Goal: Transaction & Acquisition: Book appointment/travel/reservation

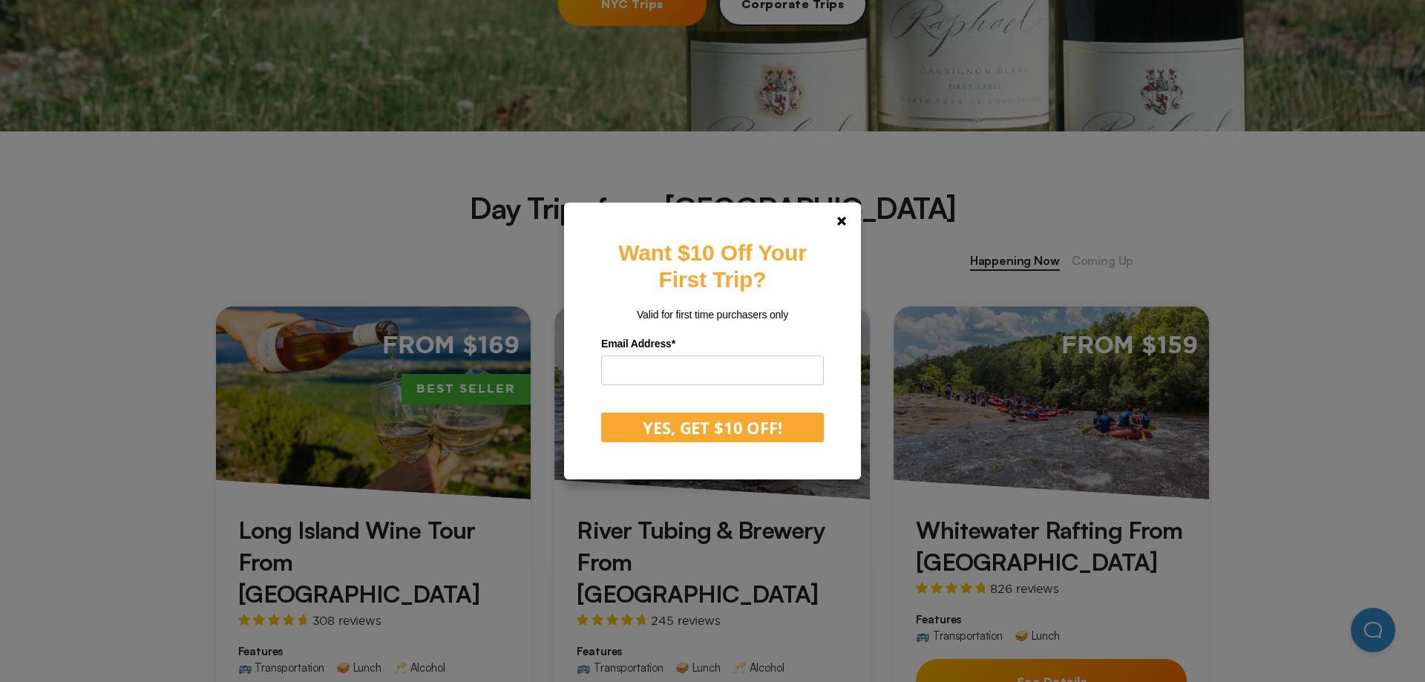
scroll to position [454, 0]
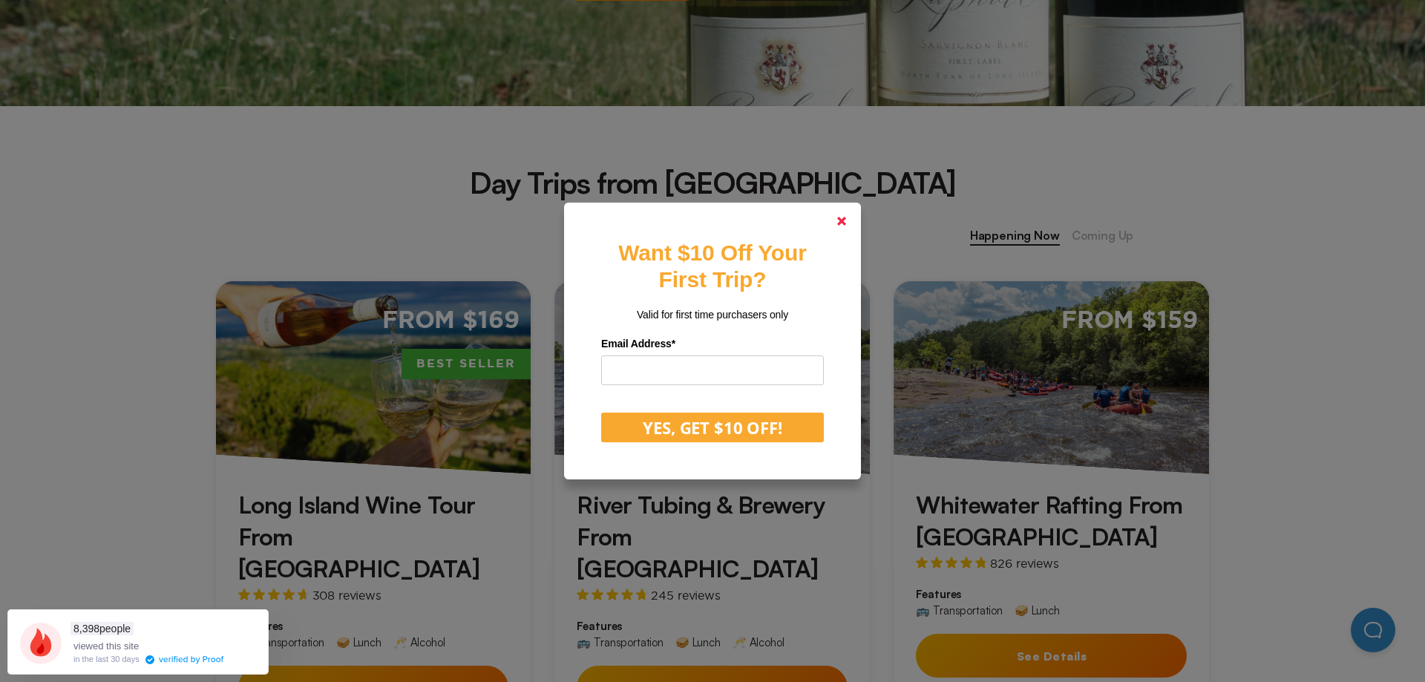
click at [840, 213] on link at bounding box center [842, 221] width 36 height 36
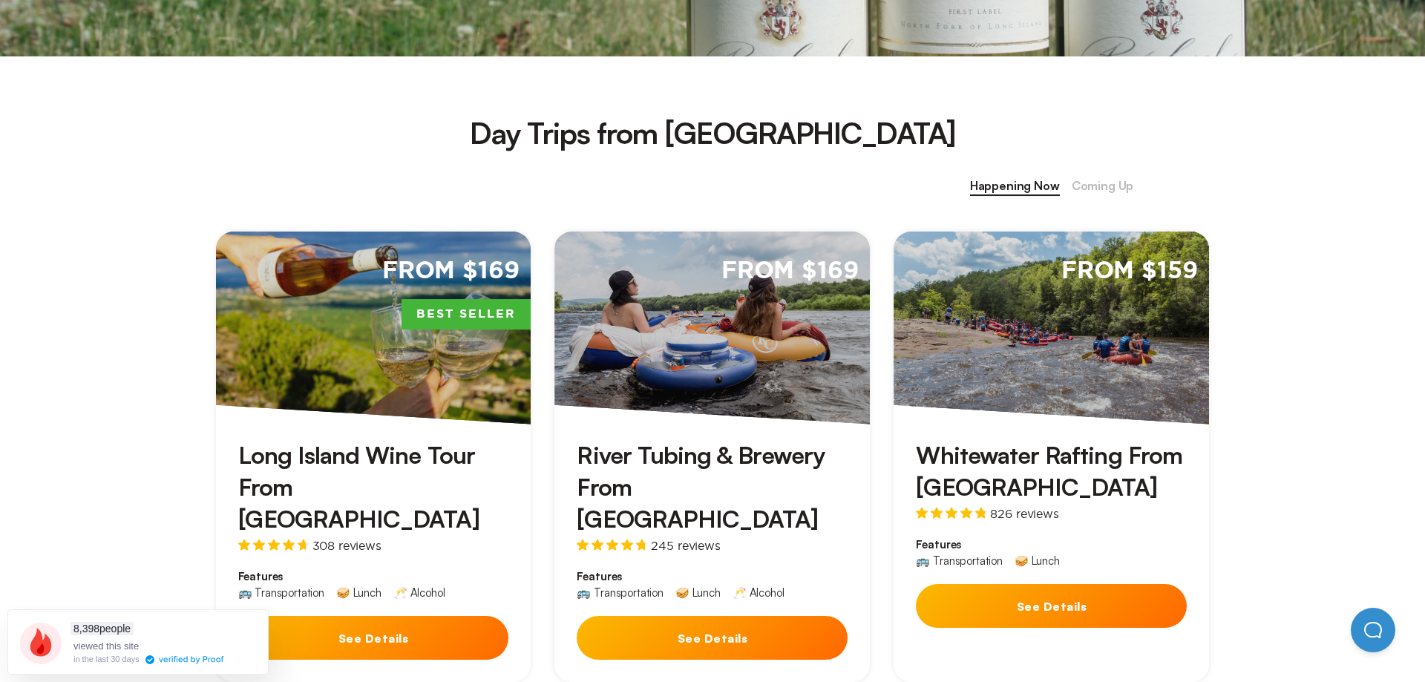
scroll to position [530, 0]
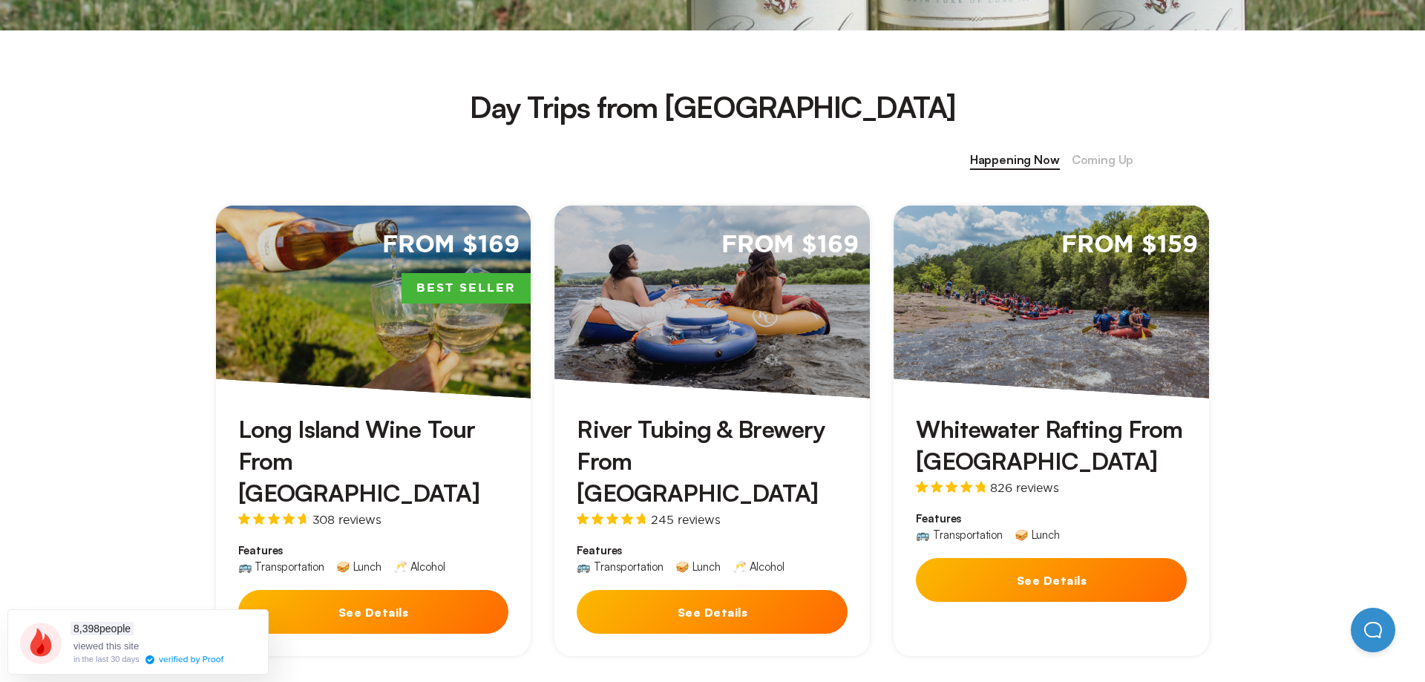
click at [1044, 364] on div "From $159" at bounding box center [1051, 302] width 315 height 193
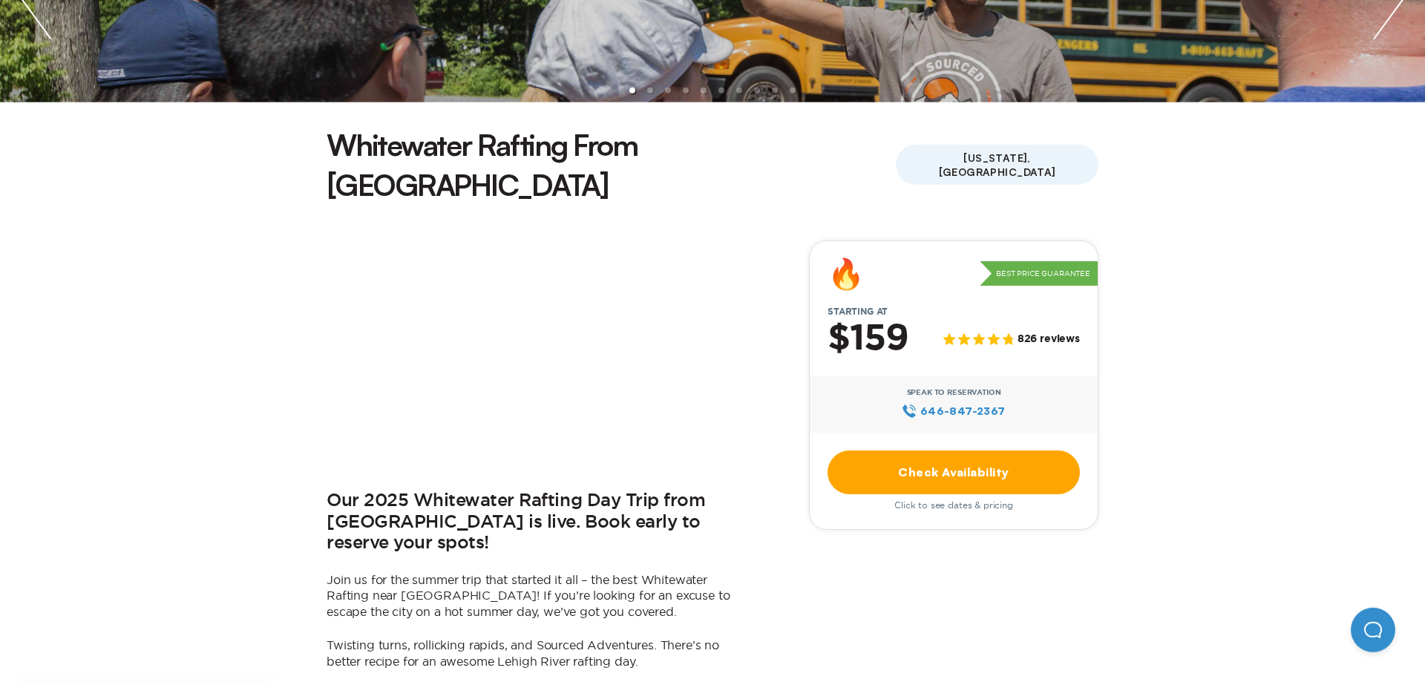
scroll to position [303, 0]
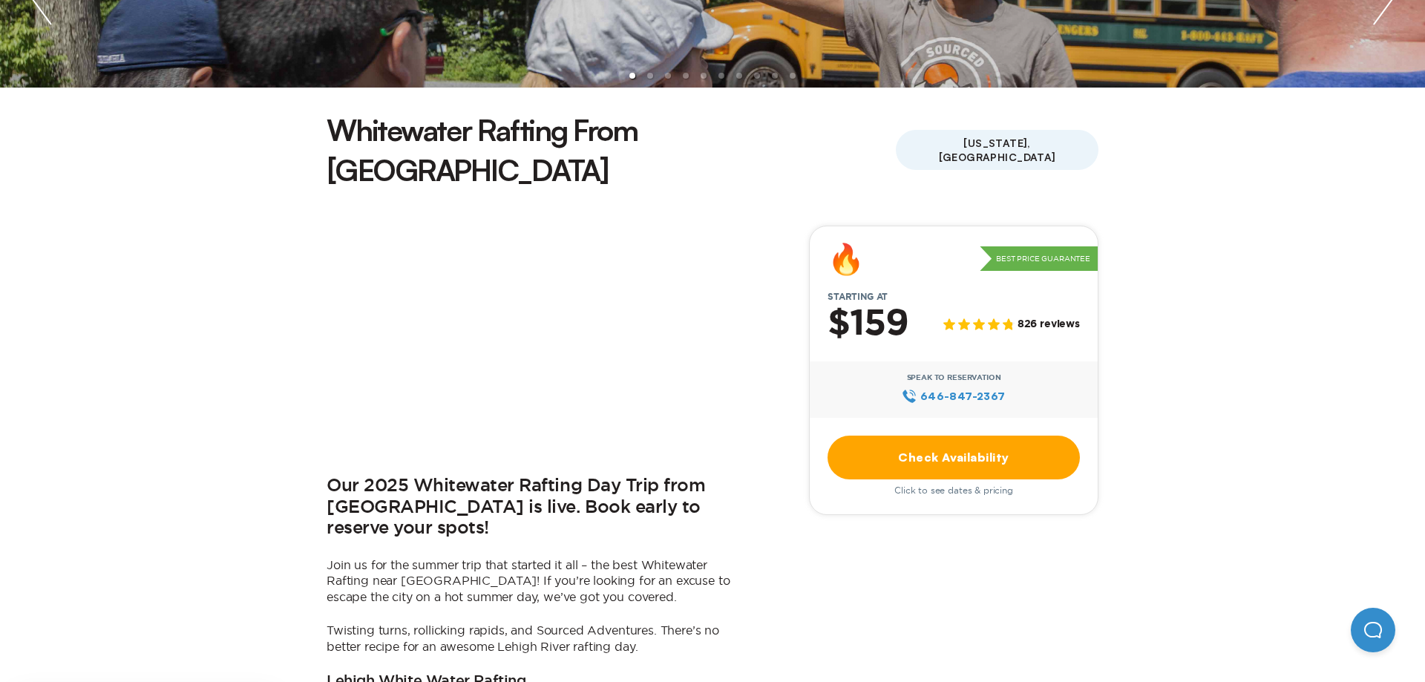
click at [955, 436] on link "Check Availability" at bounding box center [954, 458] width 252 height 44
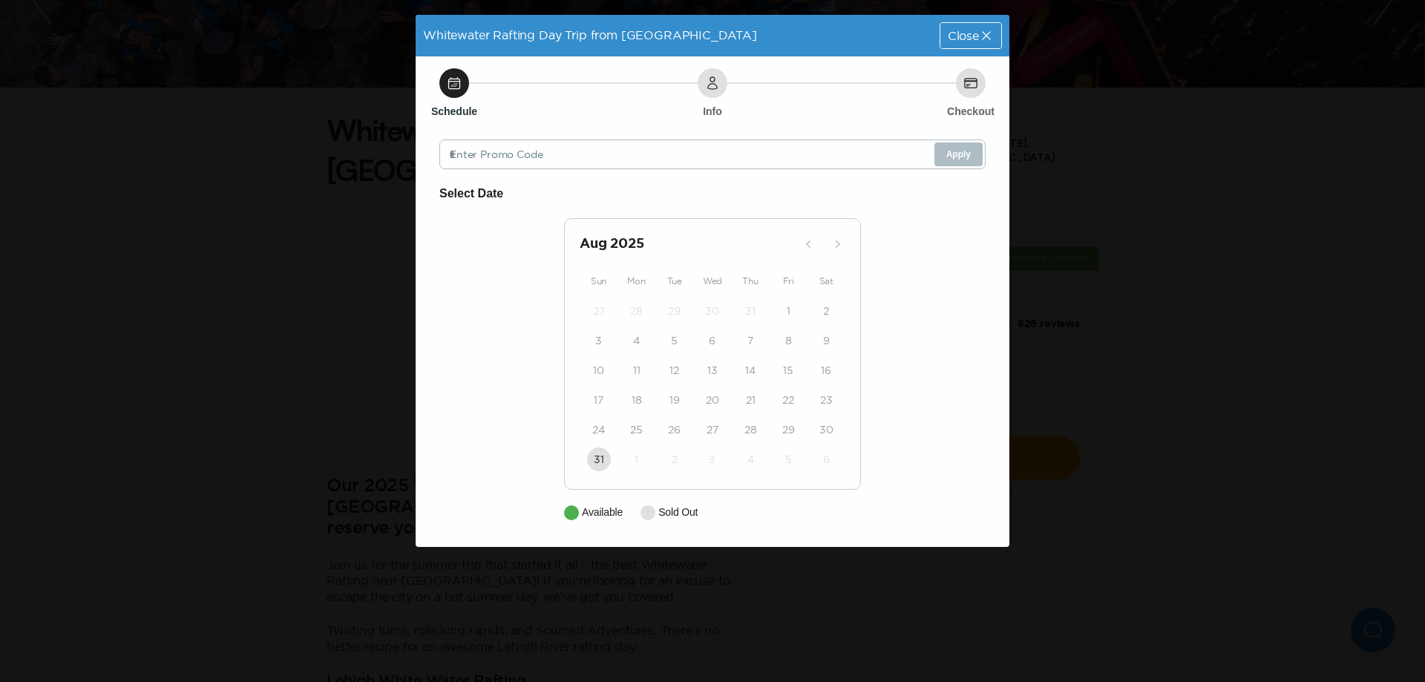
click at [770, 137] on div "Schedule Info Checkout Enter Promo Code Apply Select Date Aug 2025 Sun Mon Tue …" at bounding box center [713, 301] width 594 height 491
click at [993, 33] on icon at bounding box center [986, 35] width 15 height 15
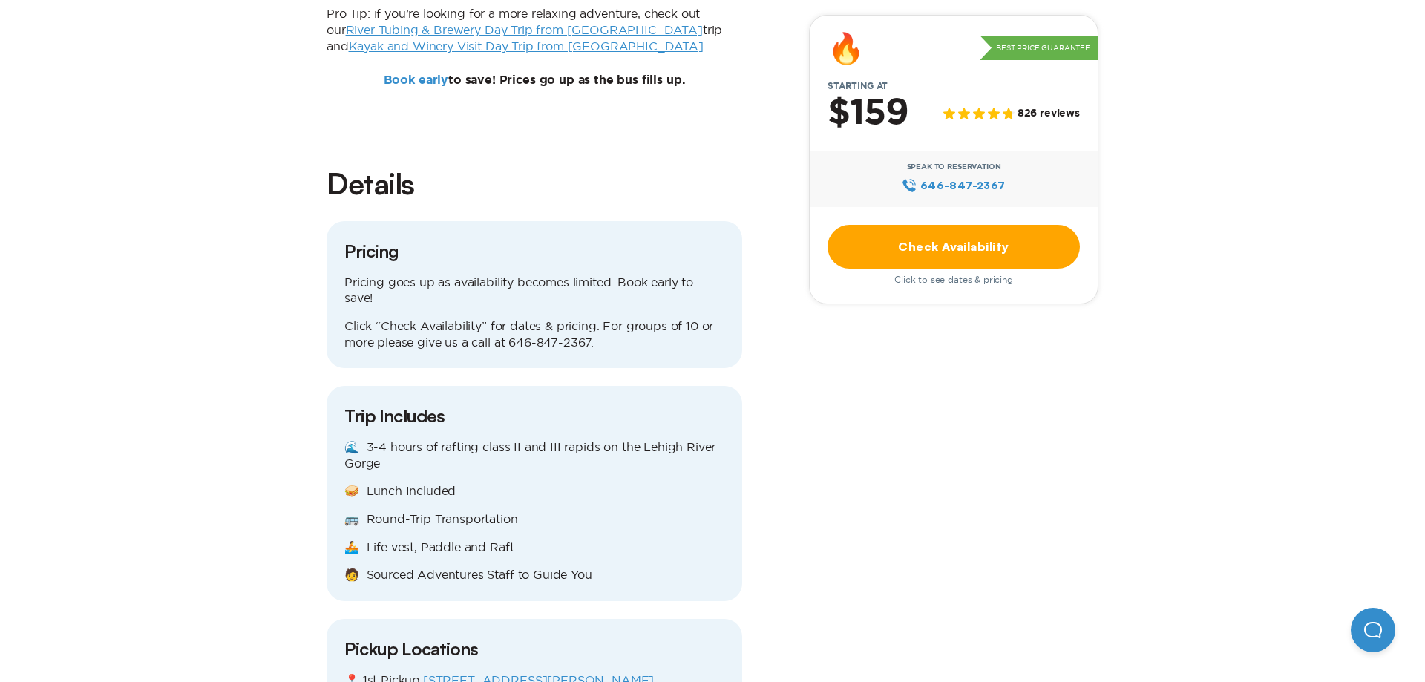
scroll to position [1363, 0]
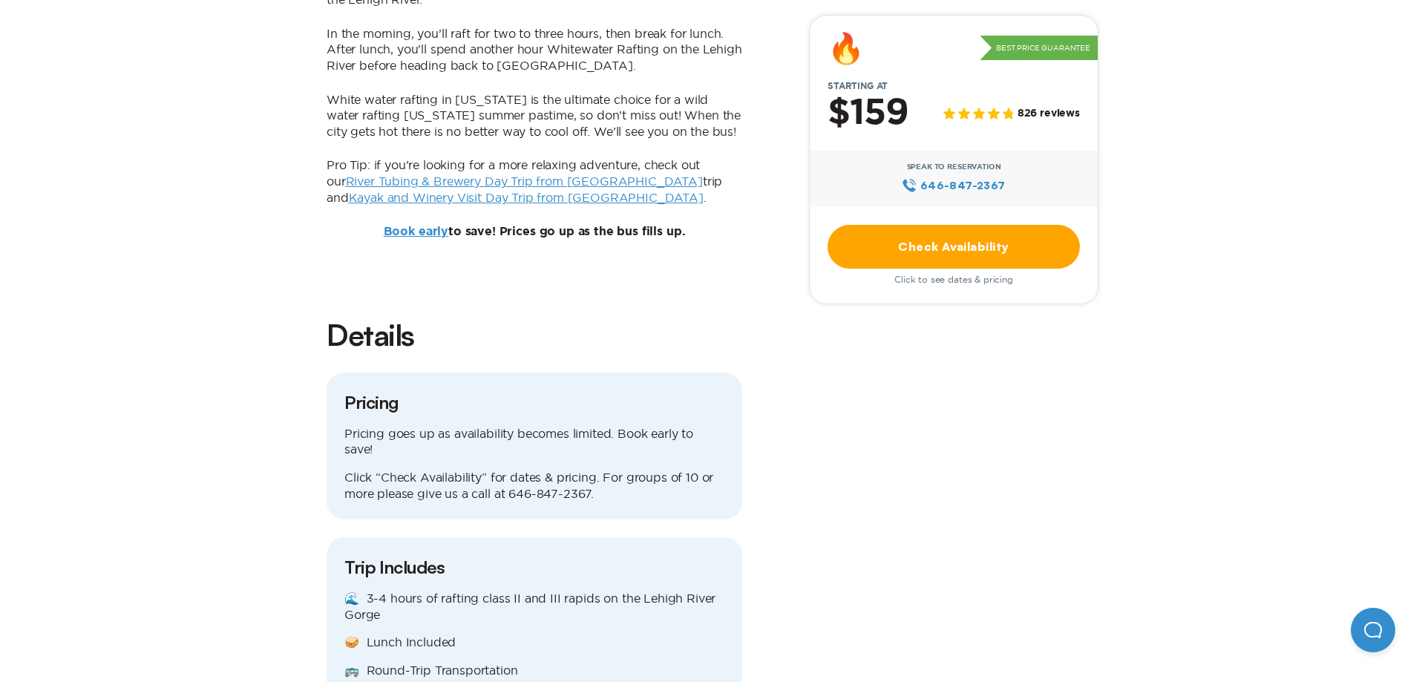
click at [970, 183] on span "646‍-847‍-2367" at bounding box center [962, 185] width 85 height 16
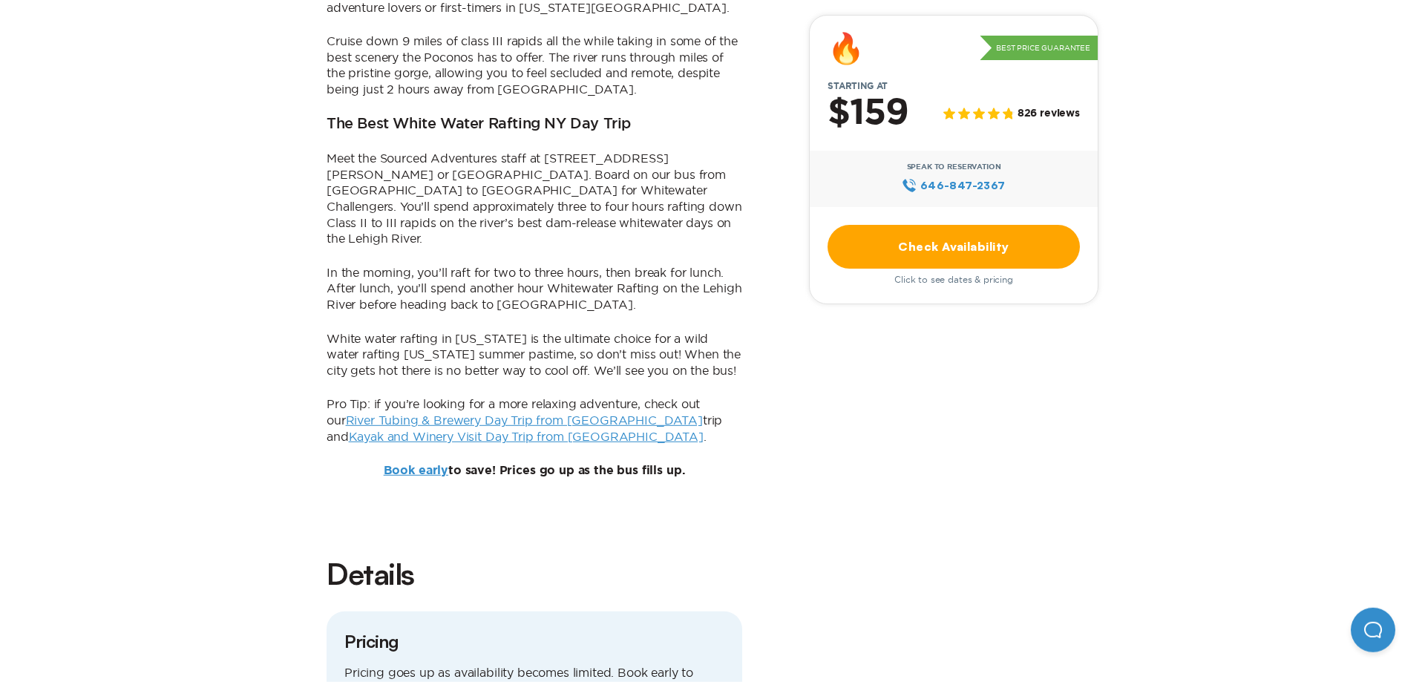
scroll to position [1136, 0]
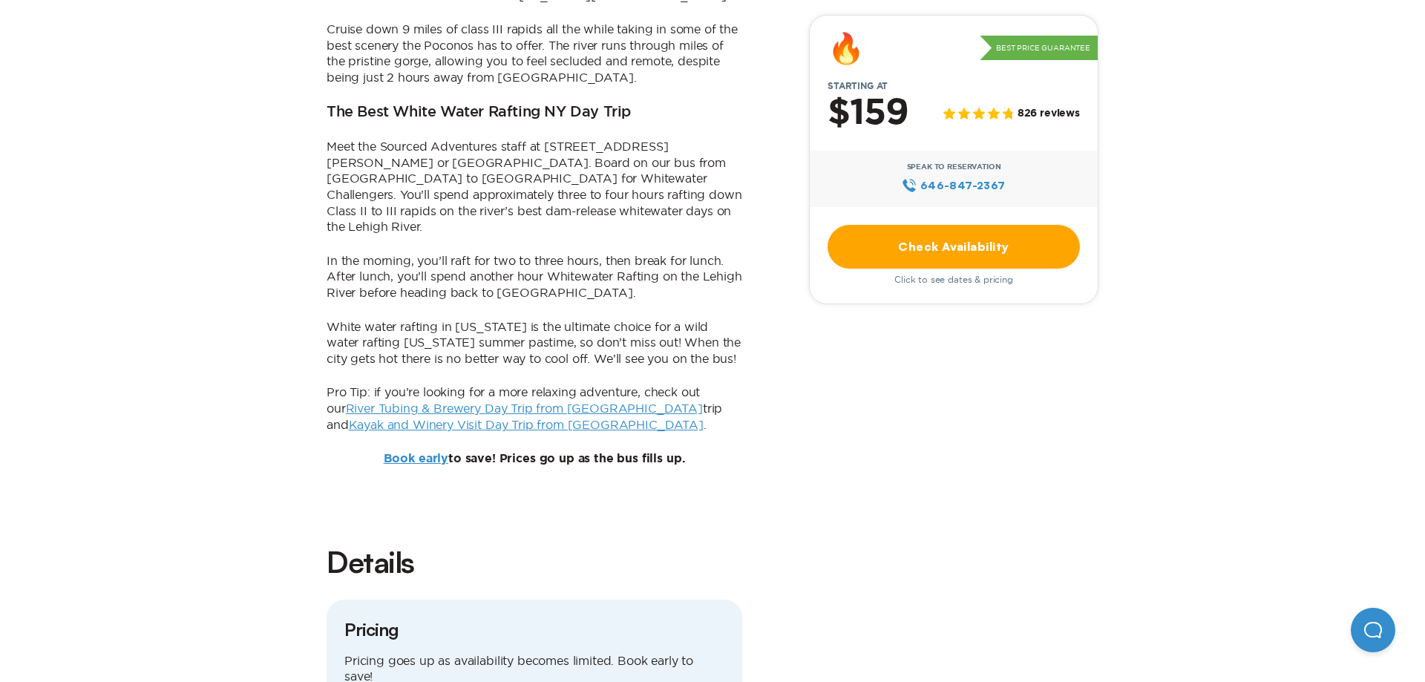
click at [946, 245] on link "Check Availability" at bounding box center [954, 247] width 252 height 44
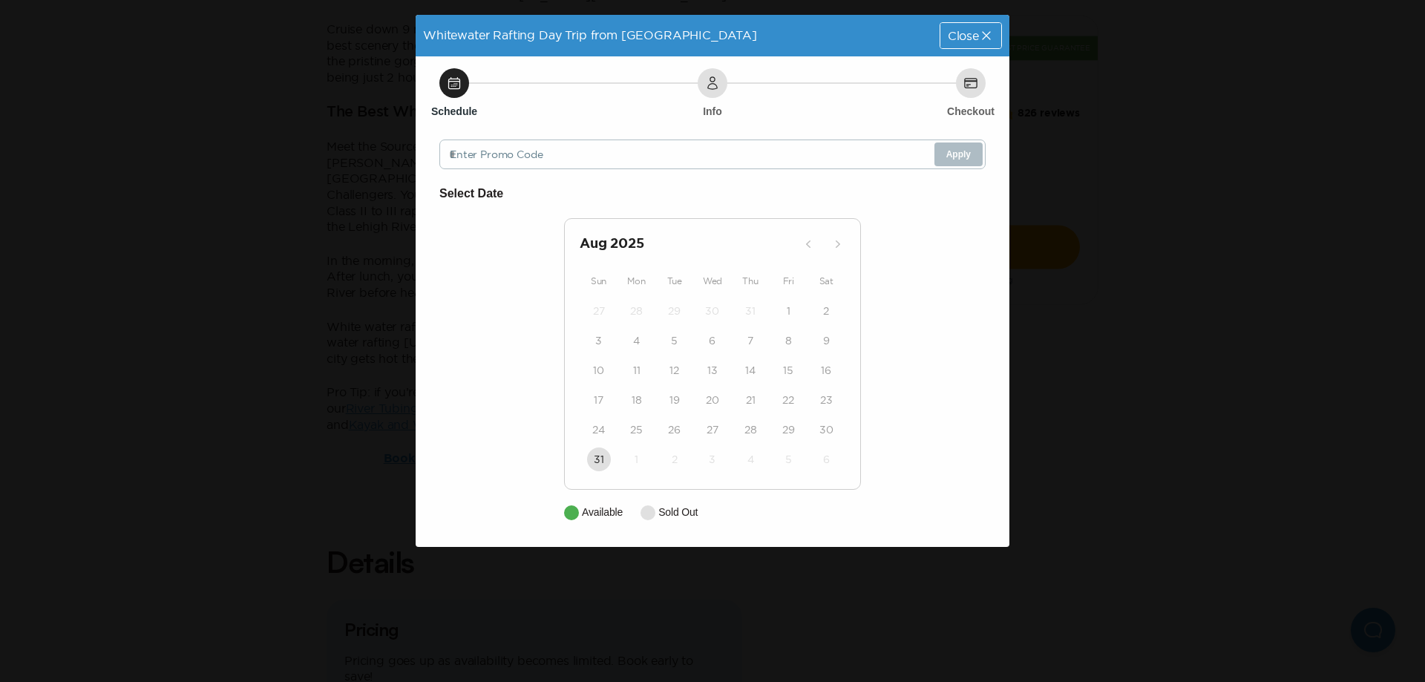
click at [984, 33] on icon at bounding box center [986, 35] width 8 height 8
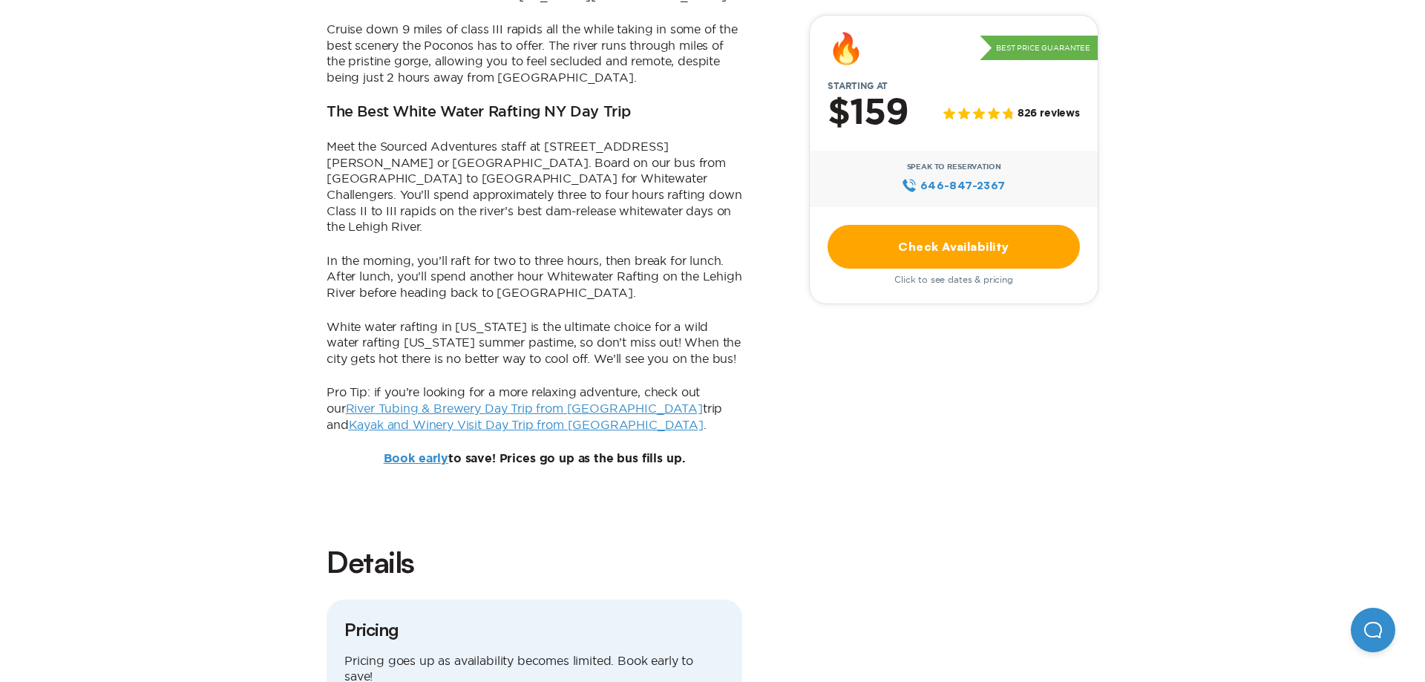
scroll to position [909, 0]
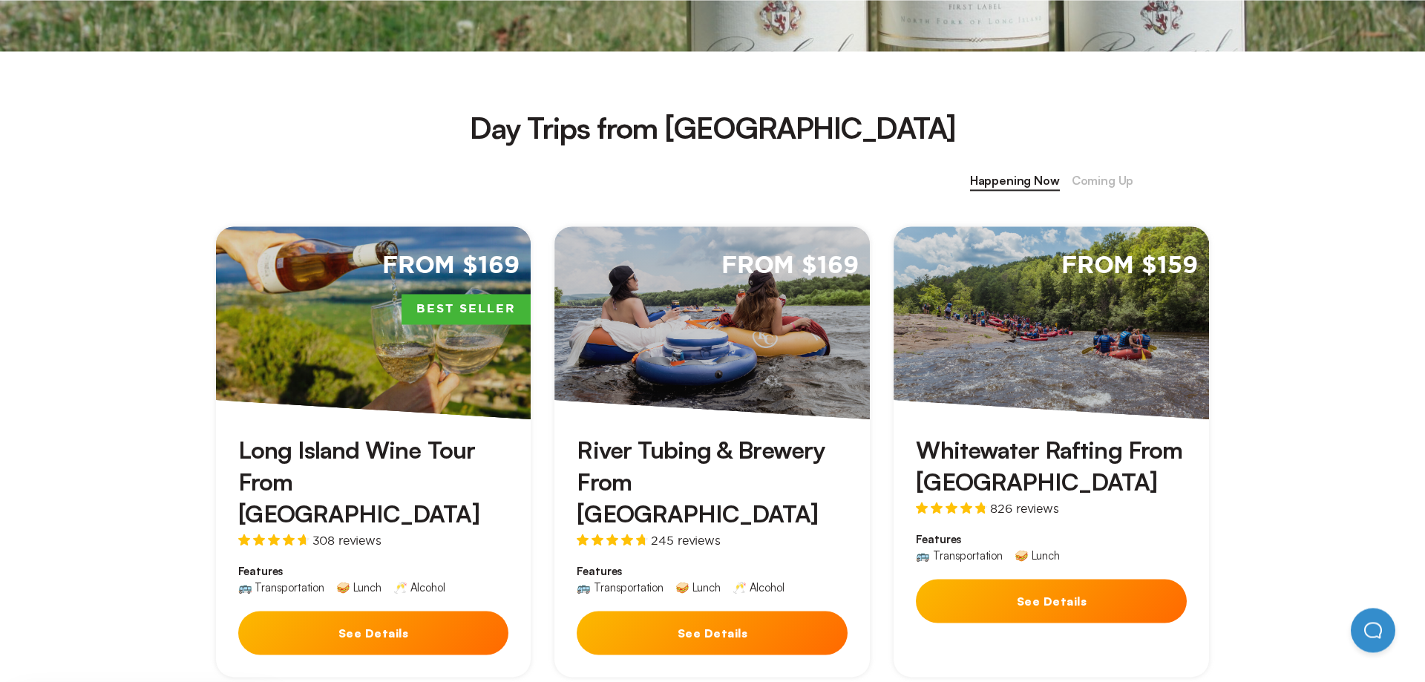
scroll to position [530, 0]
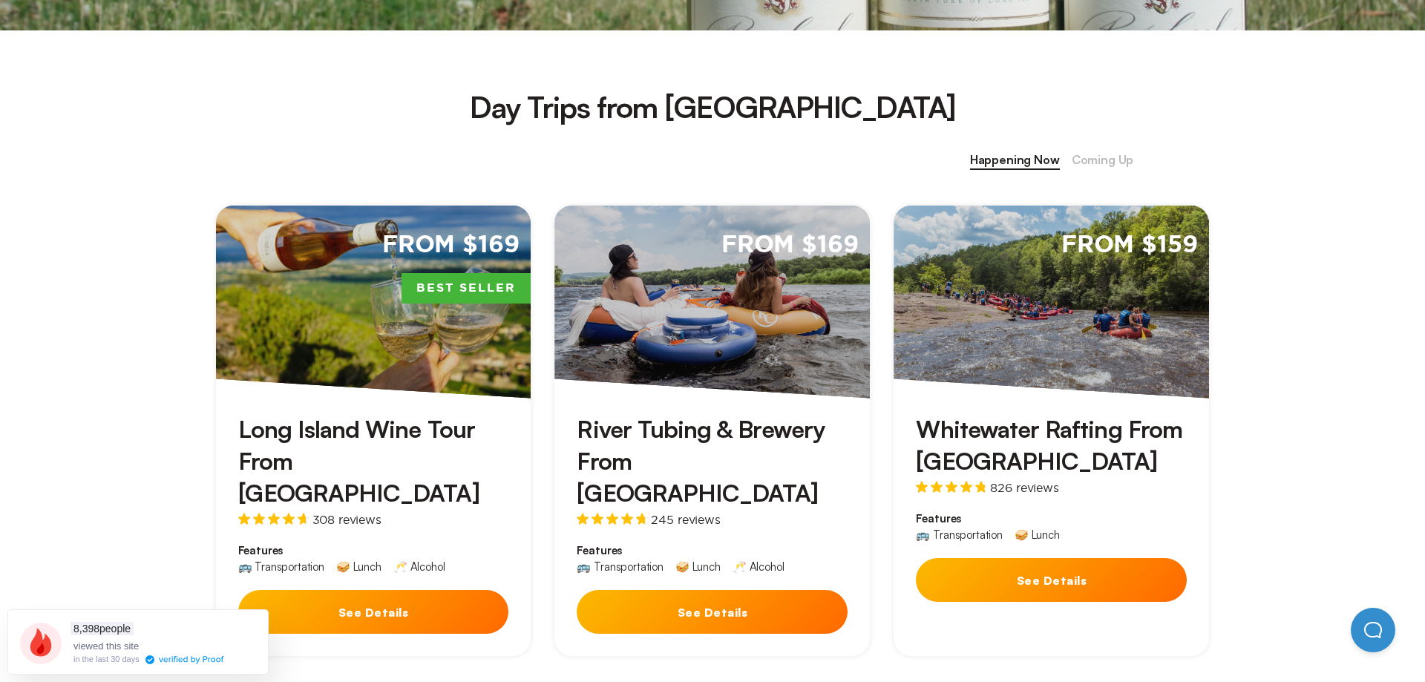
click at [700, 433] on h3 "River Tubing & Brewery From [GEOGRAPHIC_DATA]" at bounding box center [712, 461] width 271 height 97
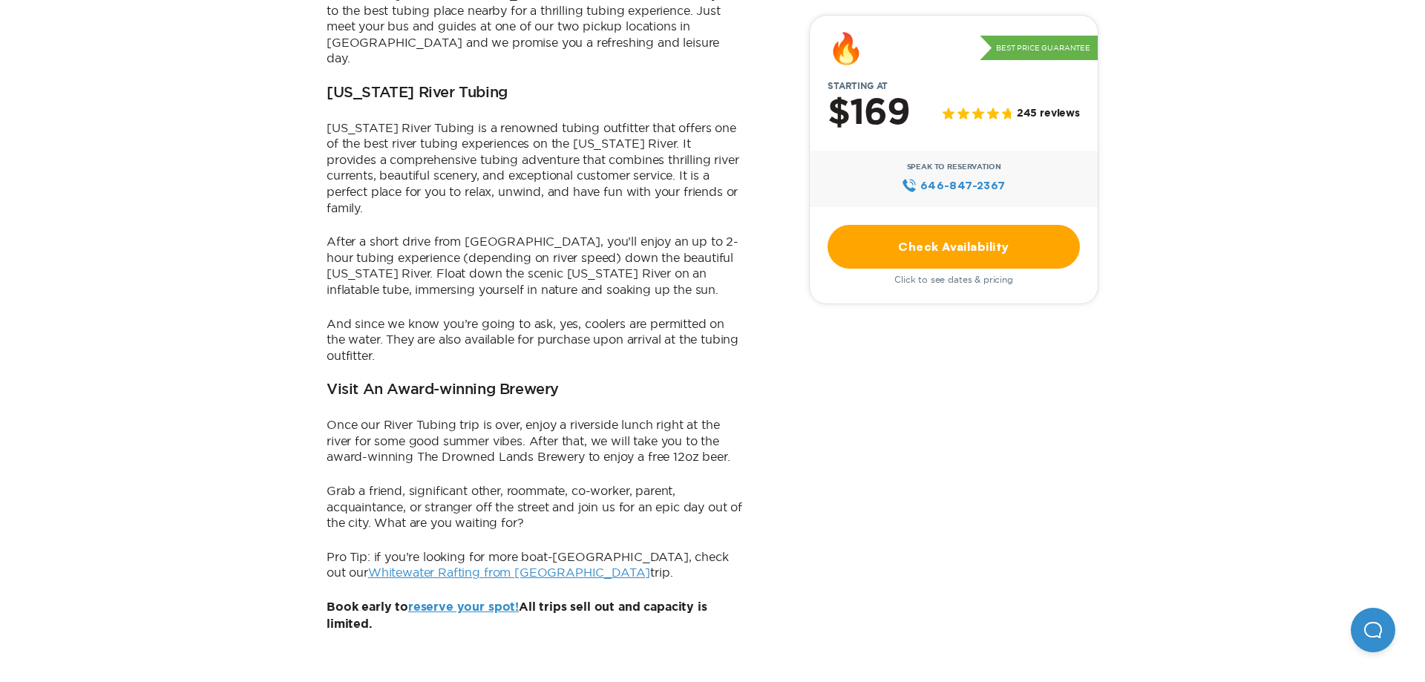
scroll to position [1136, 0]
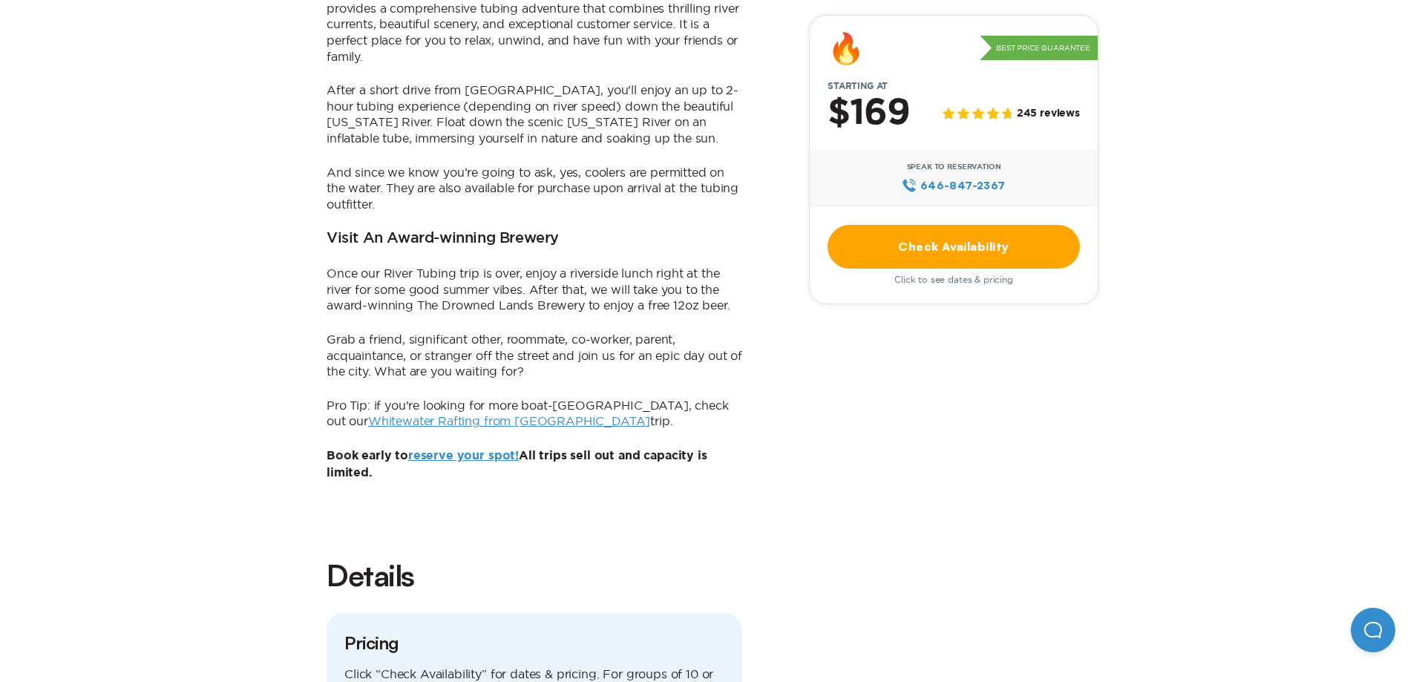
click at [1003, 259] on link "Check Availability" at bounding box center [954, 247] width 252 height 44
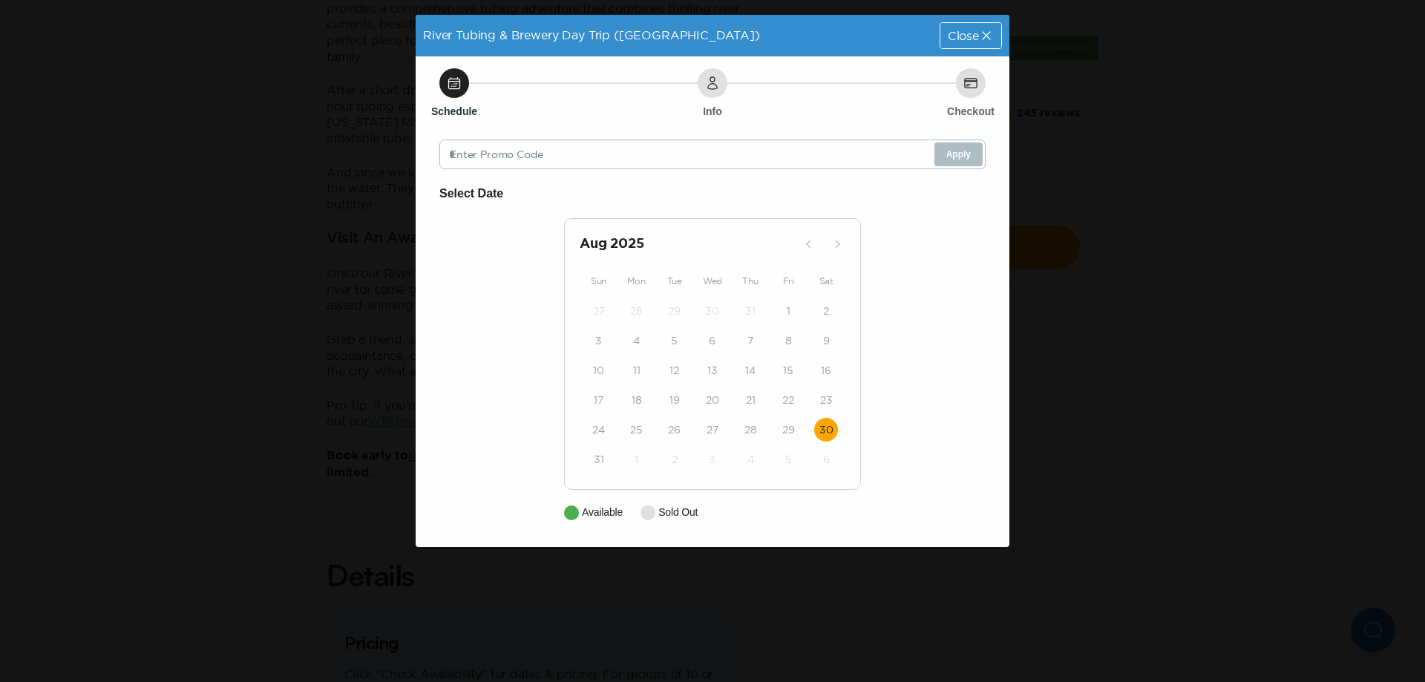
click at [825, 425] on time "30" at bounding box center [827, 429] width 14 height 15
click at [825, 425] on button "30" at bounding box center [826, 430] width 24 height 24
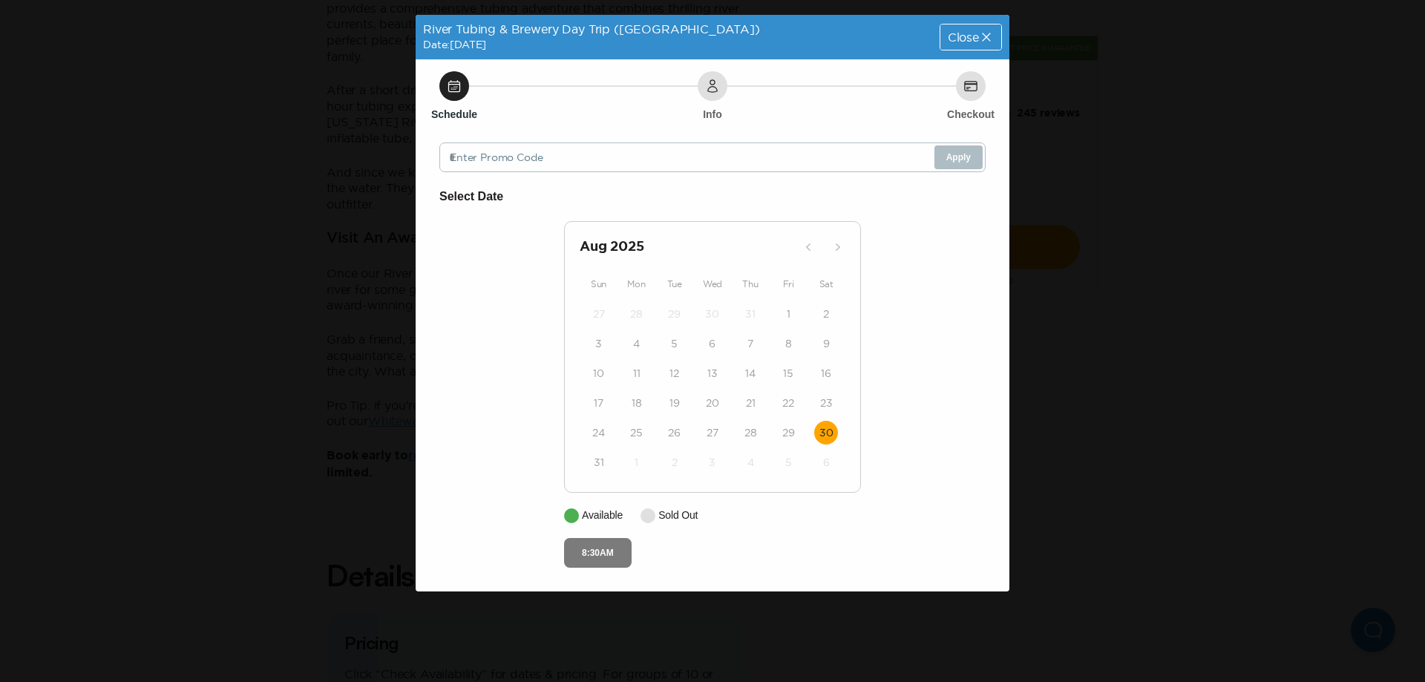
click at [611, 555] on button "8:30AM" at bounding box center [598, 553] width 68 height 30
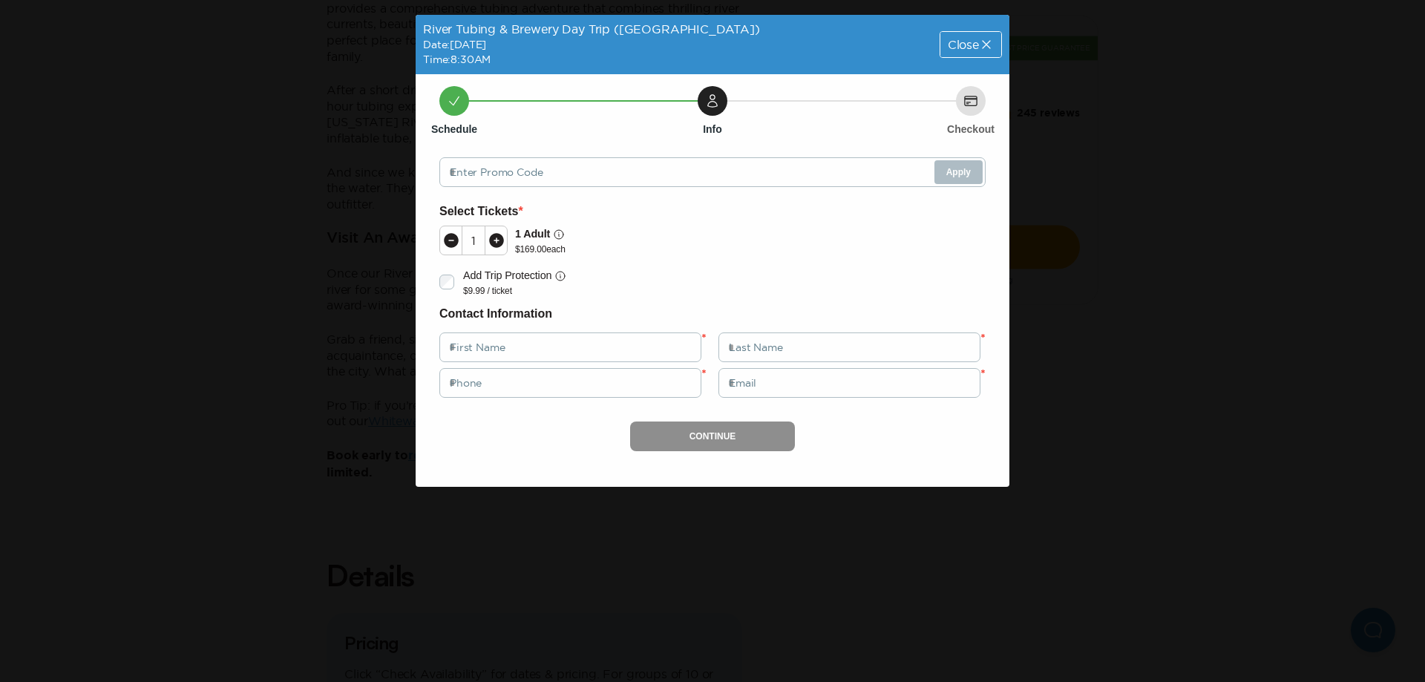
click at [985, 42] on icon at bounding box center [986, 44] width 15 height 15
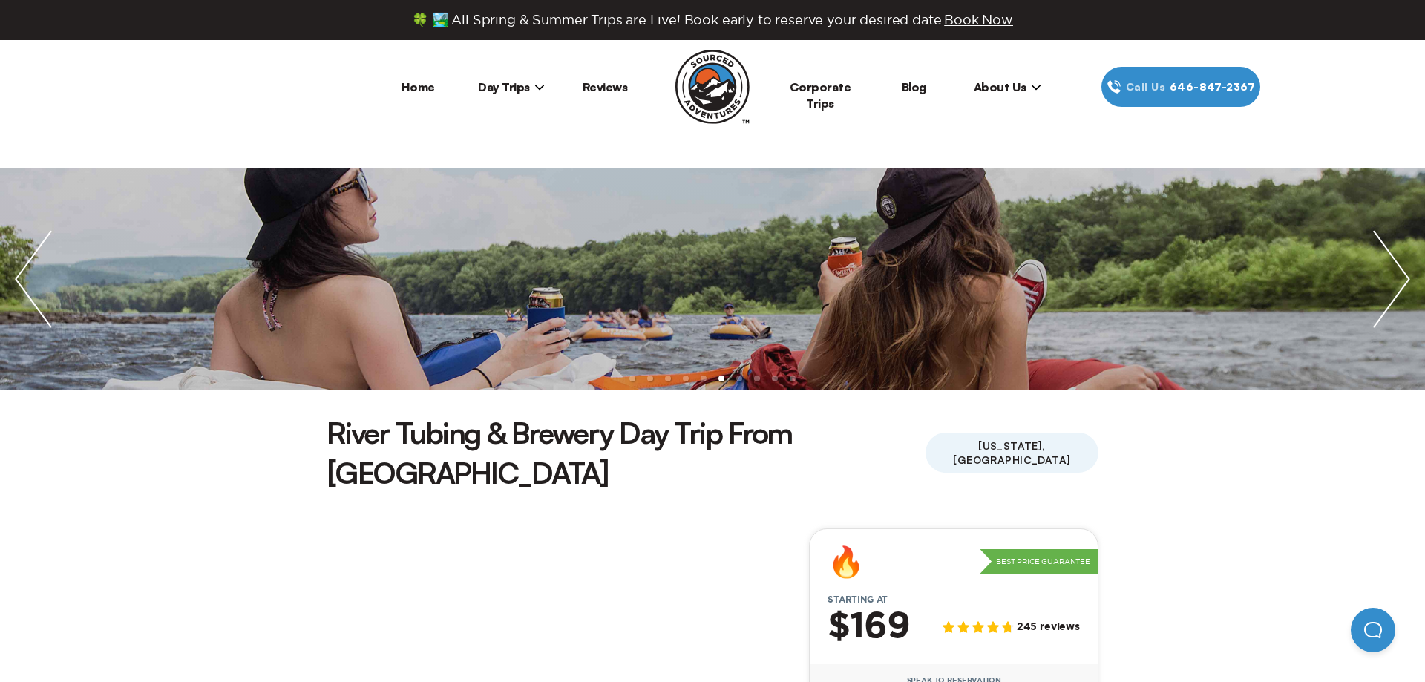
click at [985, 547] on div "🔥 Best Price Guarantee" at bounding box center [954, 562] width 288 height 30
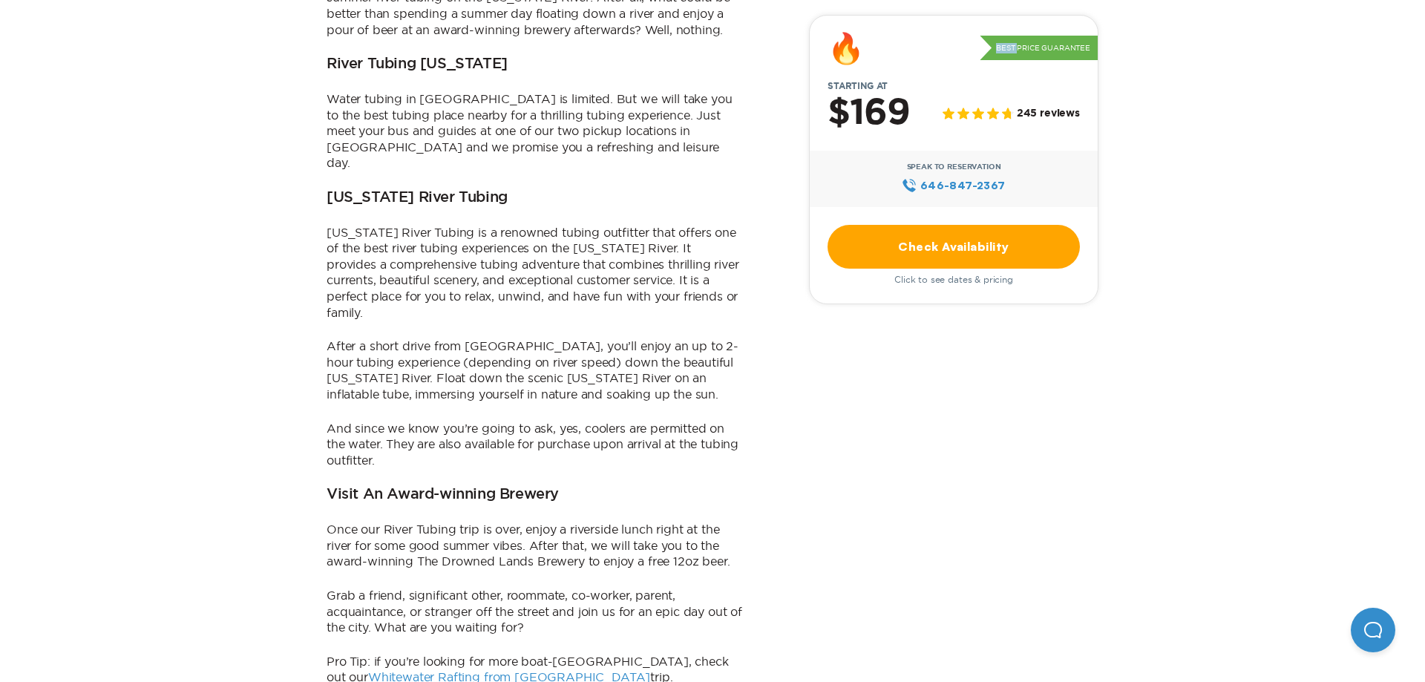
scroll to position [909, 0]
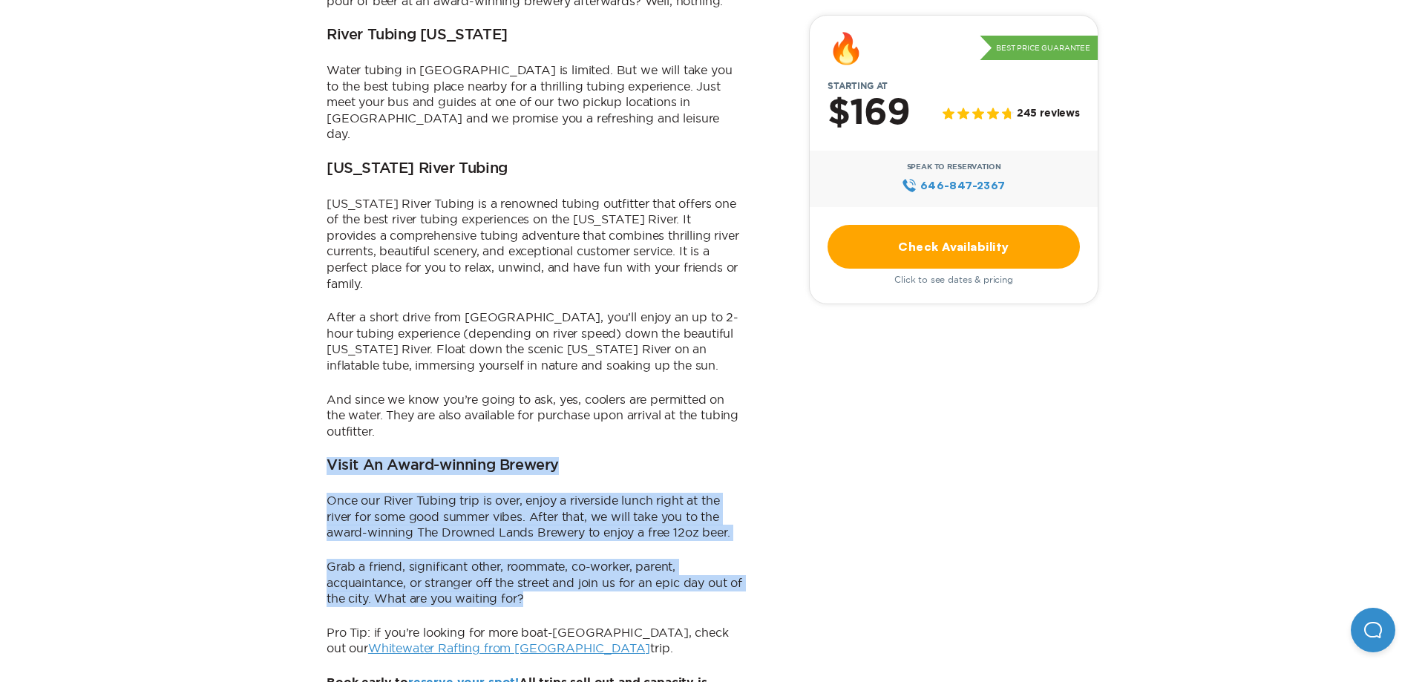
drag, startPoint x: 330, startPoint y: 355, endPoint x: 671, endPoint y: 488, distance: 366.0
click at [671, 488] on div "The Best River Tubing Near [GEOGRAPHIC_DATA] Our 2025 River Tubing Day Trip fro…" at bounding box center [535, 164] width 416 height 1089
copy div "Visit An Award-winning Brewery Once our River Tubing trip is over, enjoy a rive…"
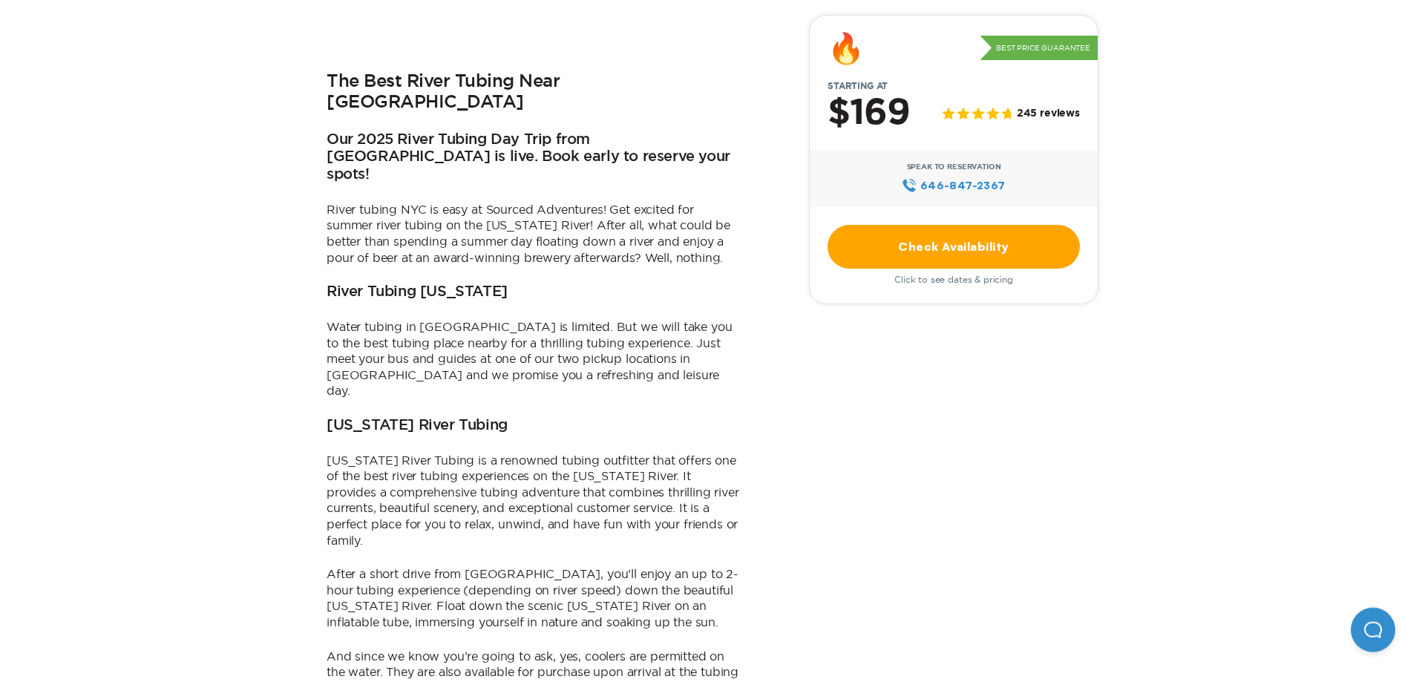
scroll to position [681, 0]
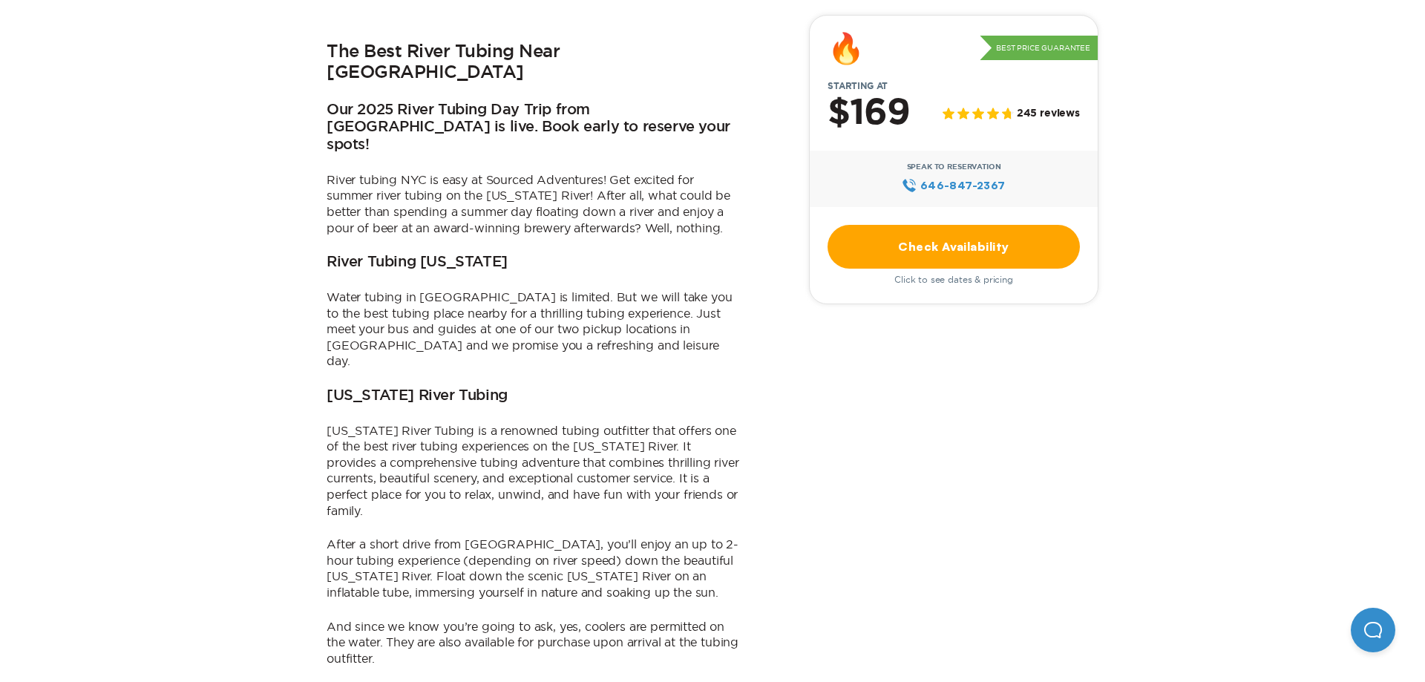
click at [602, 281] on div "The Best River Tubing Near [GEOGRAPHIC_DATA] Our 2025 River Tubing Day Trip fro…" at bounding box center [535, 391] width 416 height 1089
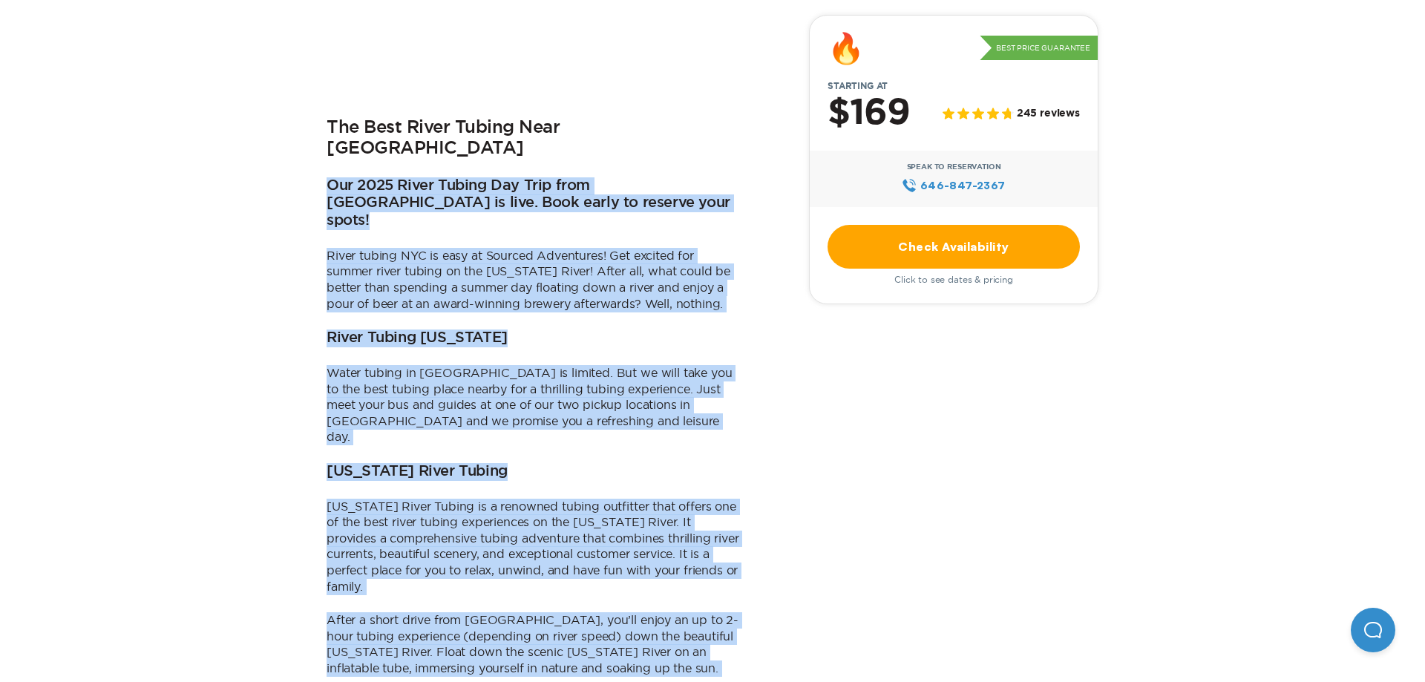
drag, startPoint x: 330, startPoint y: 124, endPoint x: 713, endPoint y: 618, distance: 625.3
click at [713, 618] on div "The Best River Tubing Near [GEOGRAPHIC_DATA] Our 2025 River Tubing Day Trip fro…" at bounding box center [535, 467] width 416 height 1089
copy div "Our 2025 River Tubing Day Trip from [GEOGRAPHIC_DATA] is live. Book early to re…"
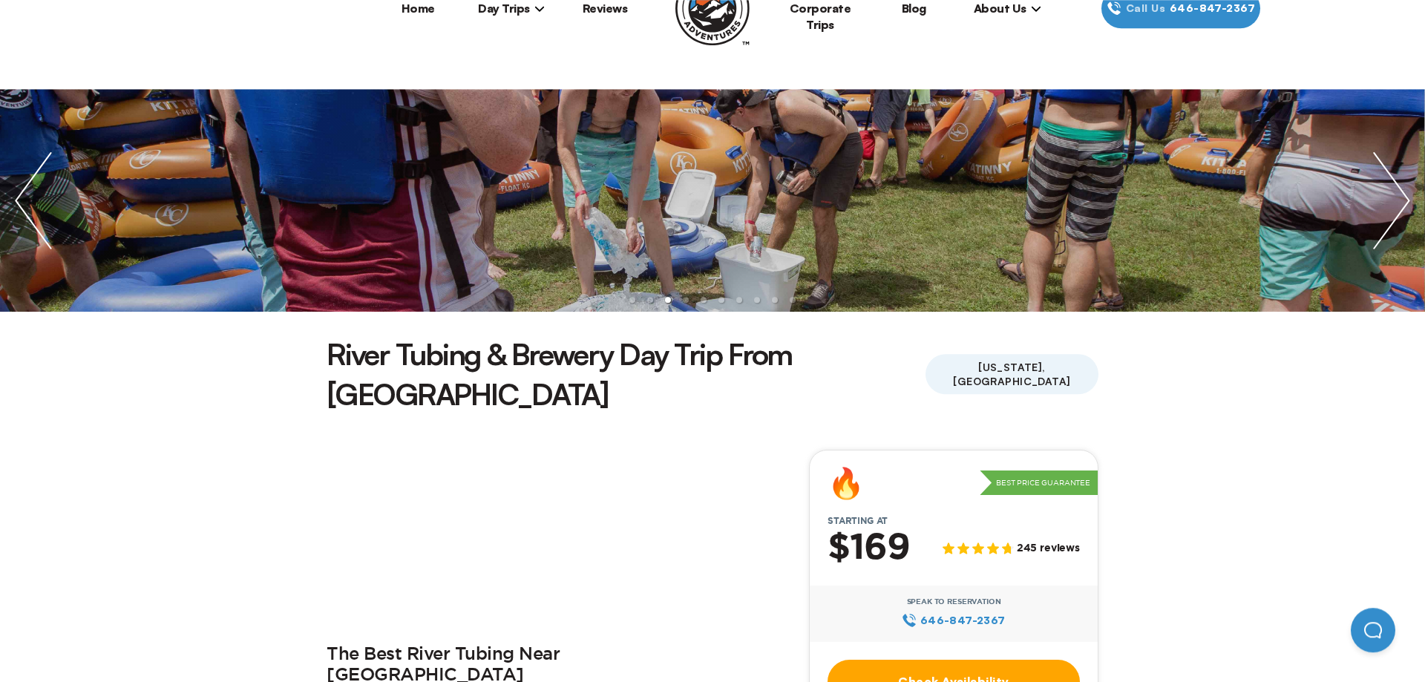
scroll to position [76, 0]
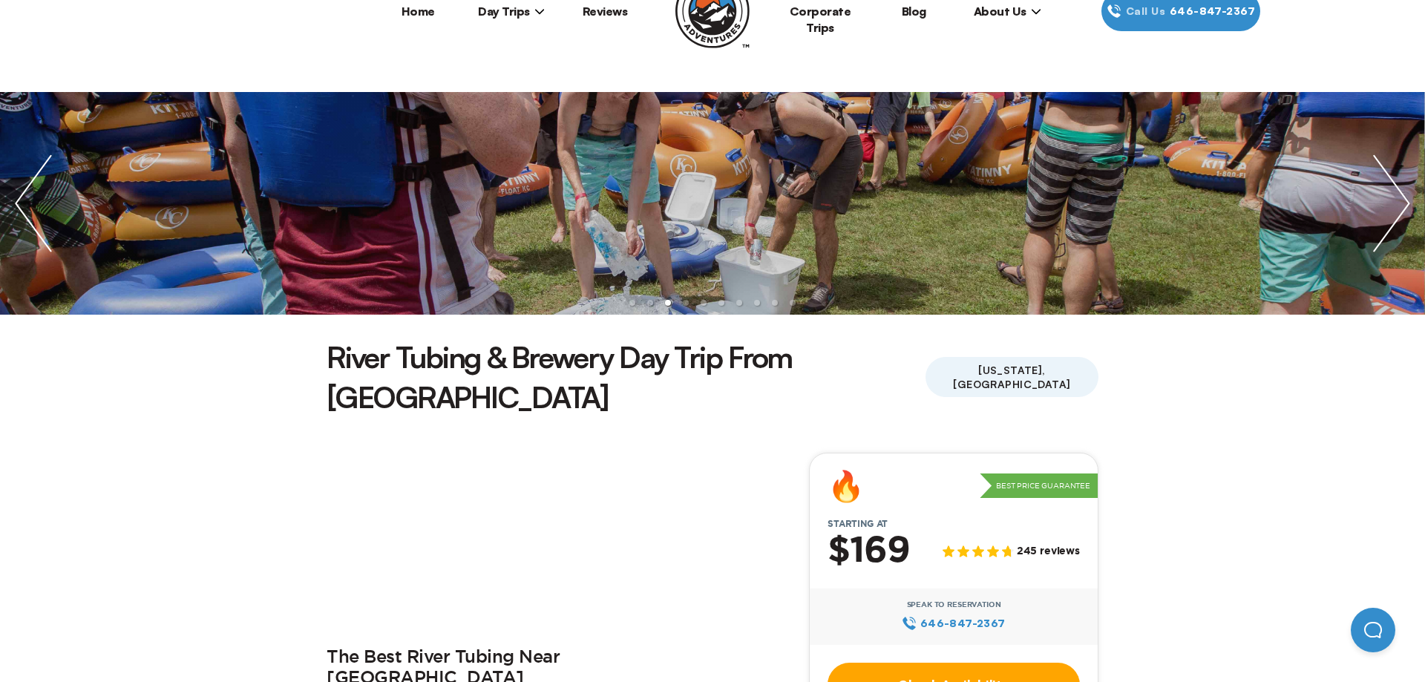
click at [28, 191] on img "previous slide / item" at bounding box center [33, 203] width 67 height 223
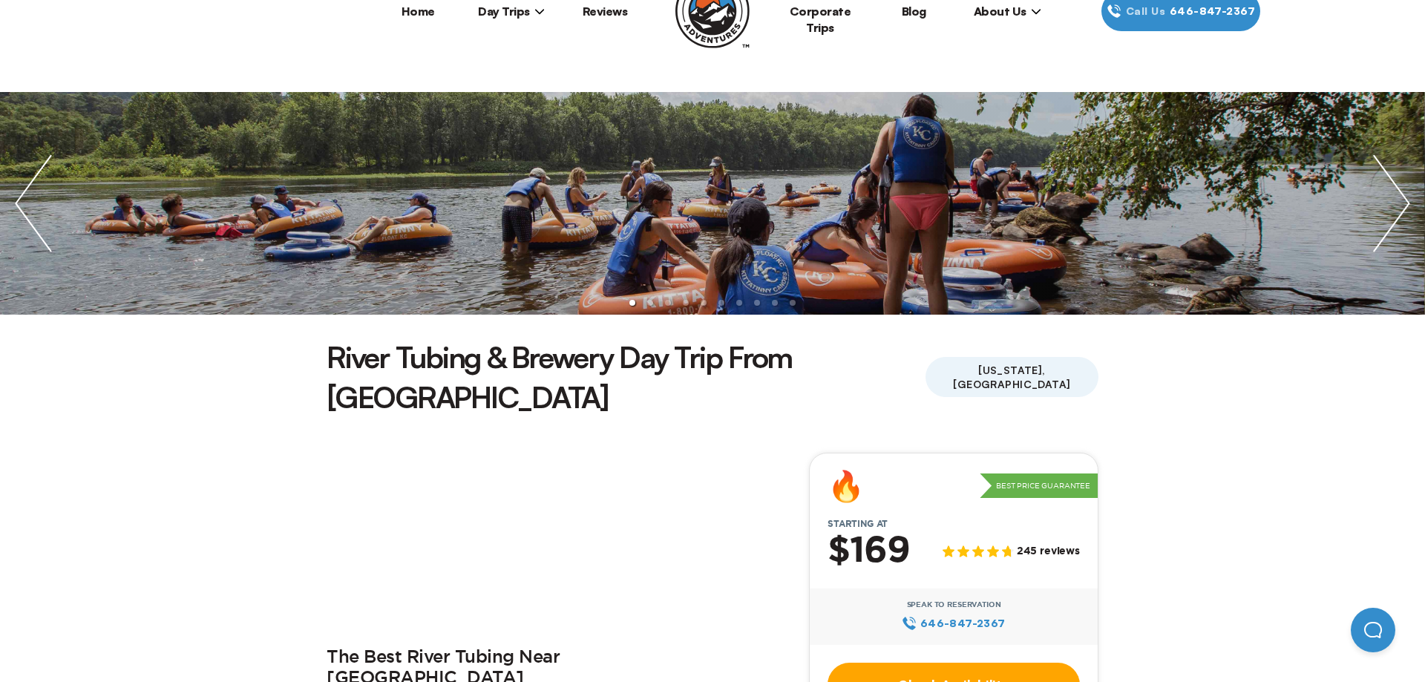
click at [28, 191] on img "previous slide / item" at bounding box center [33, 203] width 67 height 223
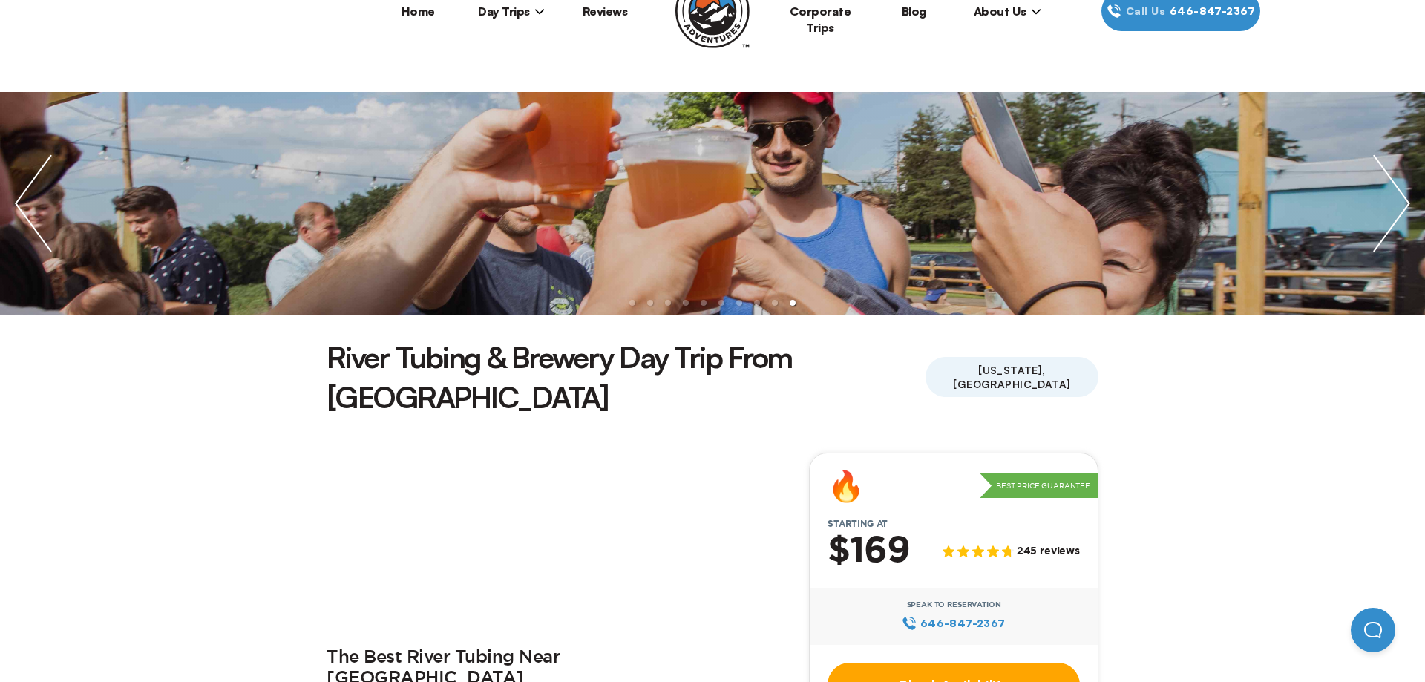
click at [28, 191] on img "previous slide / item" at bounding box center [33, 203] width 67 height 223
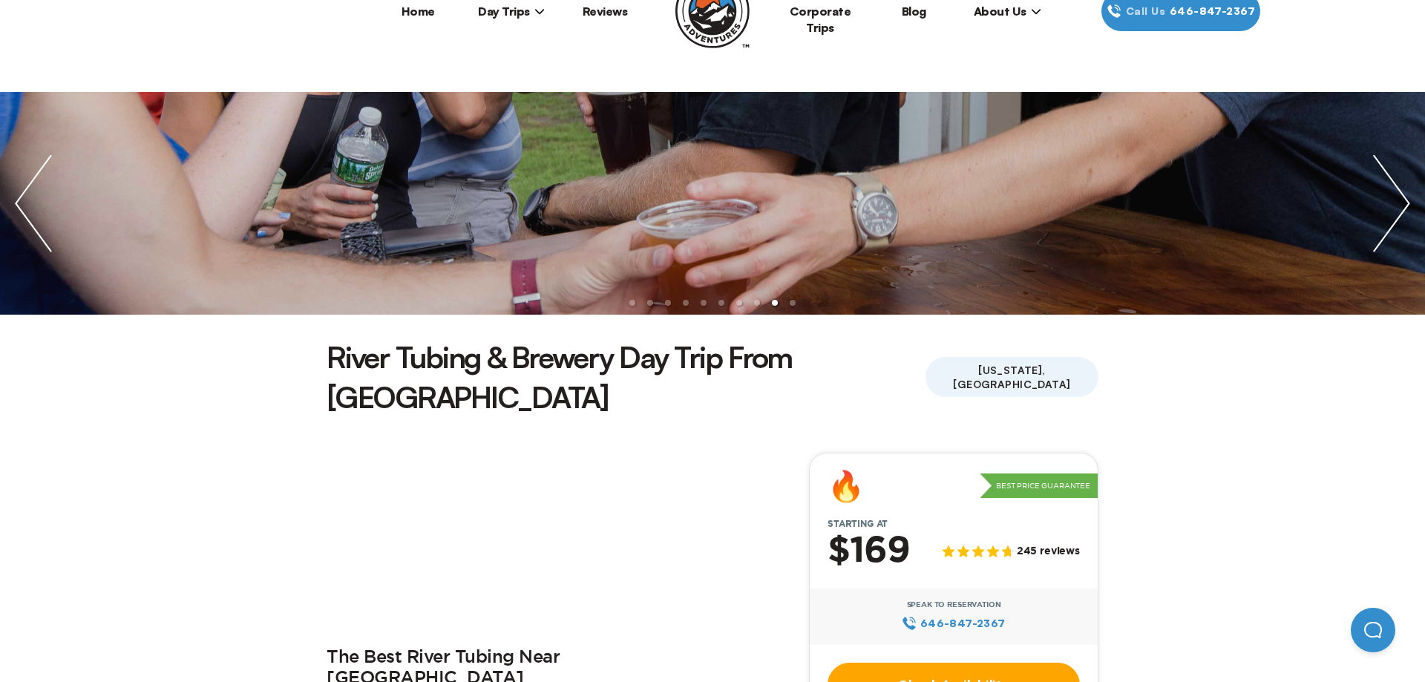
click at [28, 191] on img "previous slide / item" at bounding box center [33, 203] width 67 height 223
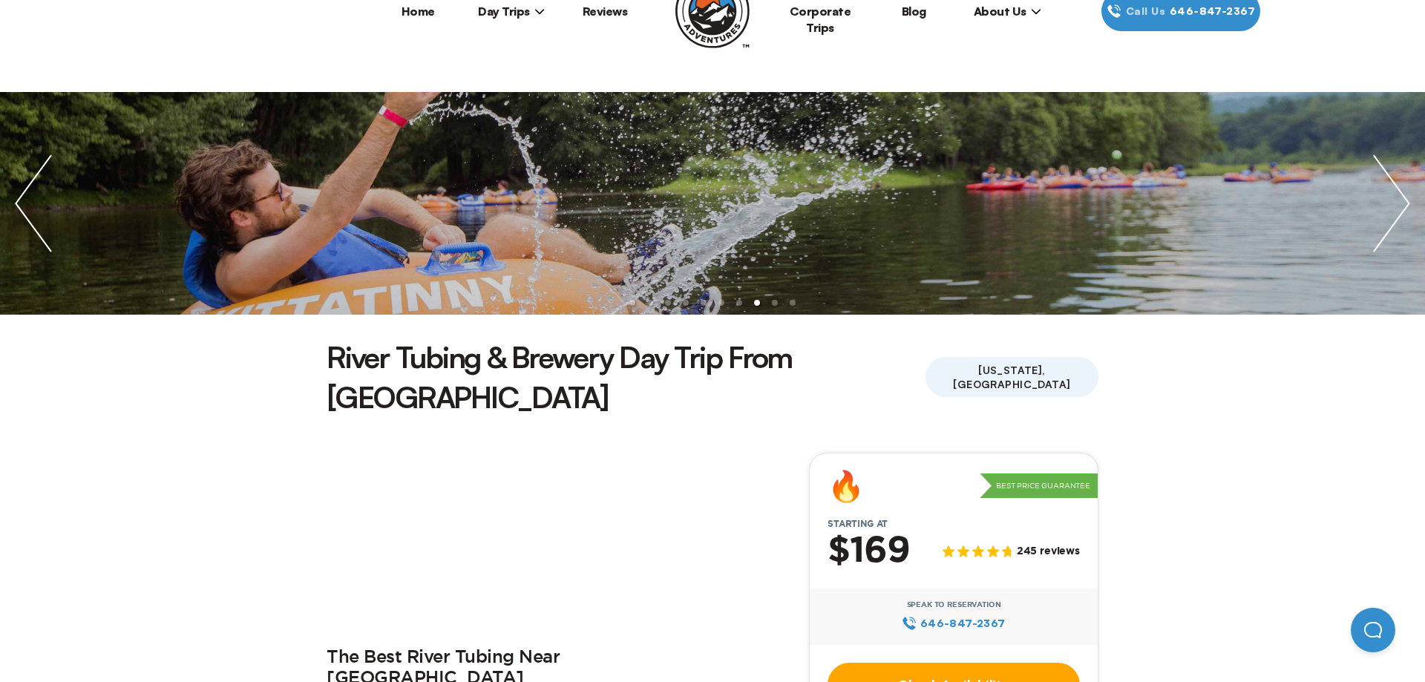
click at [28, 191] on img "previous slide / item" at bounding box center [33, 203] width 67 height 223
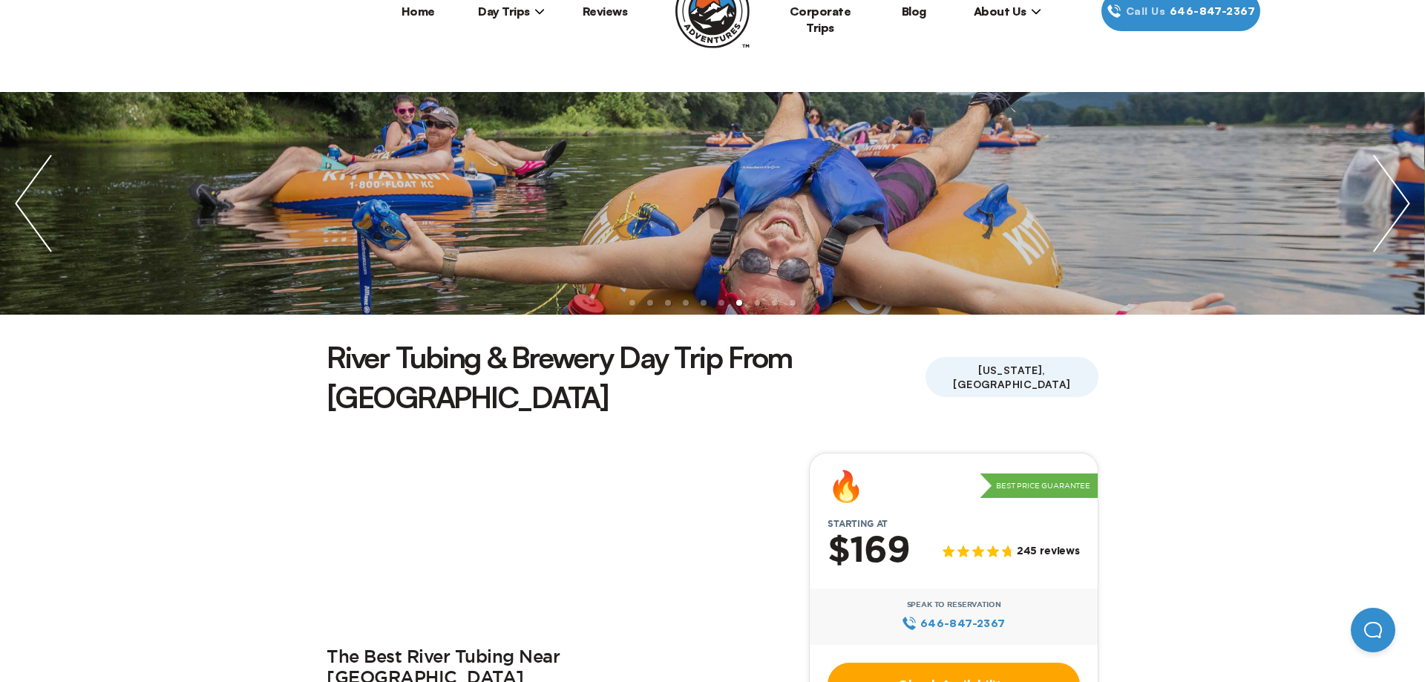
click at [28, 191] on img "previous slide / item" at bounding box center [33, 203] width 67 height 223
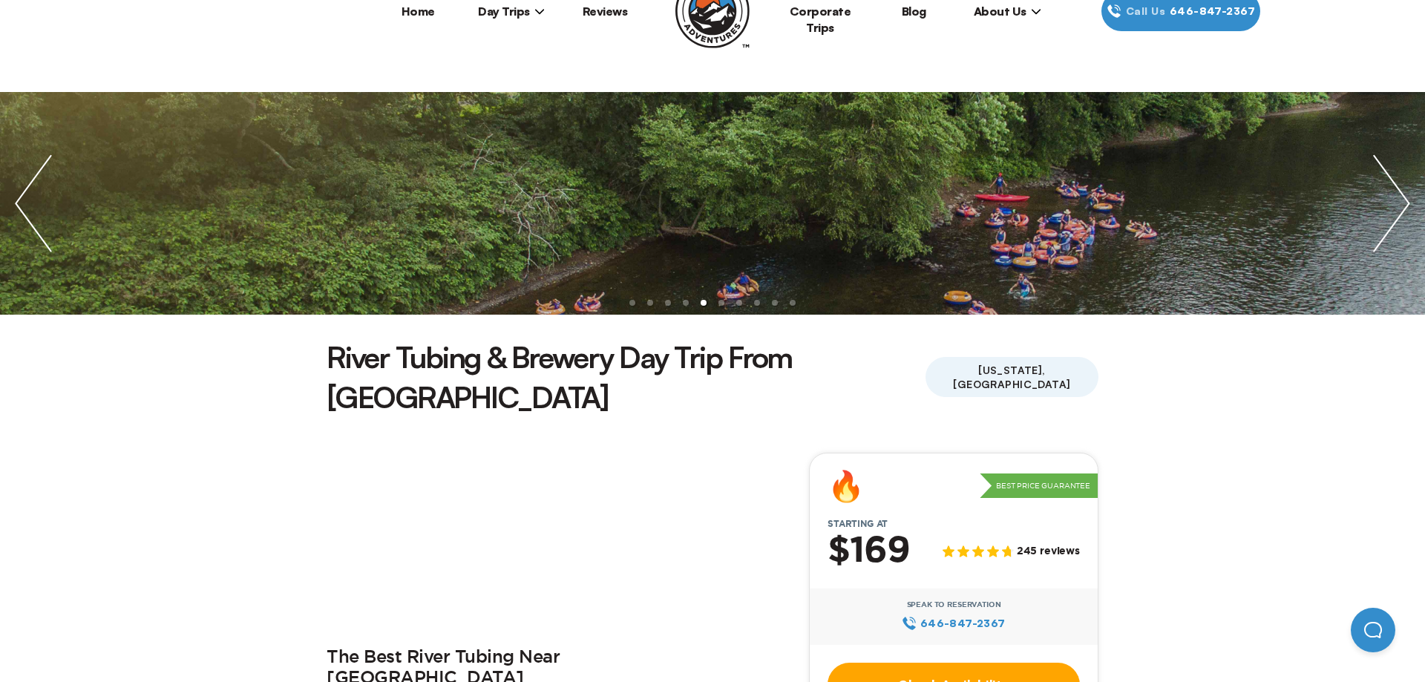
click at [28, 191] on img "previous slide / item" at bounding box center [33, 203] width 67 height 223
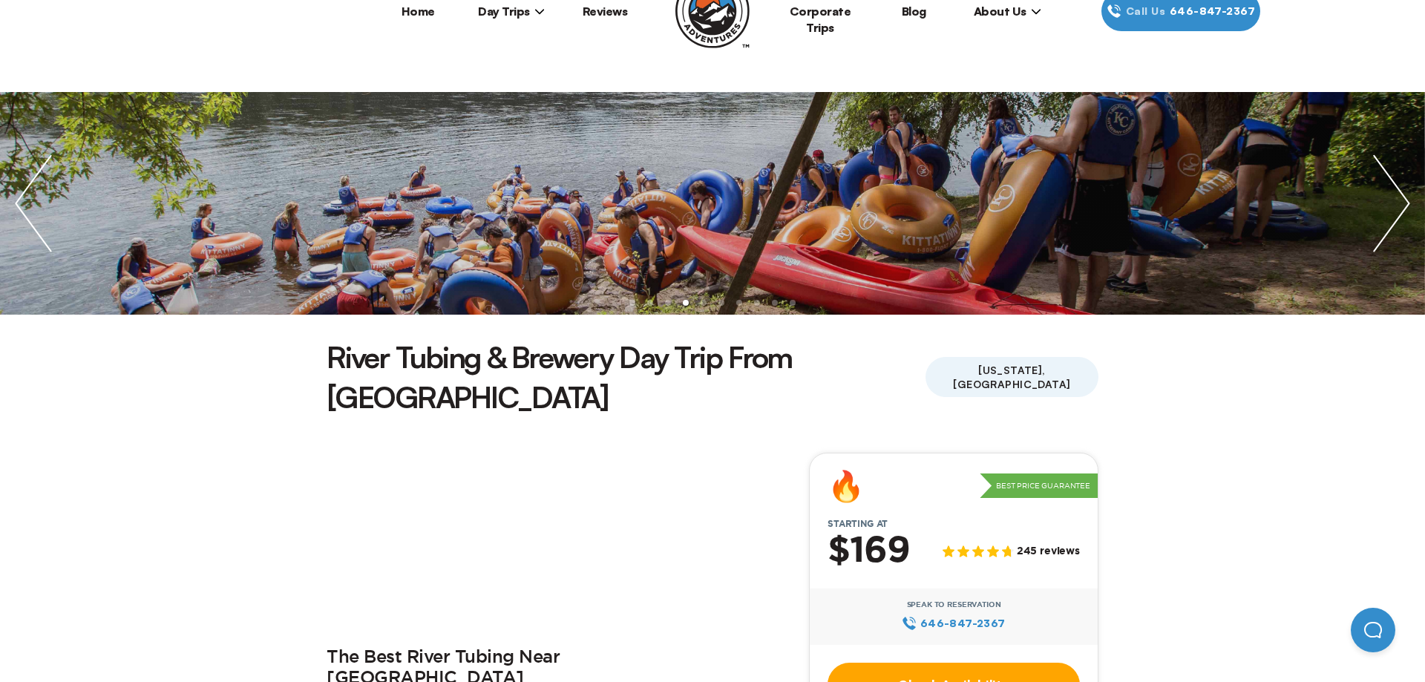
click at [28, 191] on img "previous slide / item" at bounding box center [33, 203] width 67 height 223
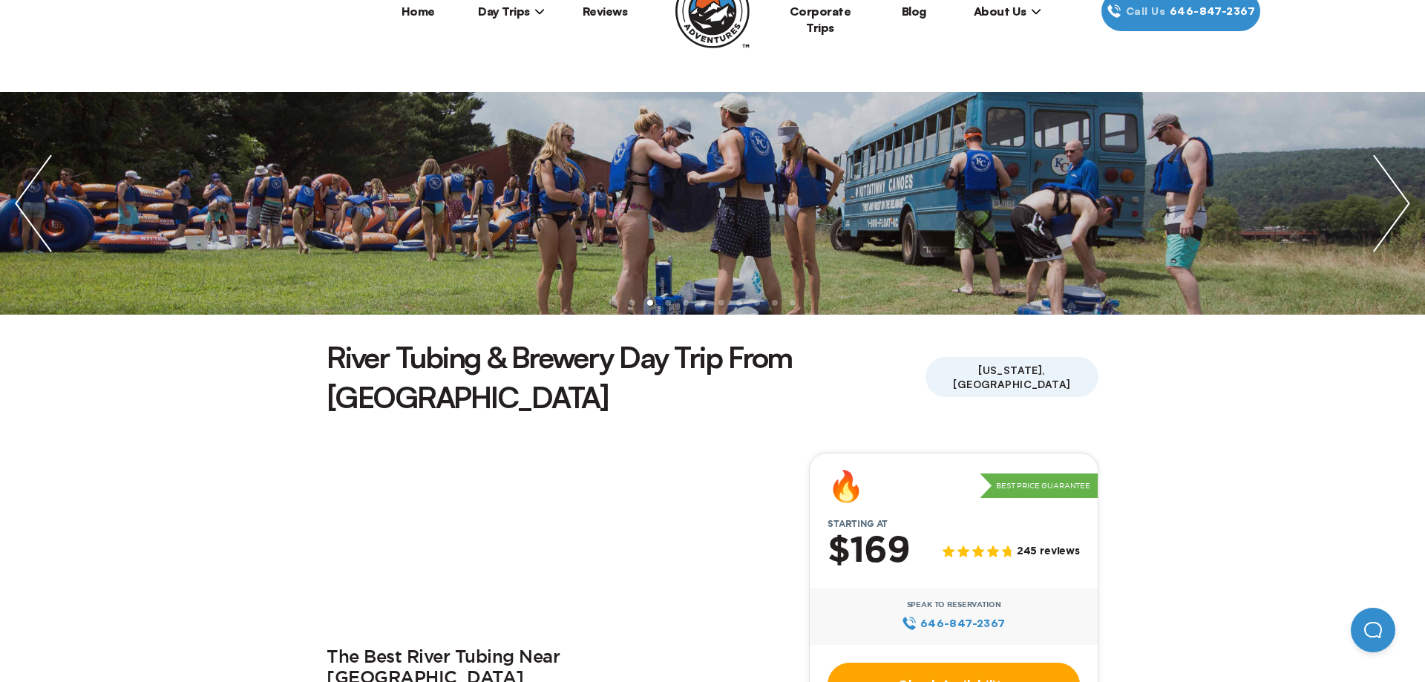
click at [28, 191] on img "previous slide / item" at bounding box center [33, 203] width 67 height 223
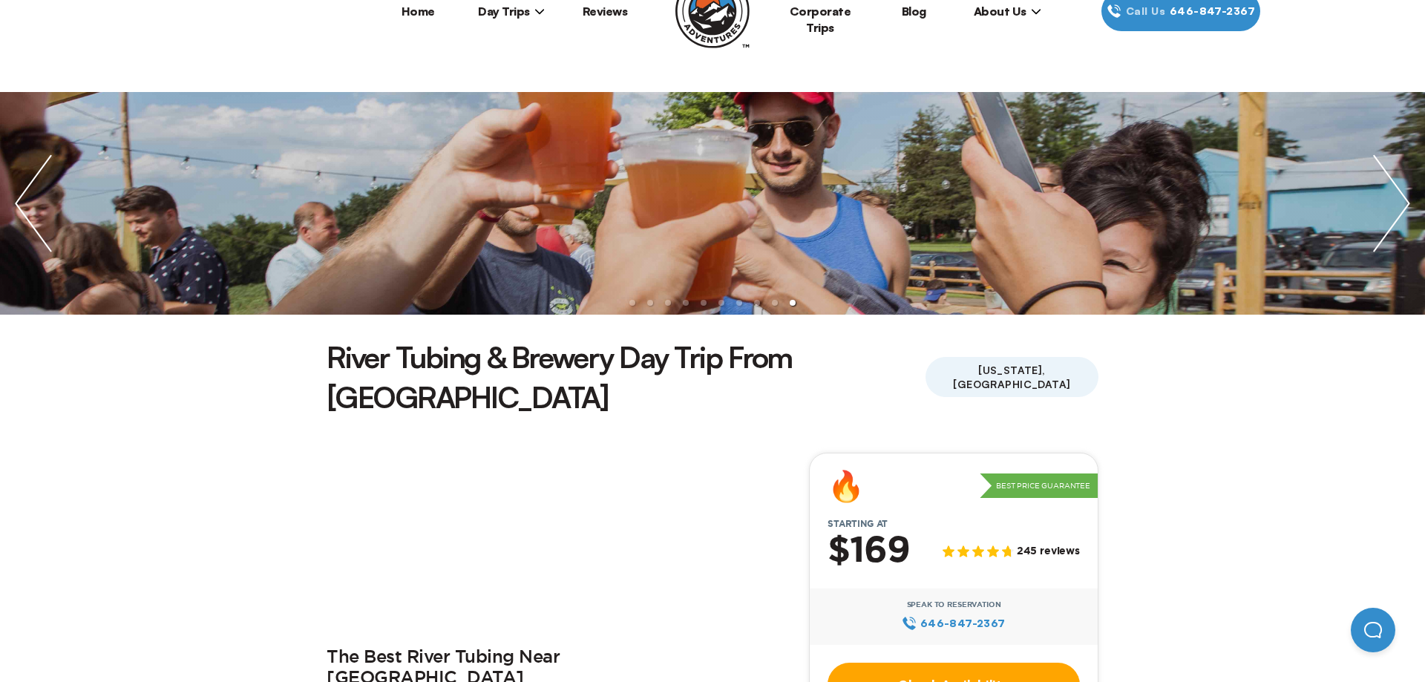
click at [28, 191] on img "previous slide / item" at bounding box center [33, 203] width 67 height 223
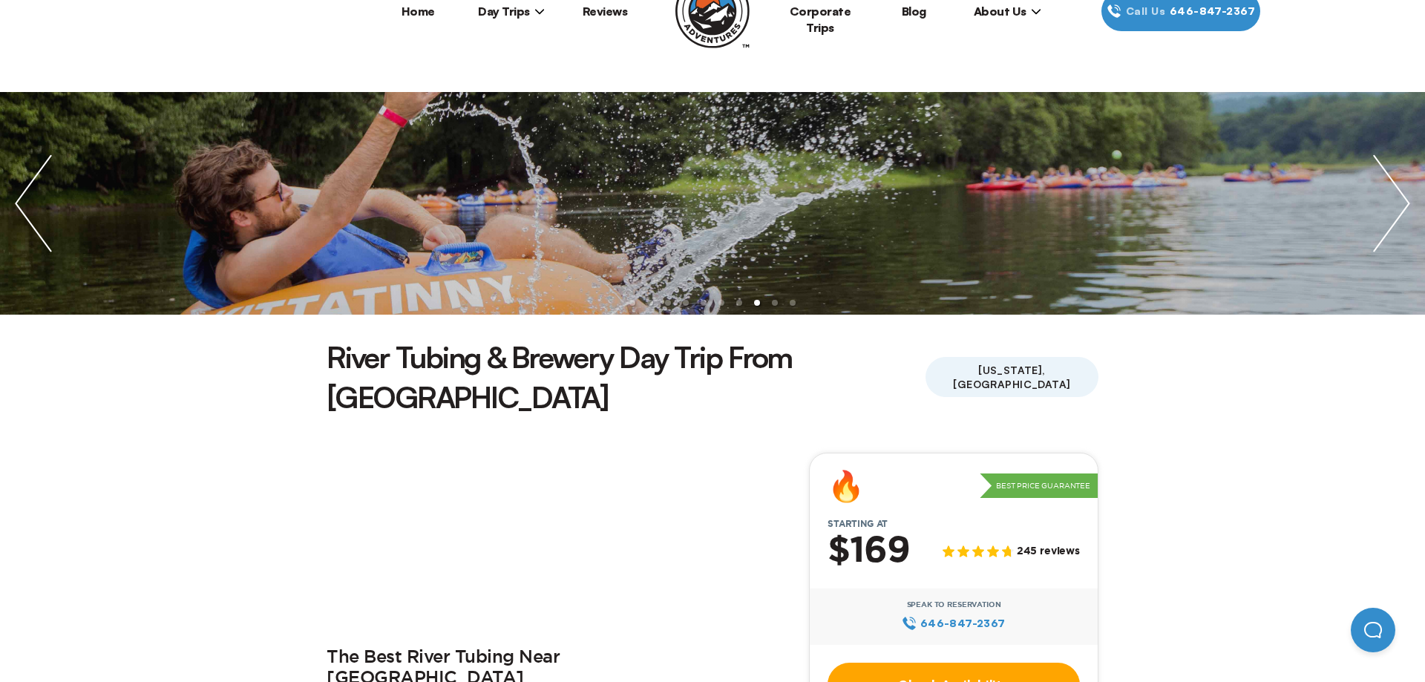
click at [28, 191] on img "previous slide / item" at bounding box center [33, 203] width 67 height 223
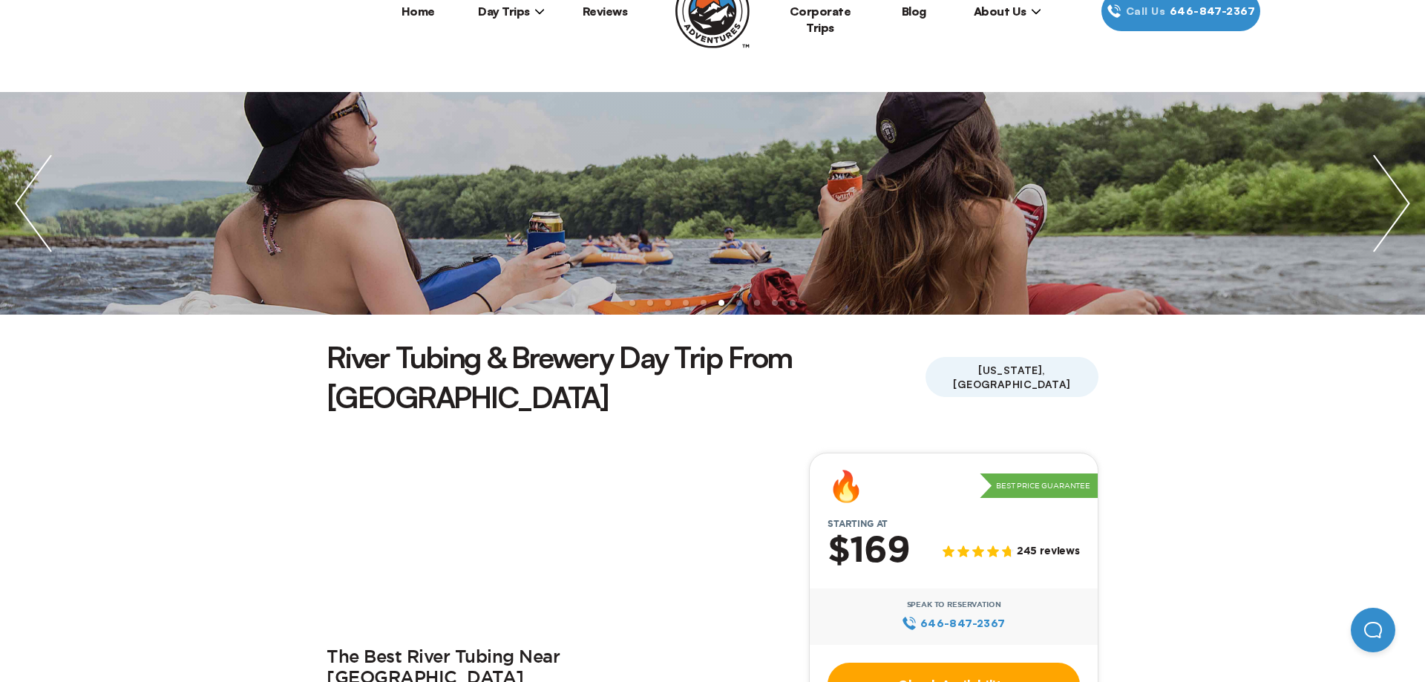
click at [28, 191] on img "previous slide / item" at bounding box center [33, 203] width 67 height 223
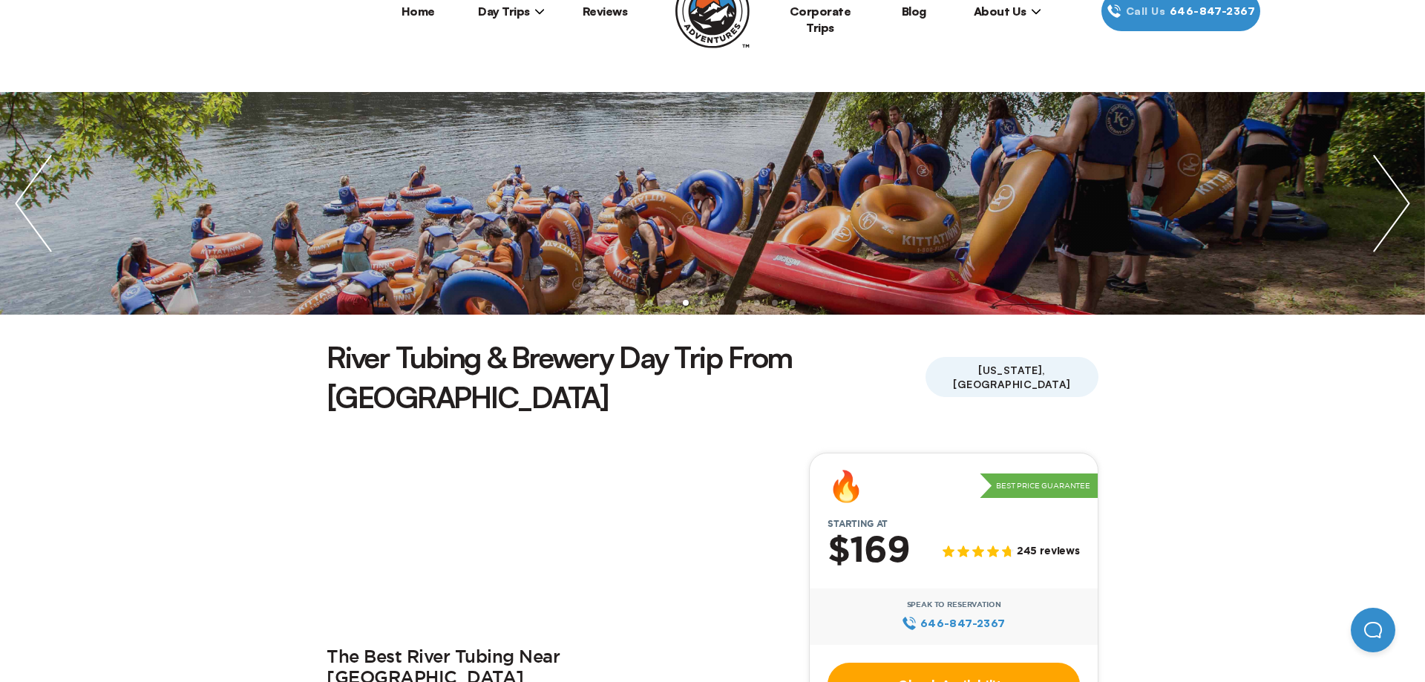
click at [28, 191] on img "previous slide / item" at bounding box center [33, 203] width 67 height 223
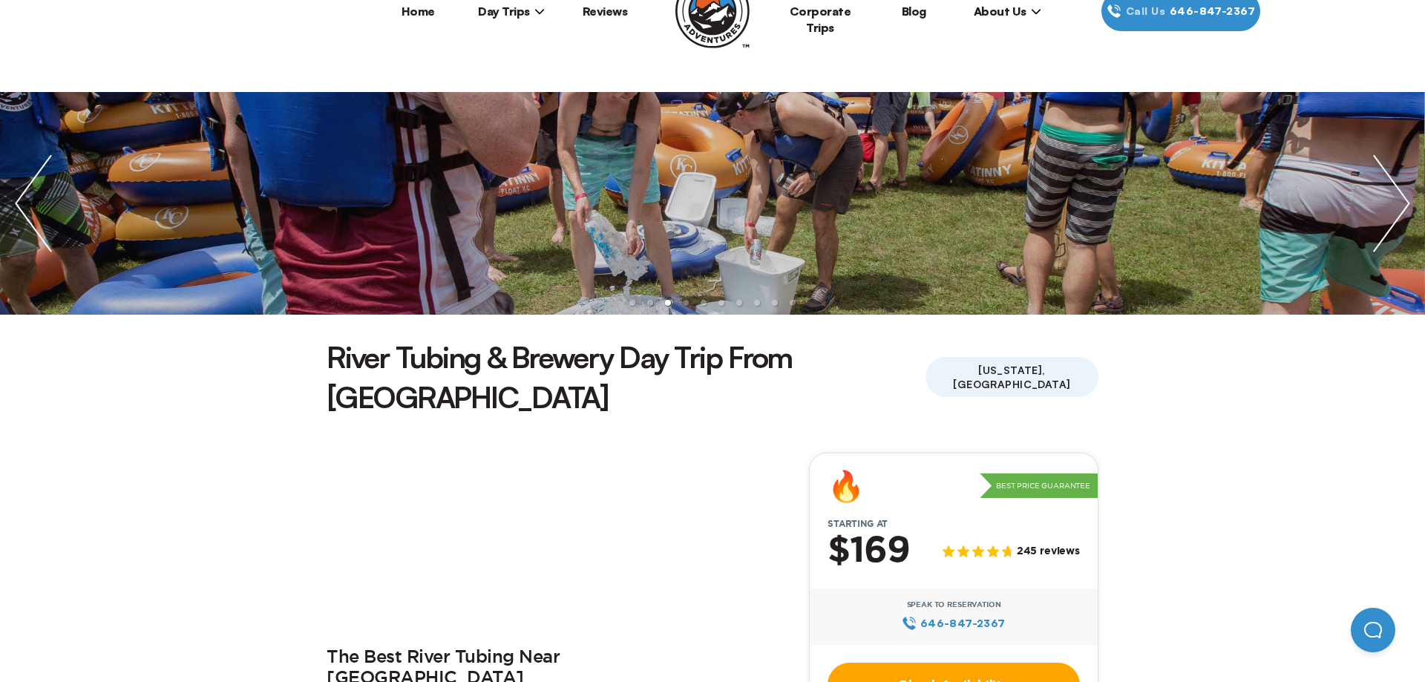
click at [28, 191] on img "previous slide / item" at bounding box center [33, 203] width 67 height 223
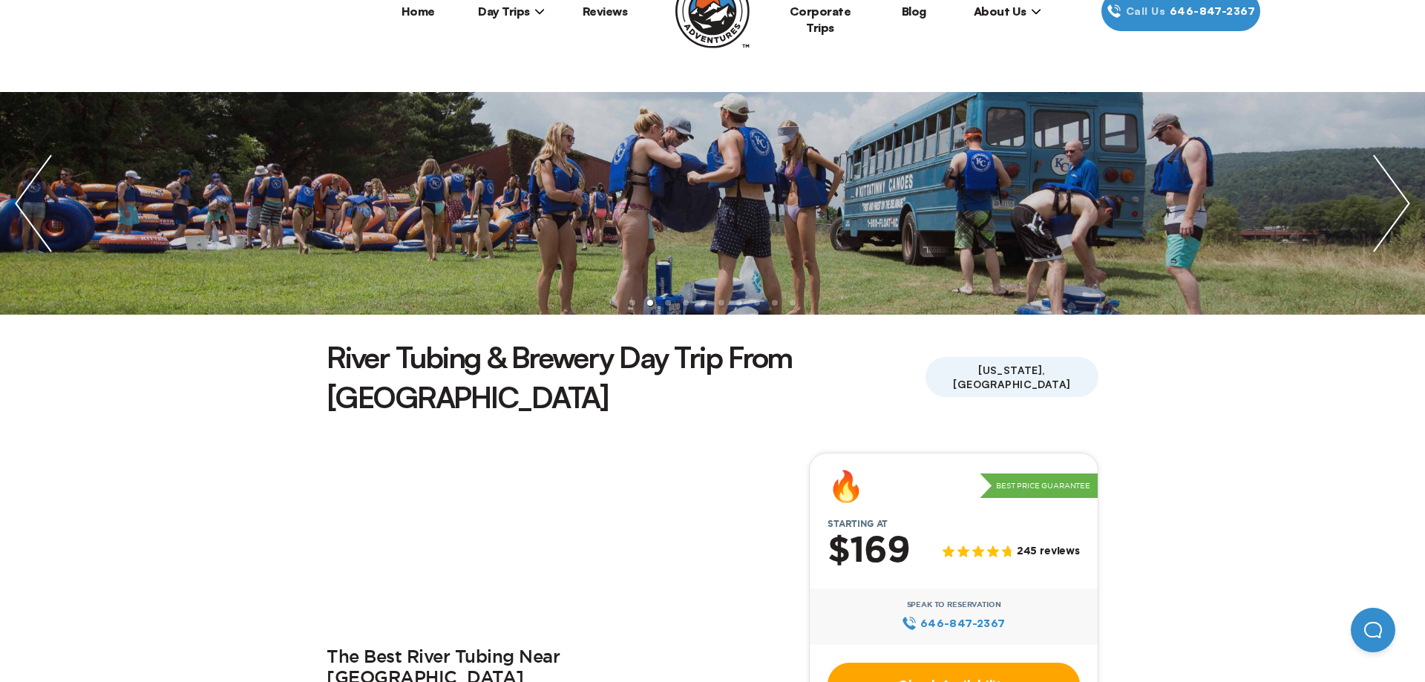
click at [28, 191] on img "previous slide / item" at bounding box center [33, 203] width 67 height 223
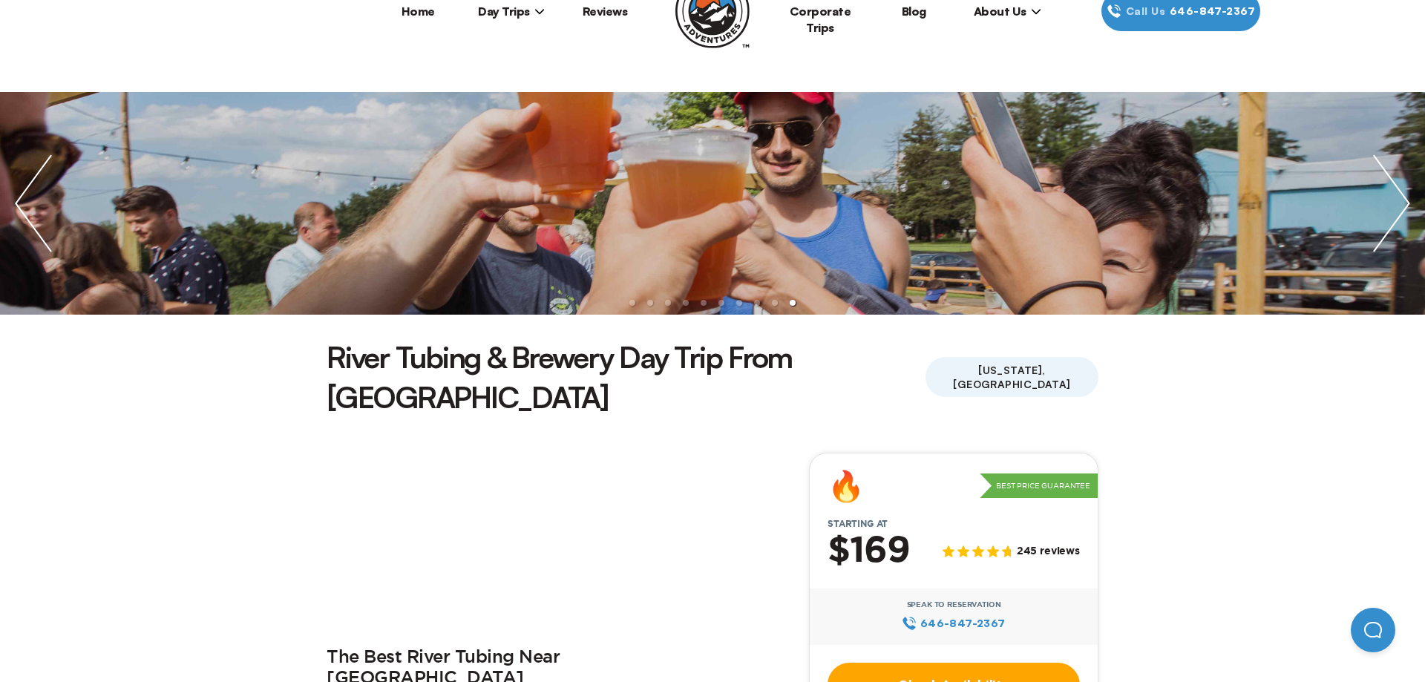
click at [28, 191] on img "previous slide / item" at bounding box center [33, 203] width 67 height 223
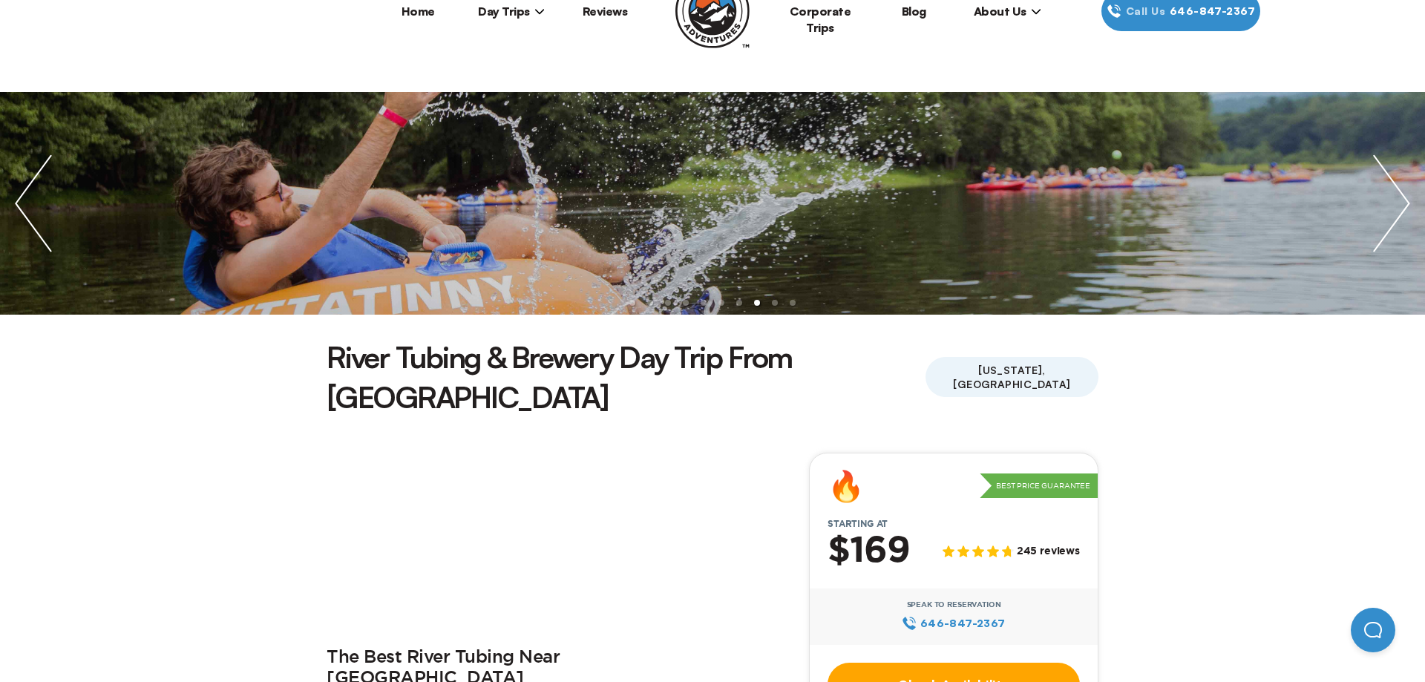
click at [28, 191] on img "previous slide / item" at bounding box center [33, 203] width 67 height 223
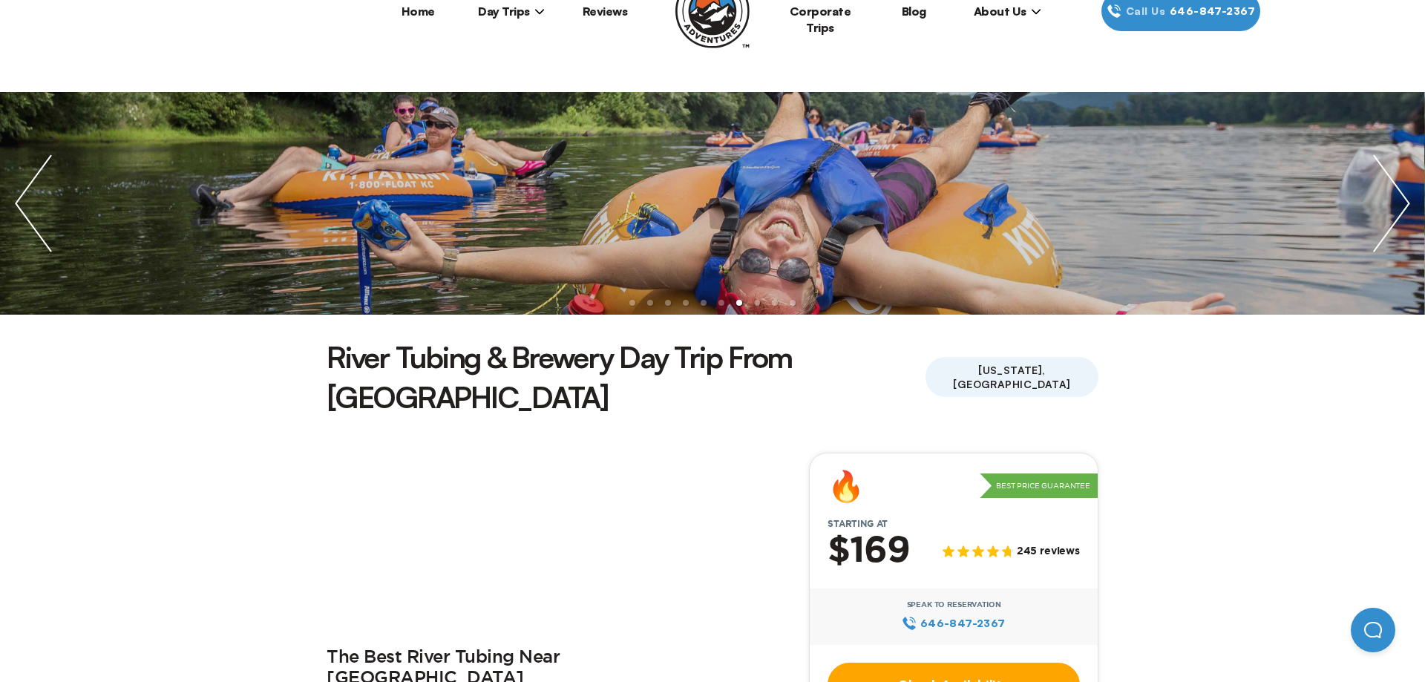
click at [28, 191] on img "previous slide / item" at bounding box center [33, 203] width 67 height 223
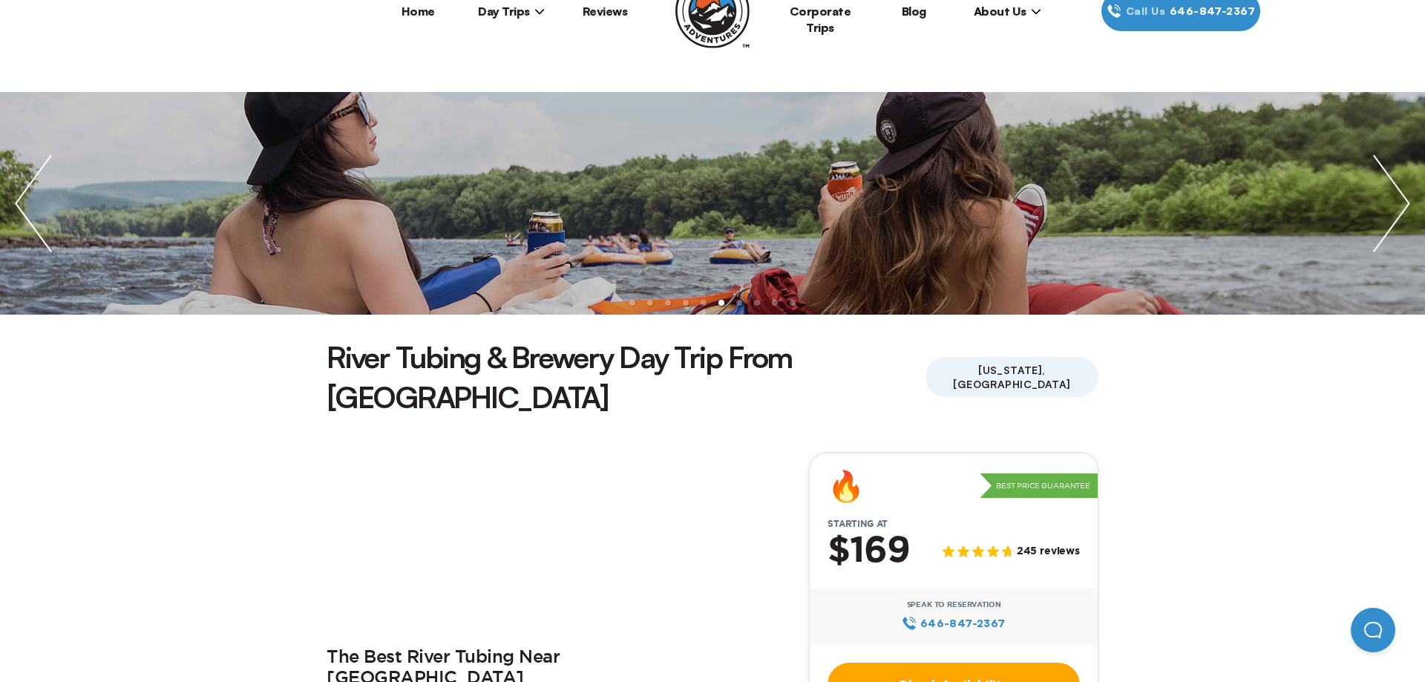
click at [28, 191] on img "previous slide / item" at bounding box center [33, 203] width 67 height 223
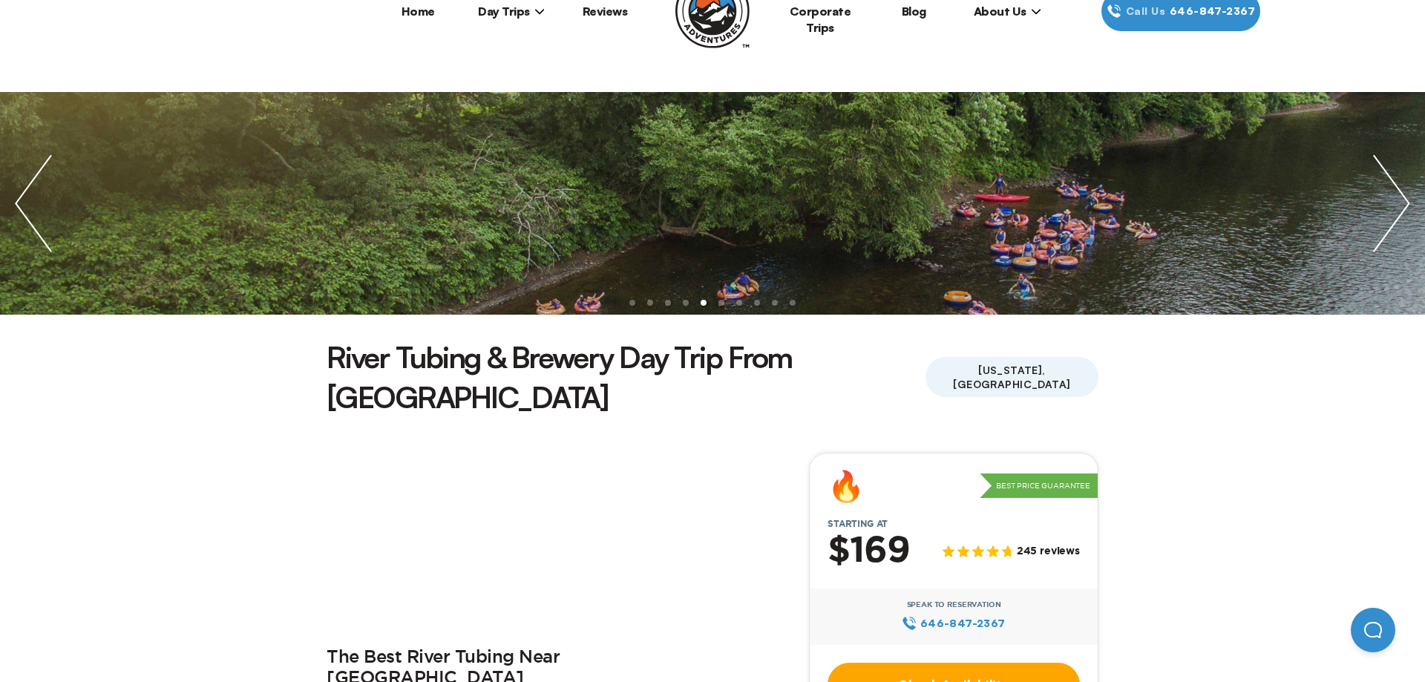
click at [28, 191] on img "previous slide / item" at bounding box center [33, 203] width 67 height 223
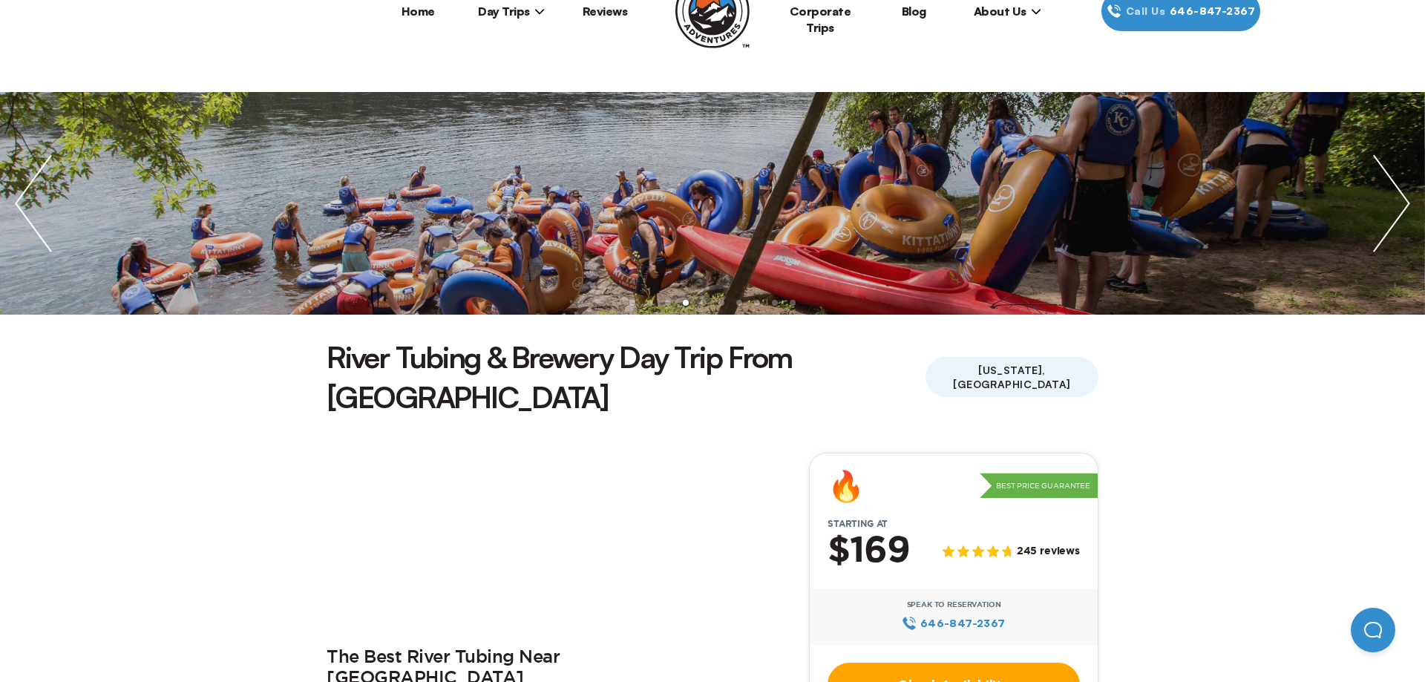
click at [28, 191] on img "previous slide / item" at bounding box center [33, 203] width 67 height 223
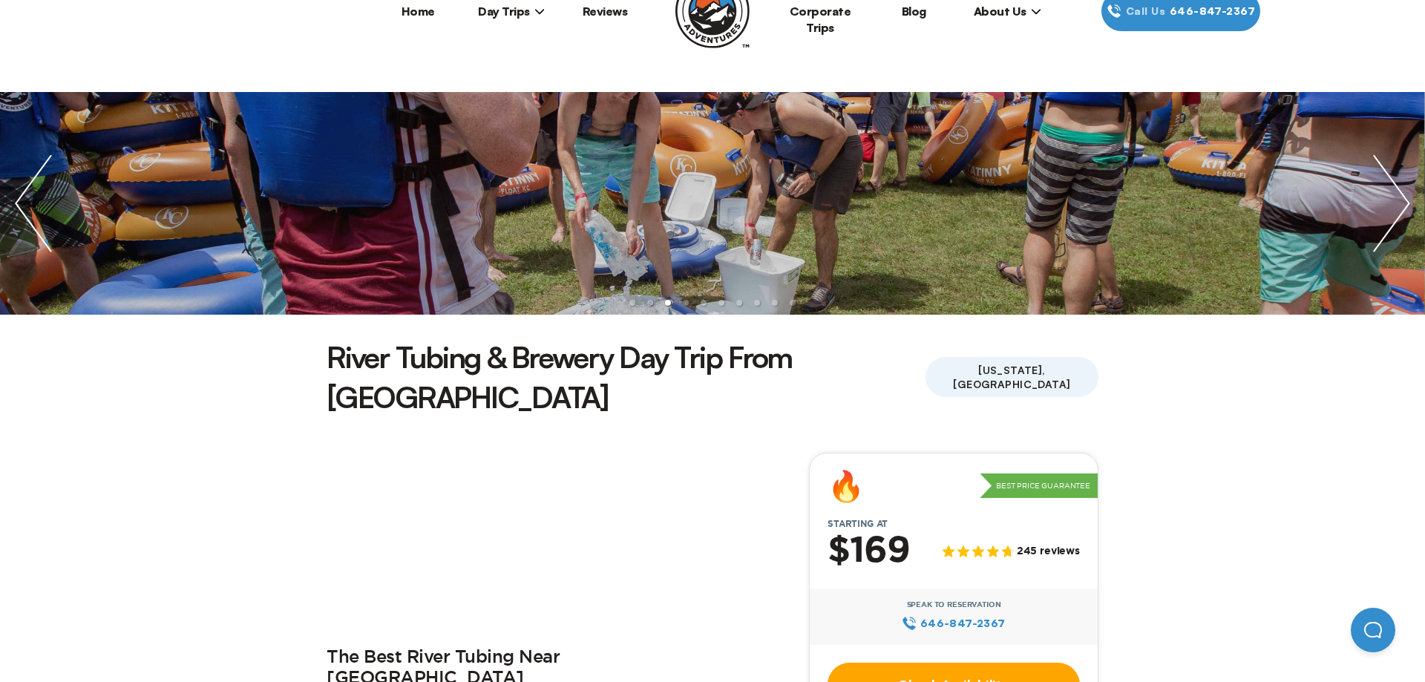
click at [28, 191] on img "previous slide / item" at bounding box center [33, 203] width 67 height 223
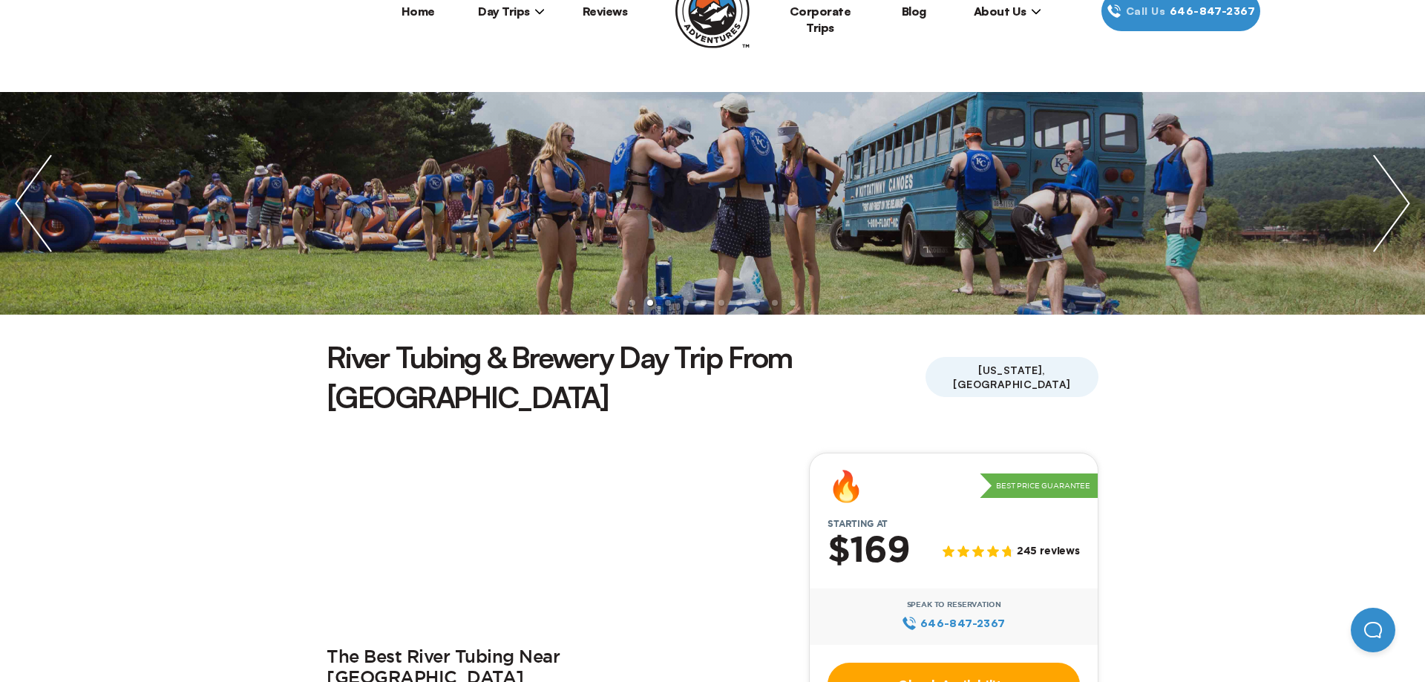
click at [28, 191] on img "previous slide / item" at bounding box center [33, 203] width 67 height 223
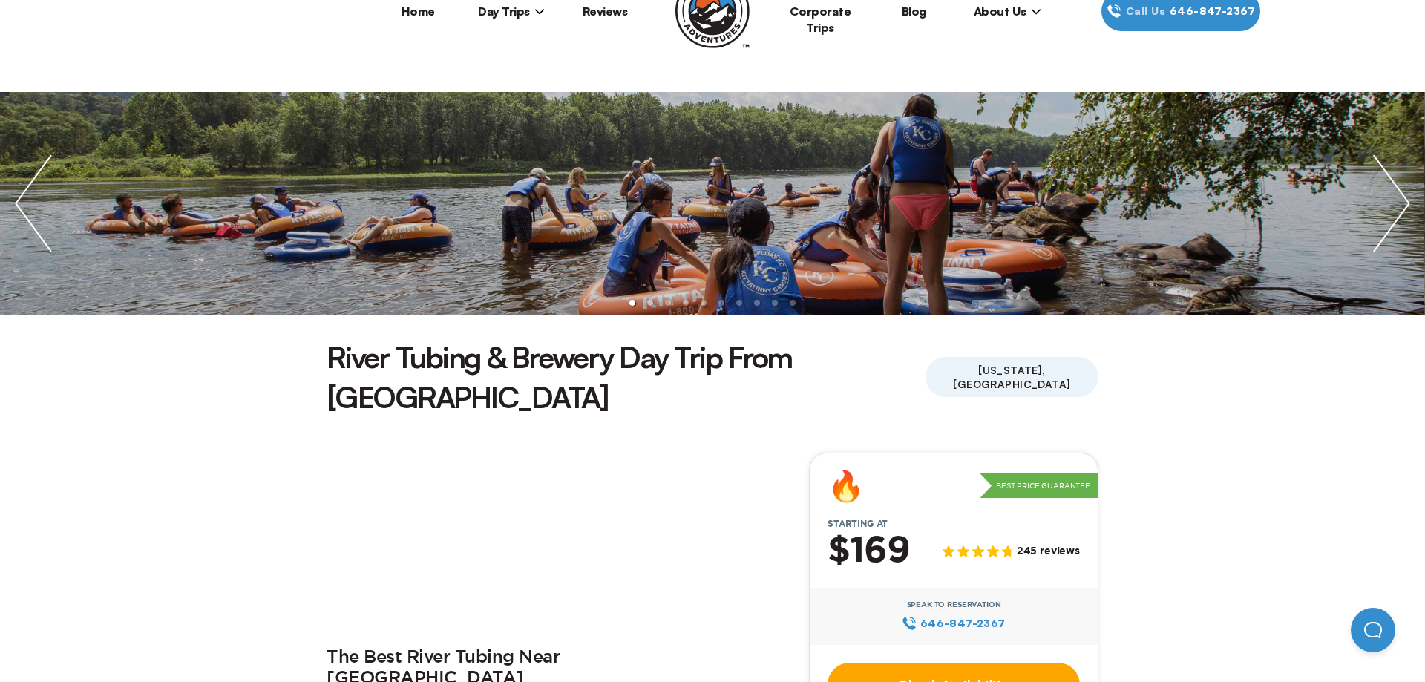
click at [28, 191] on img "previous slide / item" at bounding box center [33, 203] width 67 height 223
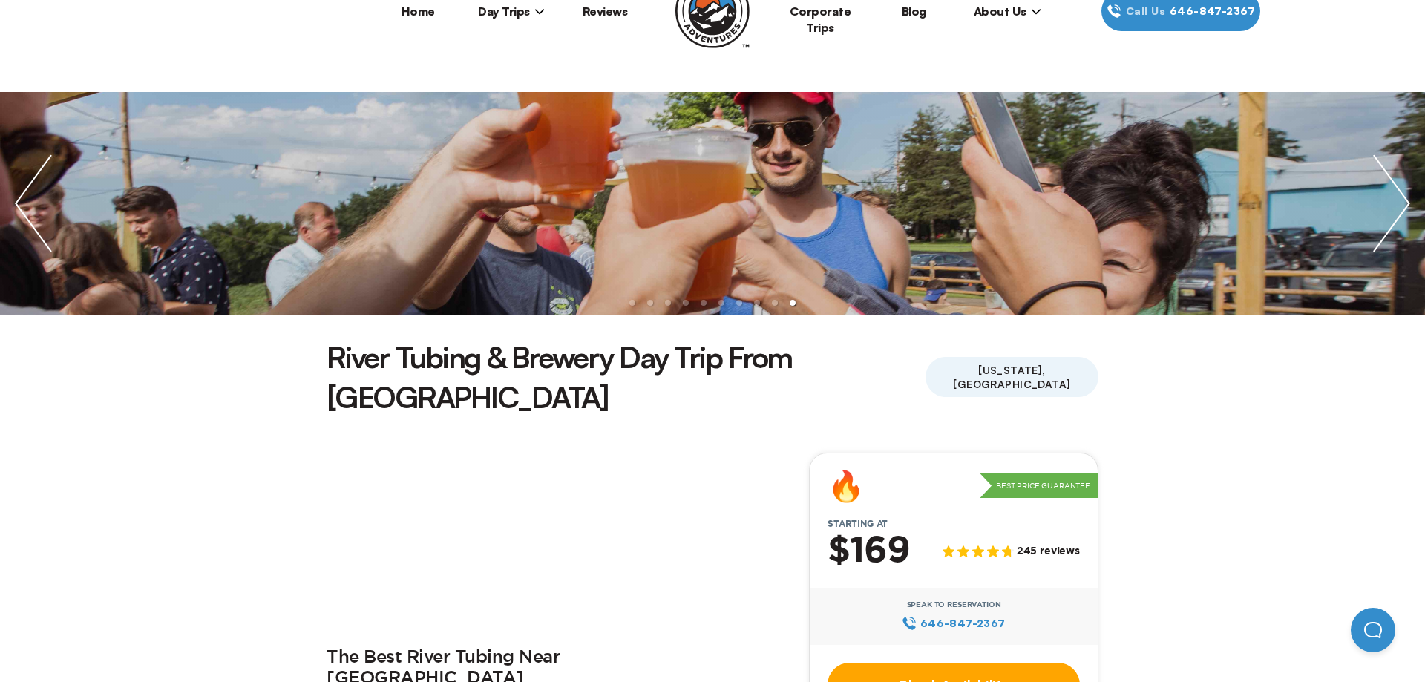
click at [1403, 200] on img "next slide / item" at bounding box center [1391, 203] width 67 height 223
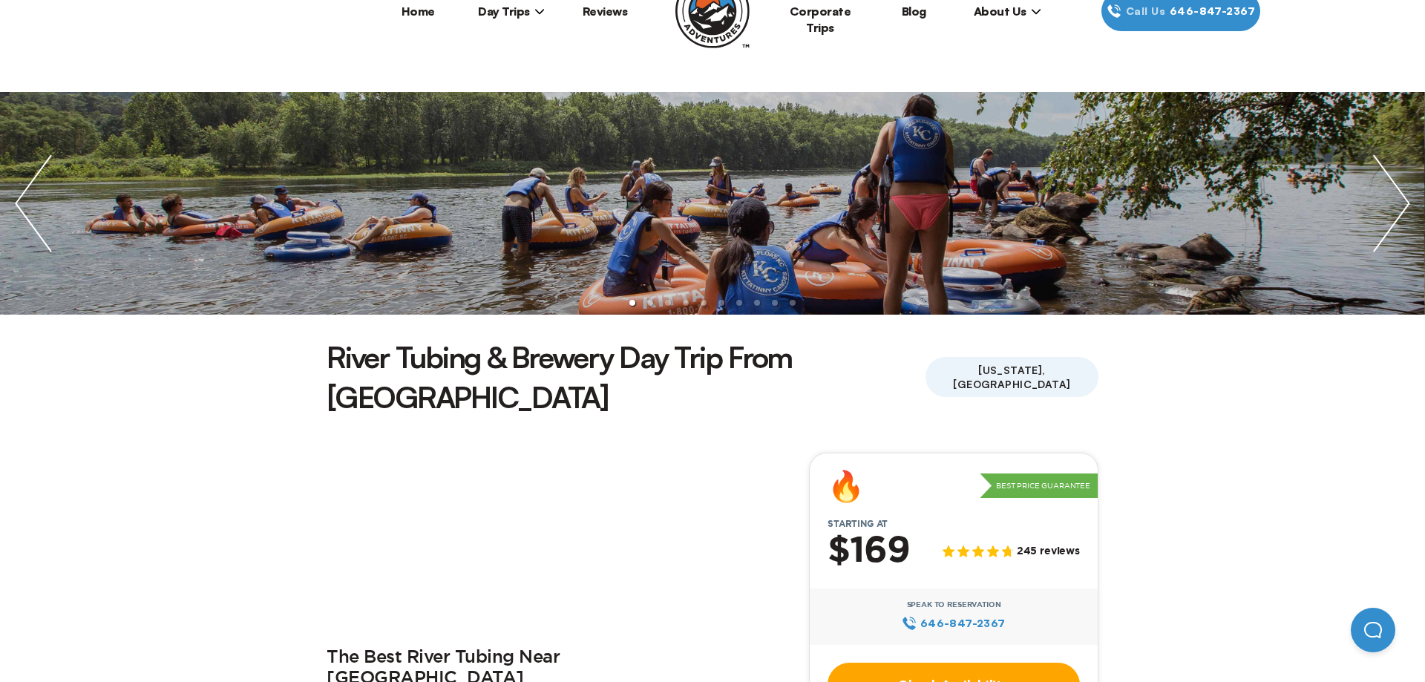
click at [1403, 200] on img "next slide / item" at bounding box center [1391, 203] width 67 height 223
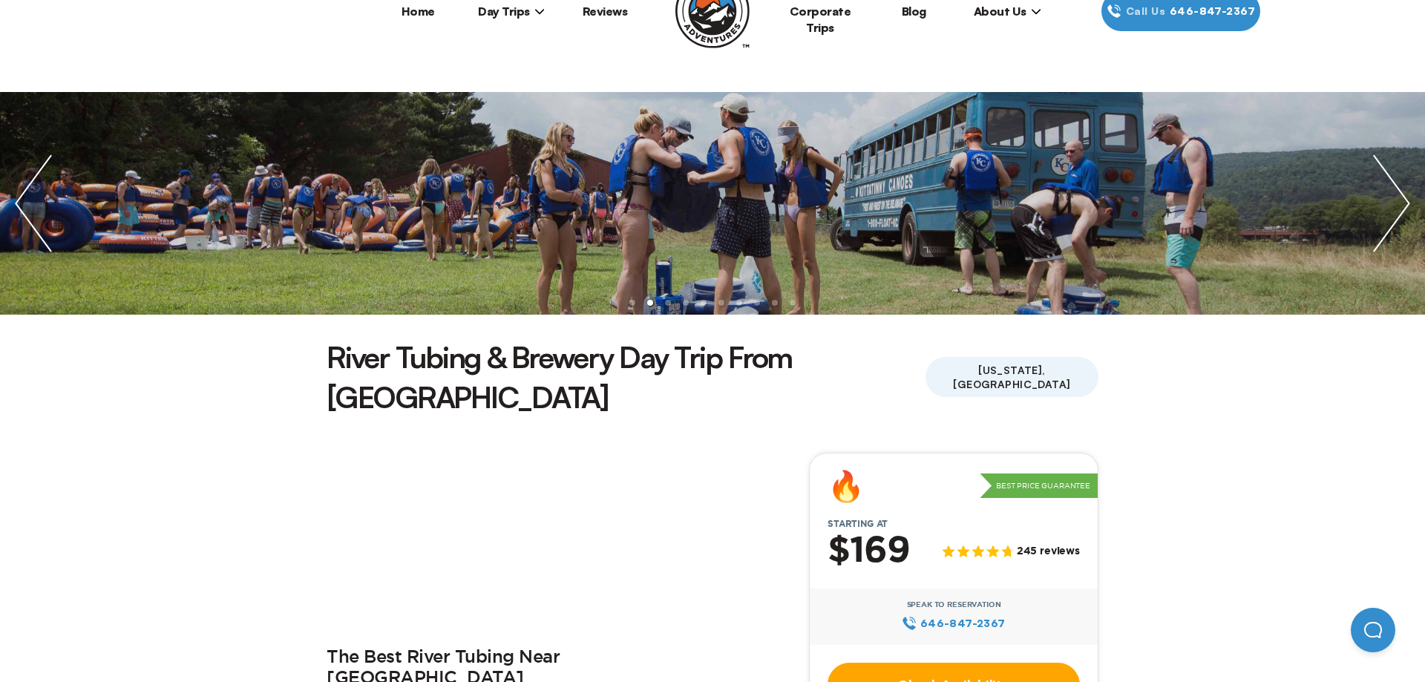
click at [1399, 198] on img "next slide / item" at bounding box center [1391, 203] width 67 height 223
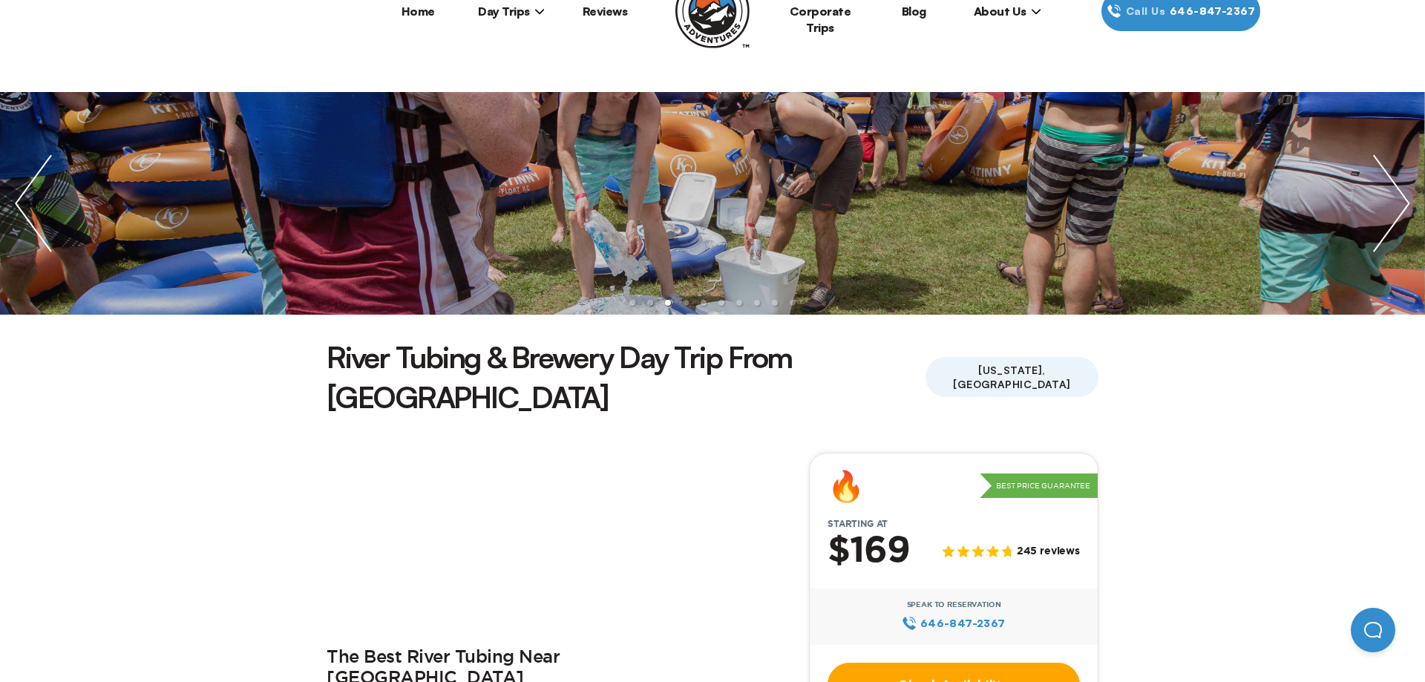
click at [1399, 198] on img "next slide / item" at bounding box center [1391, 203] width 67 height 223
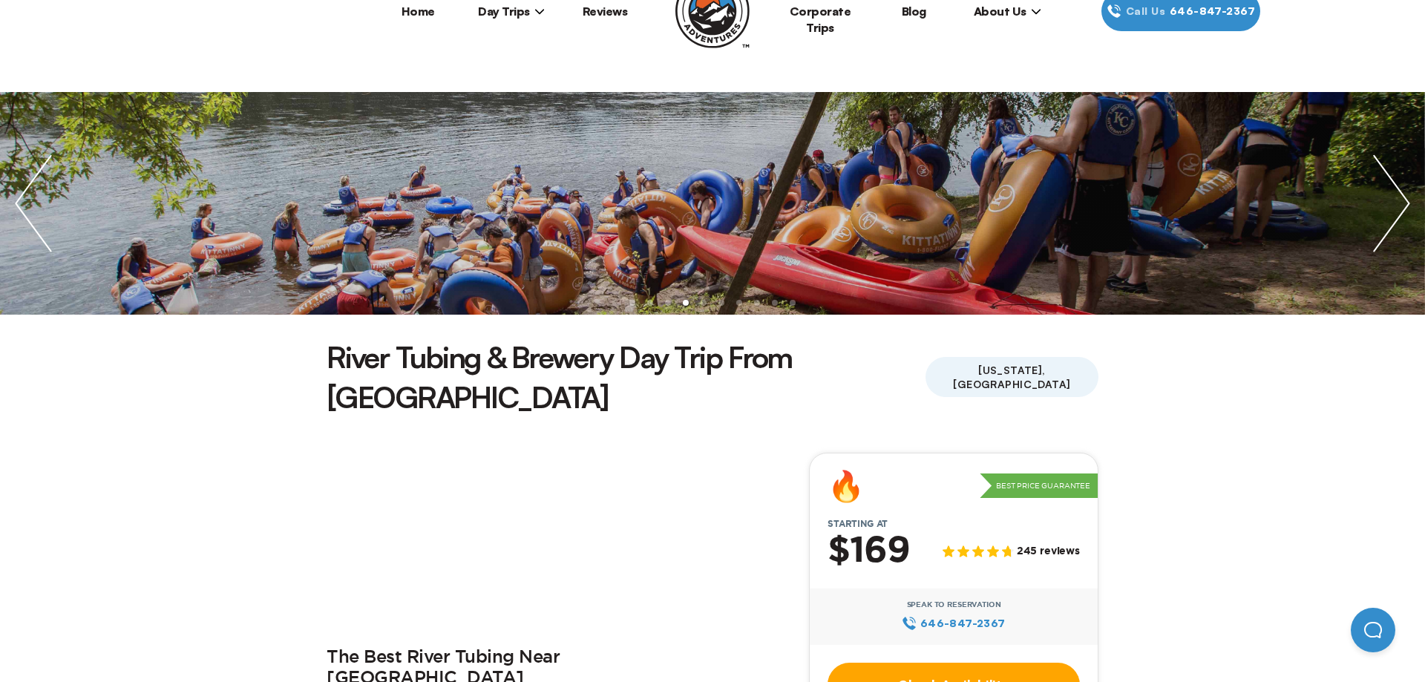
click at [1399, 198] on img "next slide / item" at bounding box center [1391, 203] width 67 height 223
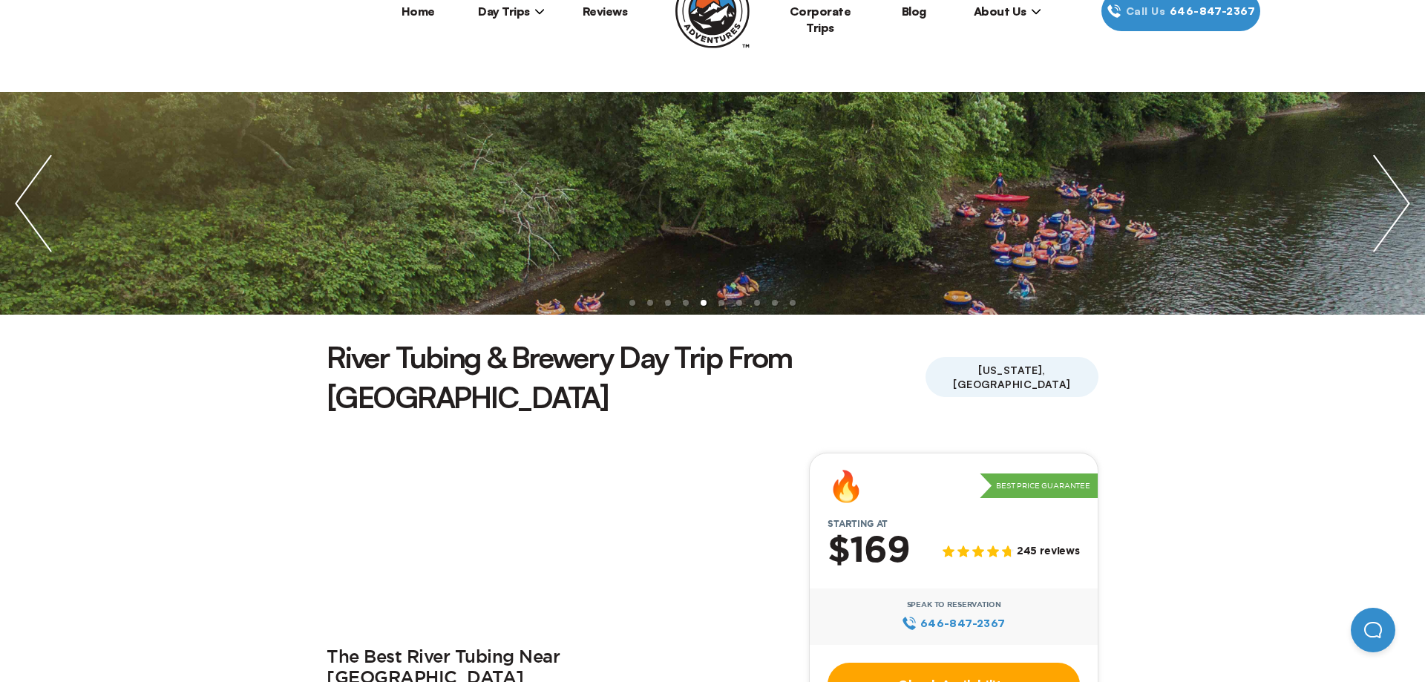
click at [1399, 198] on img "next slide / item" at bounding box center [1391, 203] width 67 height 223
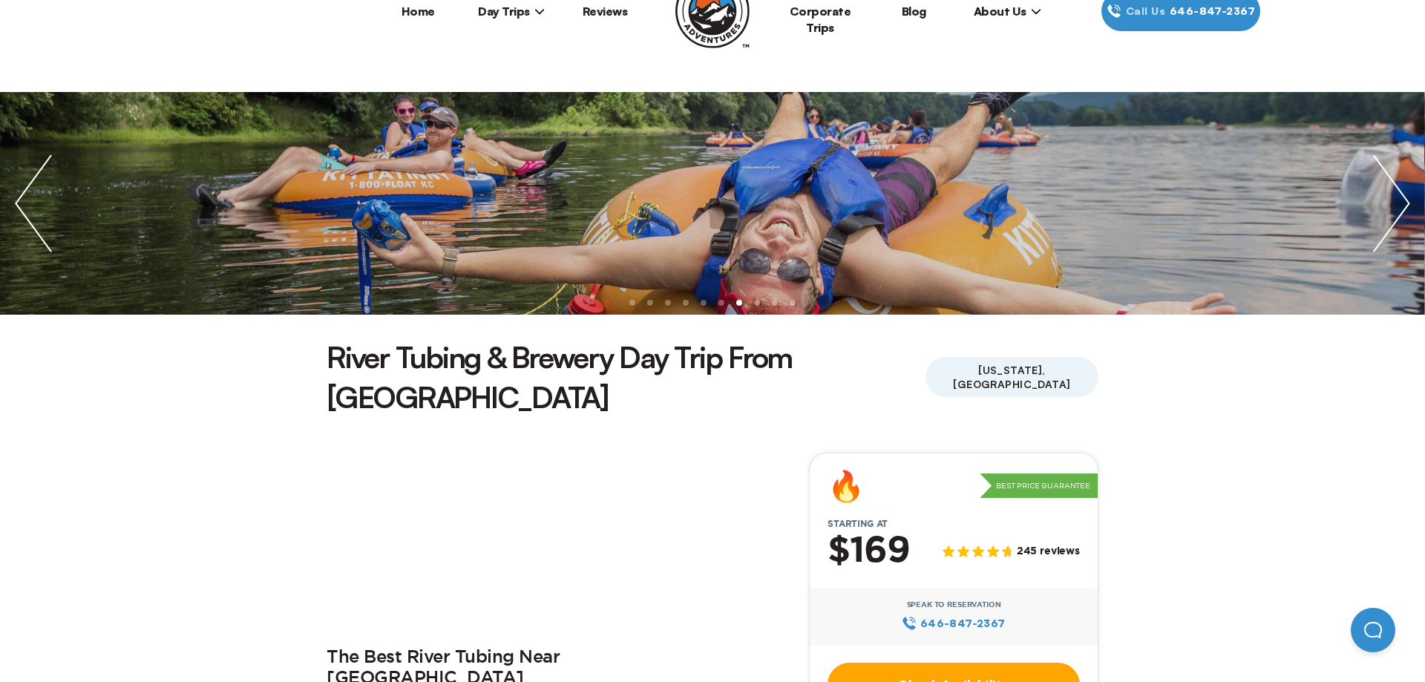
click at [1399, 198] on img "next slide / item" at bounding box center [1391, 203] width 67 height 223
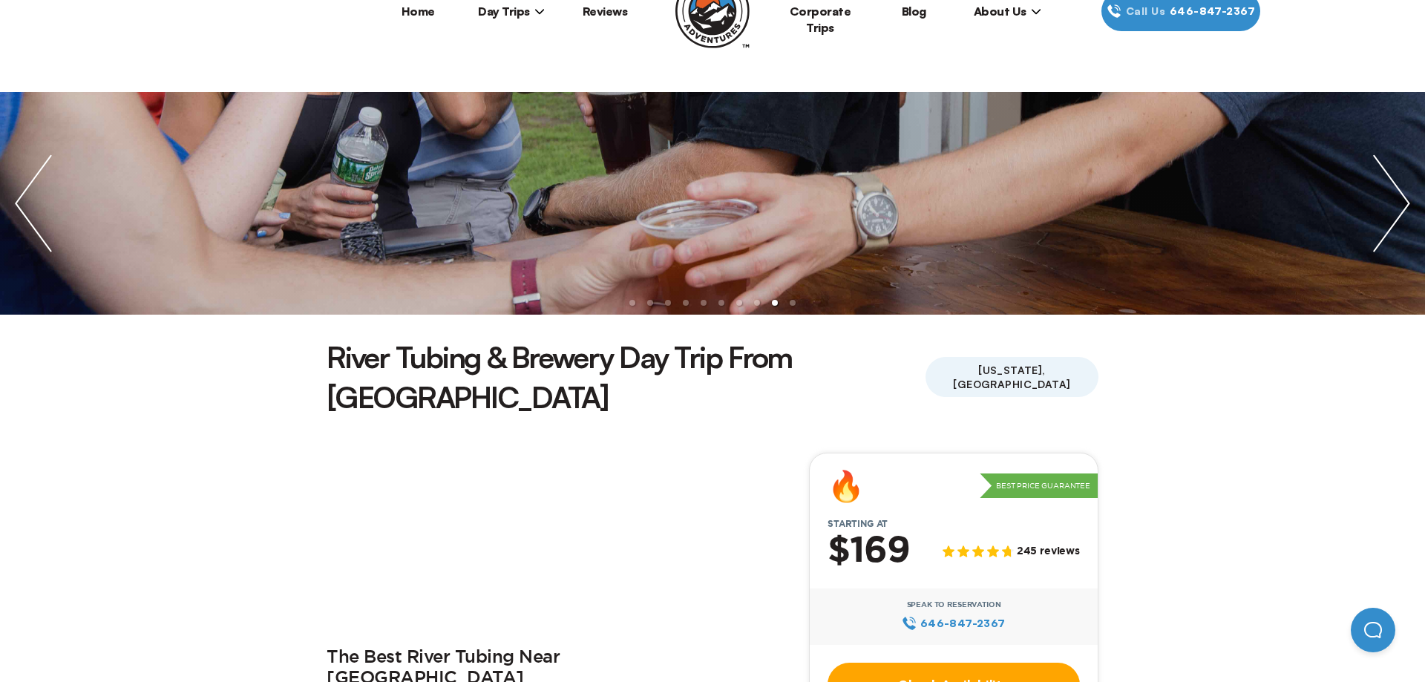
click at [1399, 198] on img "next slide / item" at bounding box center [1391, 203] width 67 height 223
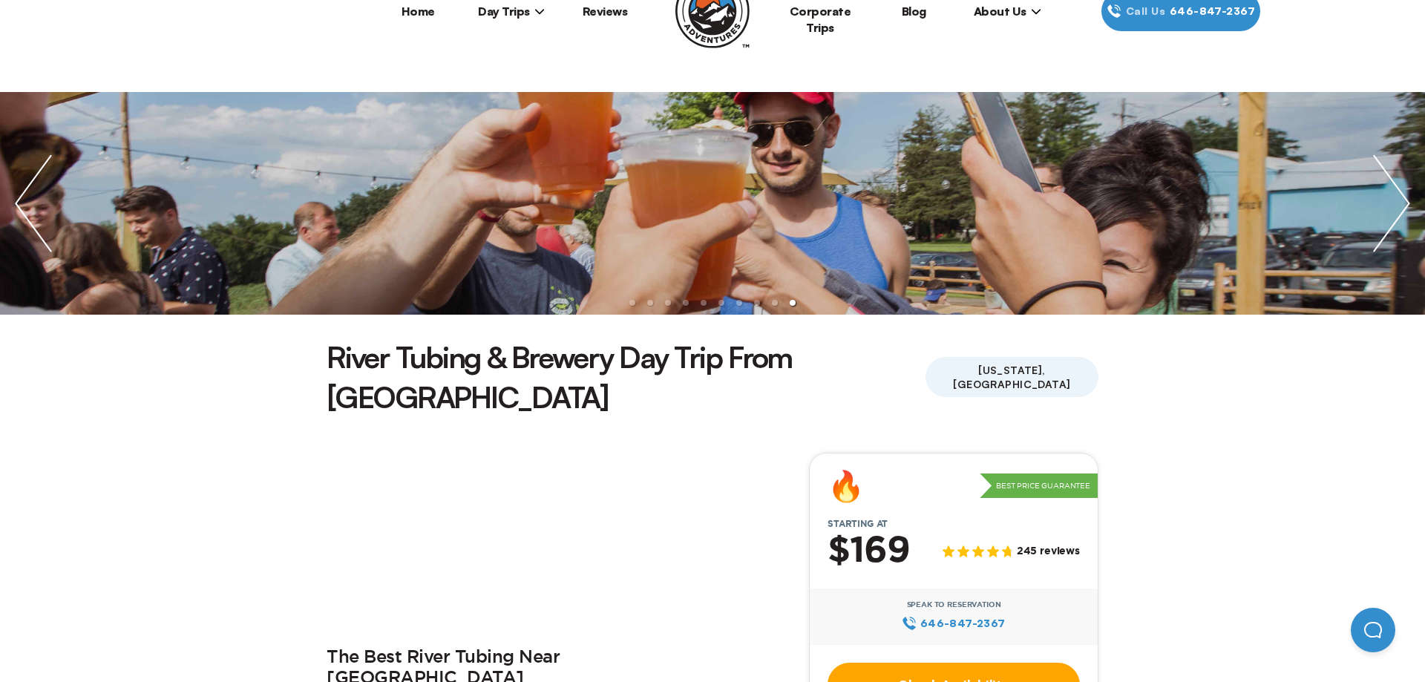
click at [1399, 198] on img "next slide / item" at bounding box center [1391, 203] width 67 height 223
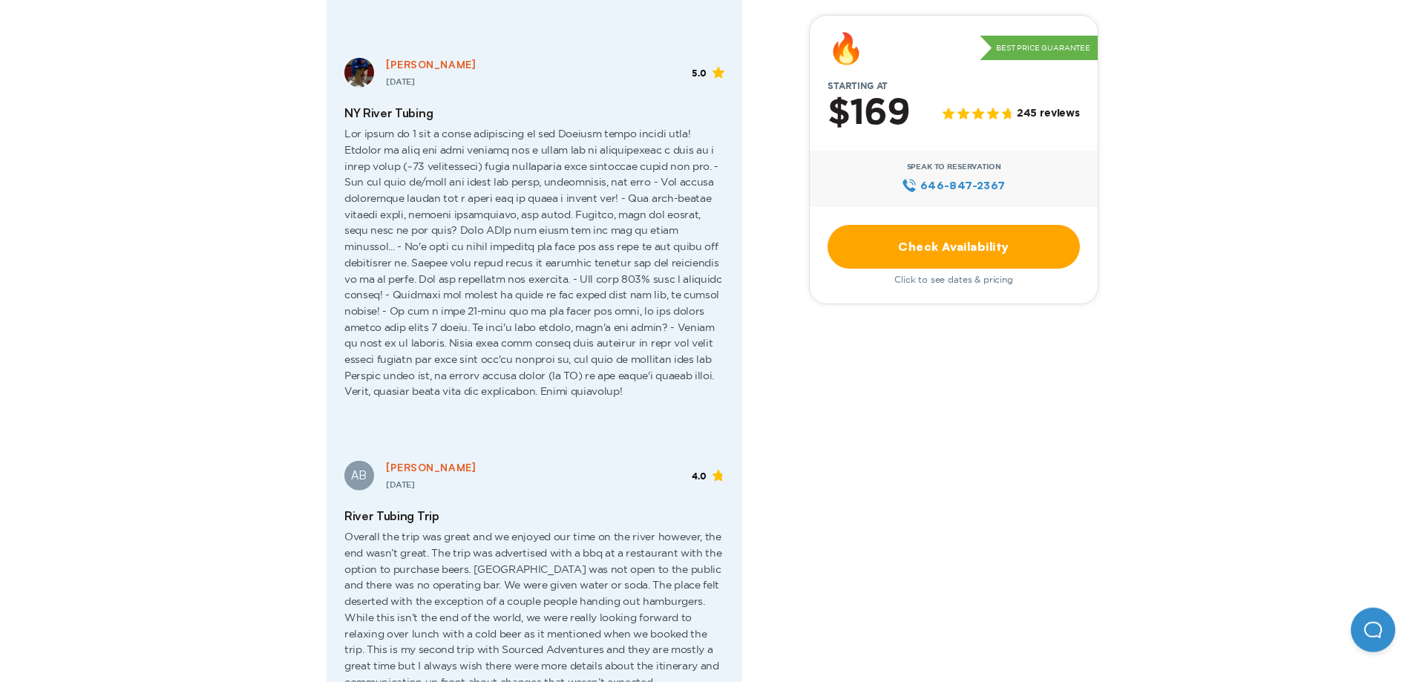
scroll to position [2574, 0]
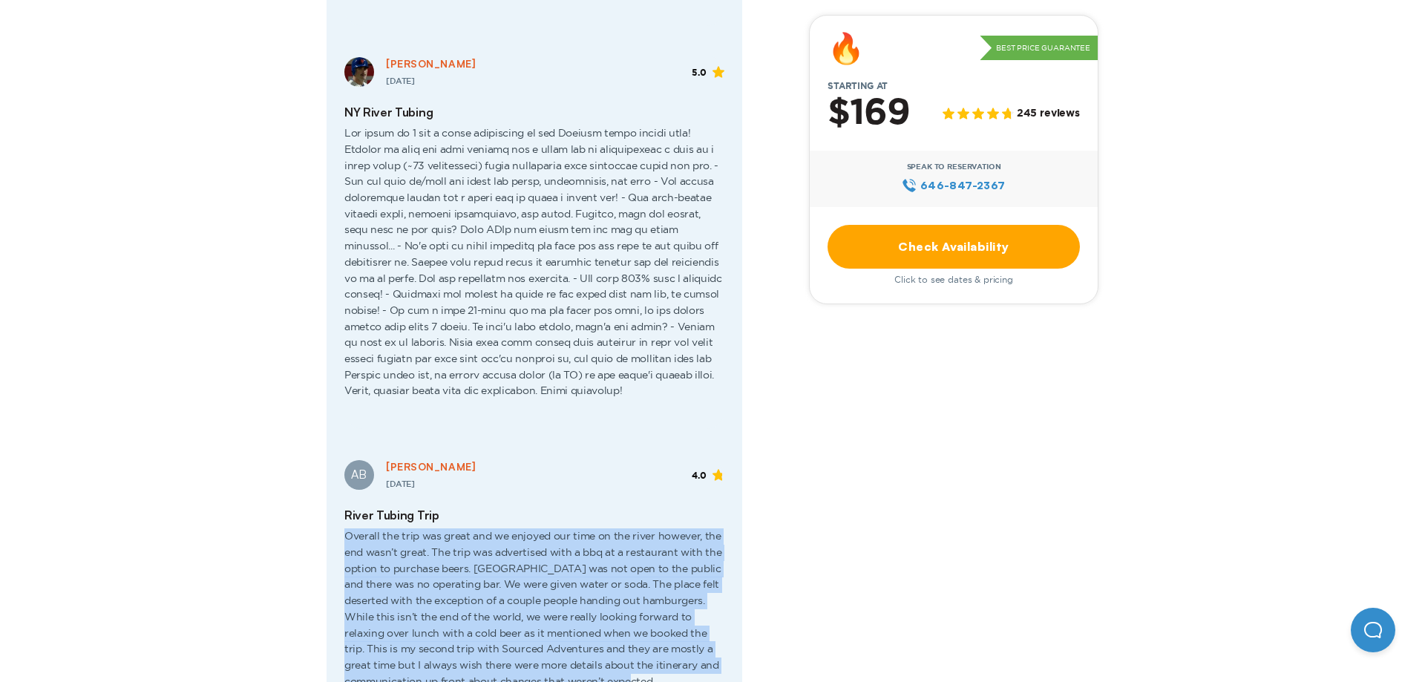
drag, startPoint x: 347, startPoint y: 428, endPoint x: 576, endPoint y: 569, distance: 268.3
click at [576, 569] on span "Overall the trip was great and we enjoyed our time on the river however, the en…" at bounding box center [534, 646] width 380 height 247
copy span "Overall the trip was great and we enjoyed our time on the river however, the en…"
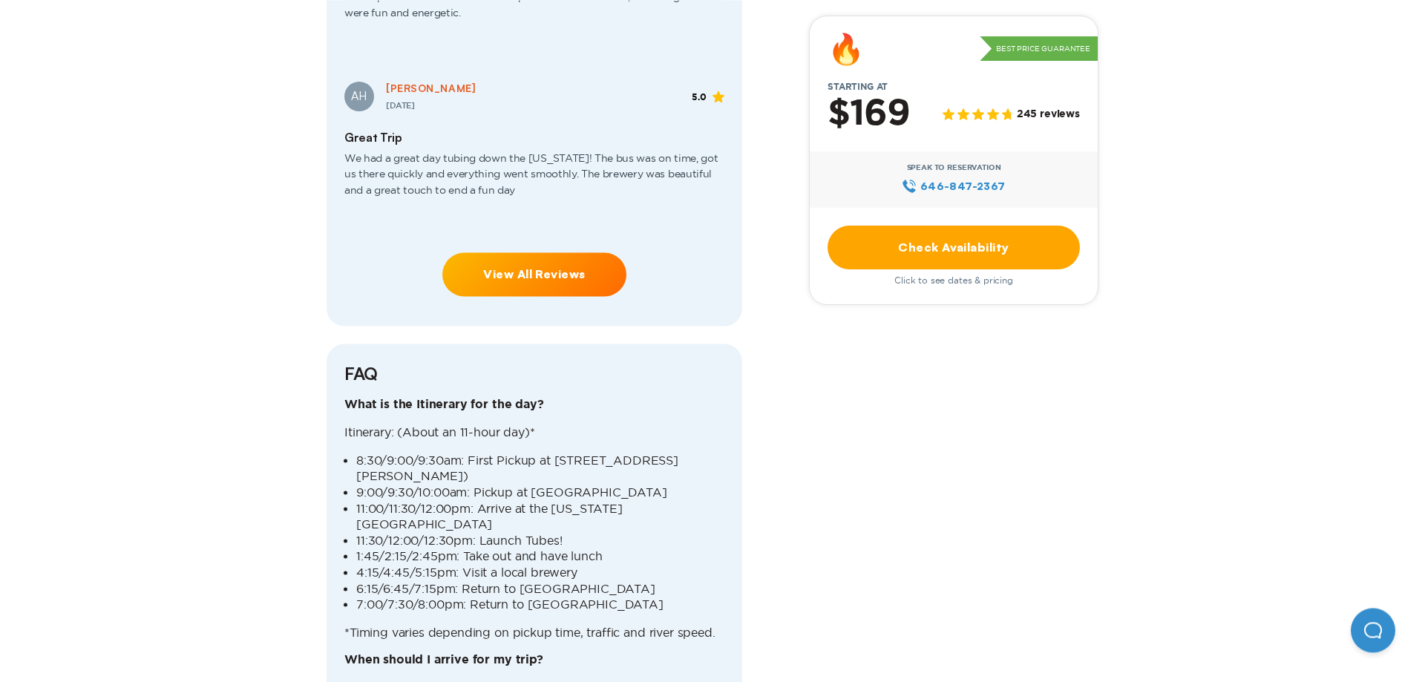
scroll to position [4013, 0]
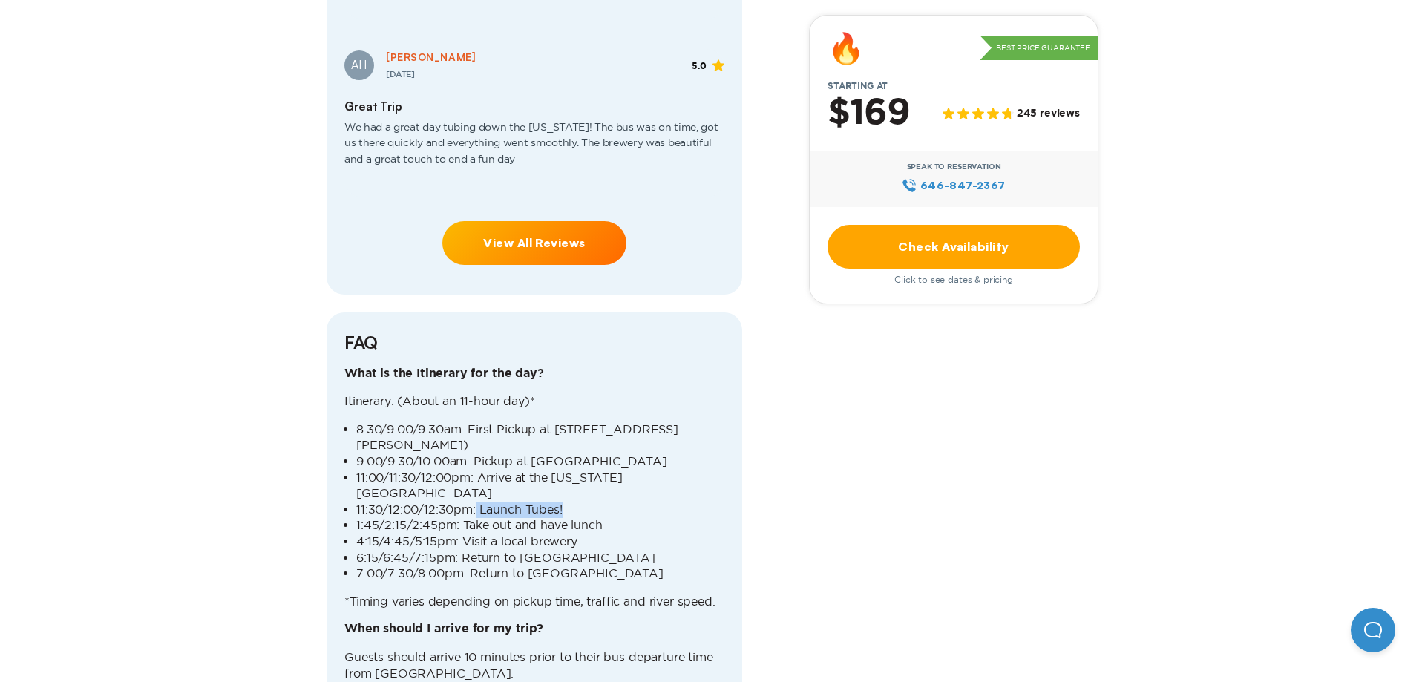
drag, startPoint x: 477, startPoint y: 385, endPoint x: 580, endPoint y: 382, distance: 103.9
click at [580, 502] on li "11:30/12:00/12:30pm: Launch Tubes!" at bounding box center [540, 510] width 368 height 16
click at [615, 517] on li "1:45/2:15/2:45pm: Take out and have lunch" at bounding box center [540, 525] width 368 height 16
drag, startPoint x: 462, startPoint y: 402, endPoint x: 587, endPoint y: 402, distance: 125.5
click at [587, 517] on li "1:45/2:15/2:45pm: Take out and have lunch" at bounding box center [540, 525] width 368 height 16
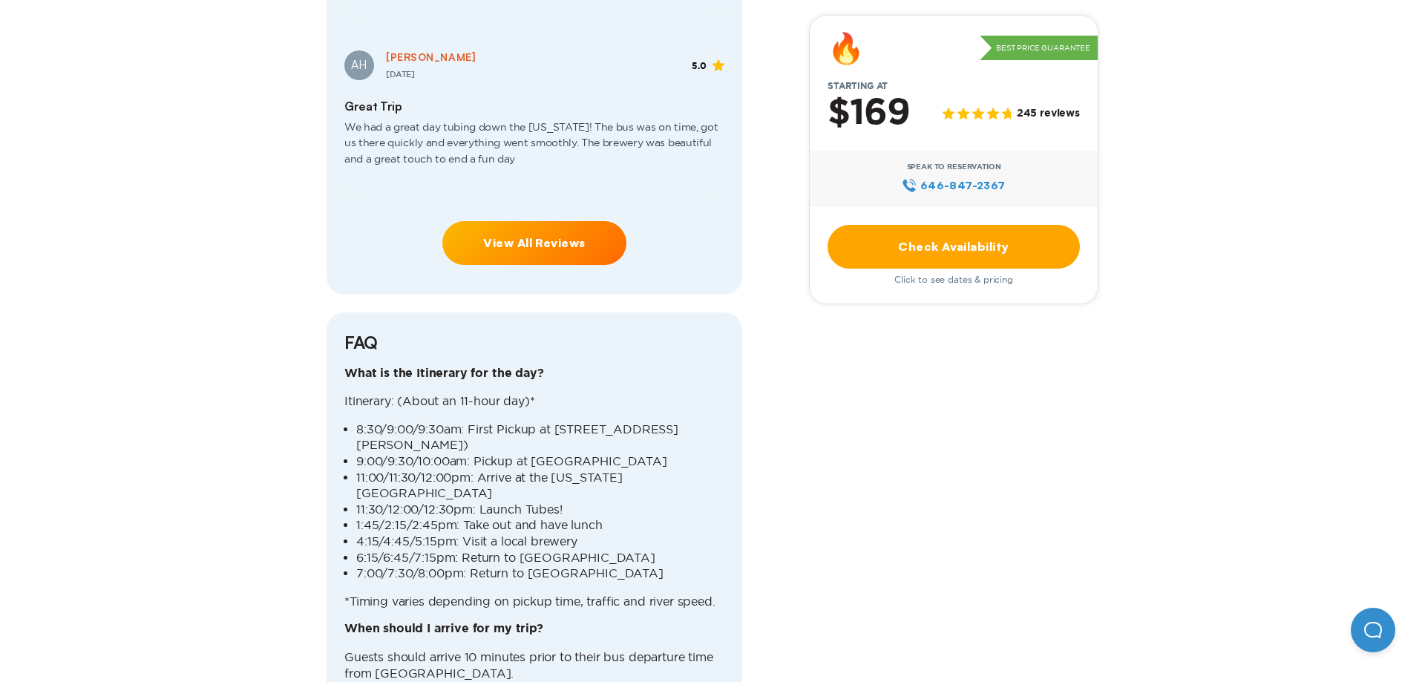
click at [625, 550] on li "6:15/6:45/7:15pm: Return to [GEOGRAPHIC_DATA]" at bounding box center [540, 558] width 368 height 16
drag, startPoint x: 460, startPoint y: 433, endPoint x: 626, endPoint y: 428, distance: 165.6
click at [626, 550] on li "6:15/6:45/7:15pm: Return to [GEOGRAPHIC_DATA]" at bounding box center [540, 558] width 368 height 16
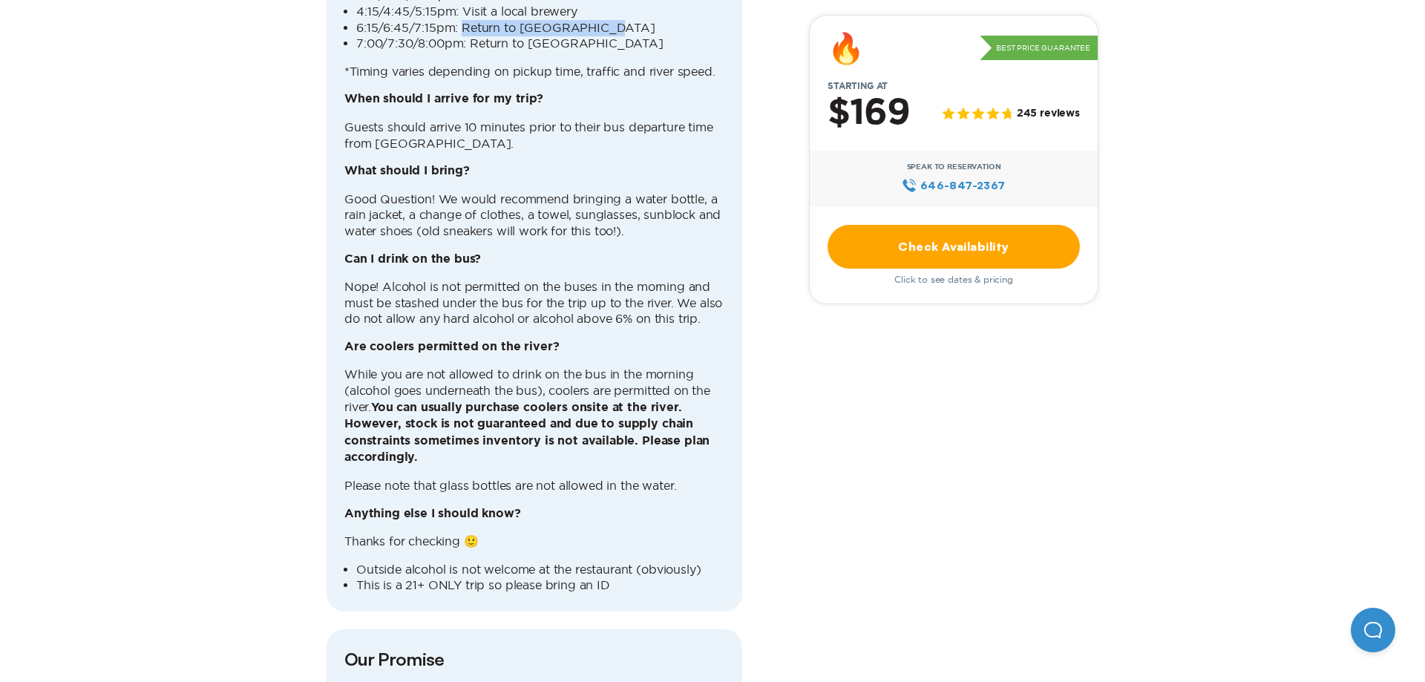
scroll to position [4467, 0]
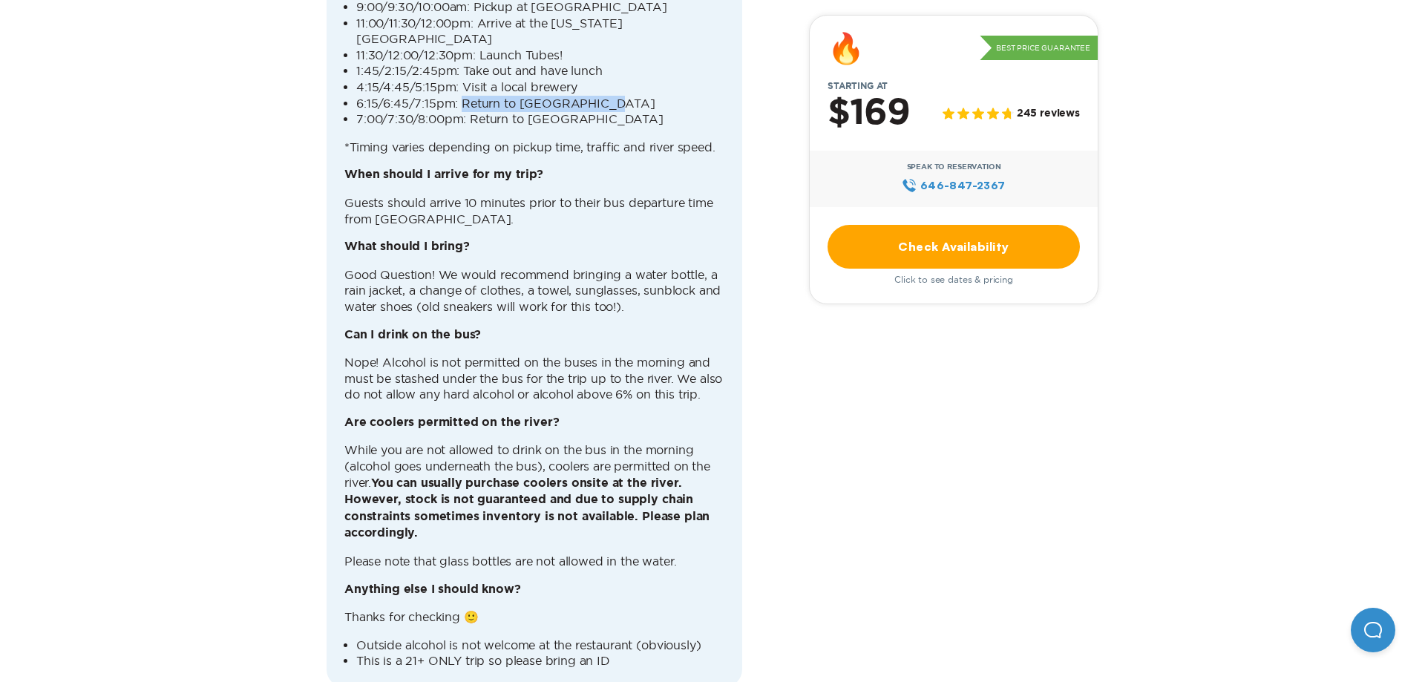
click at [944, 249] on link "Check Availability" at bounding box center [954, 247] width 252 height 44
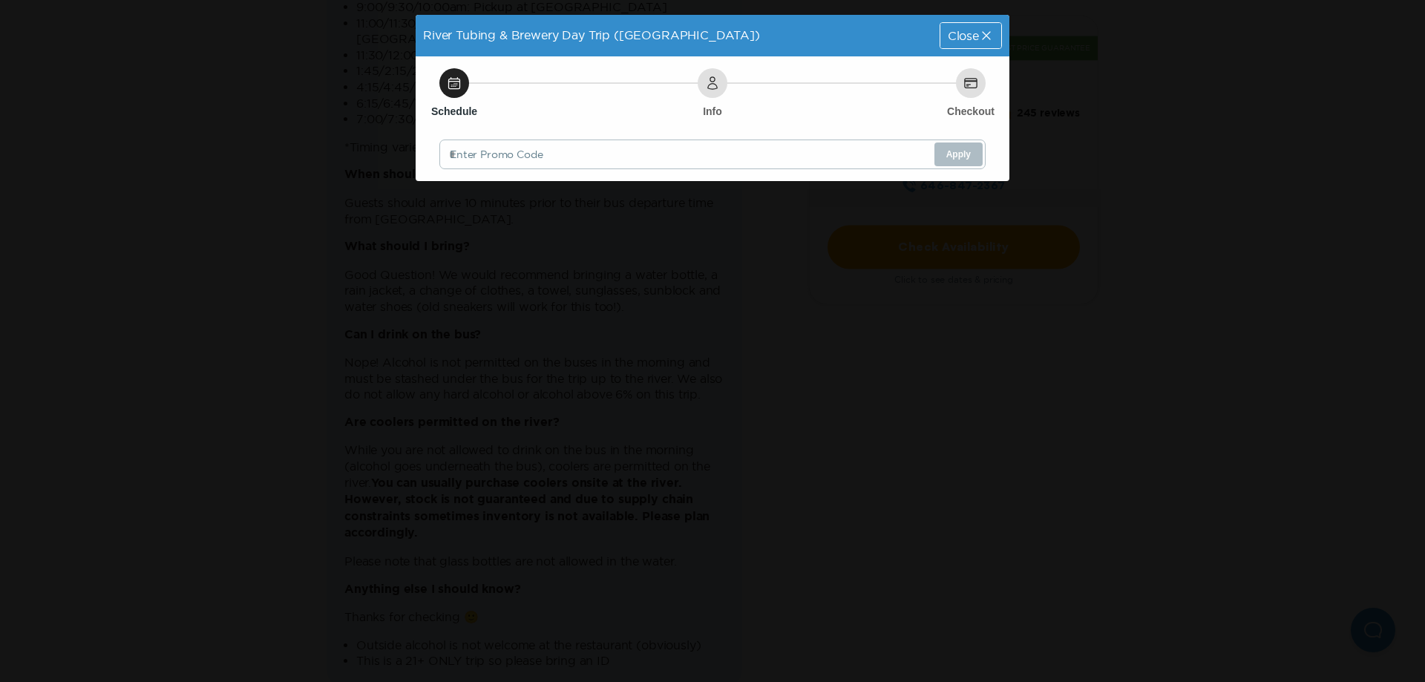
scroll to position [0, 0]
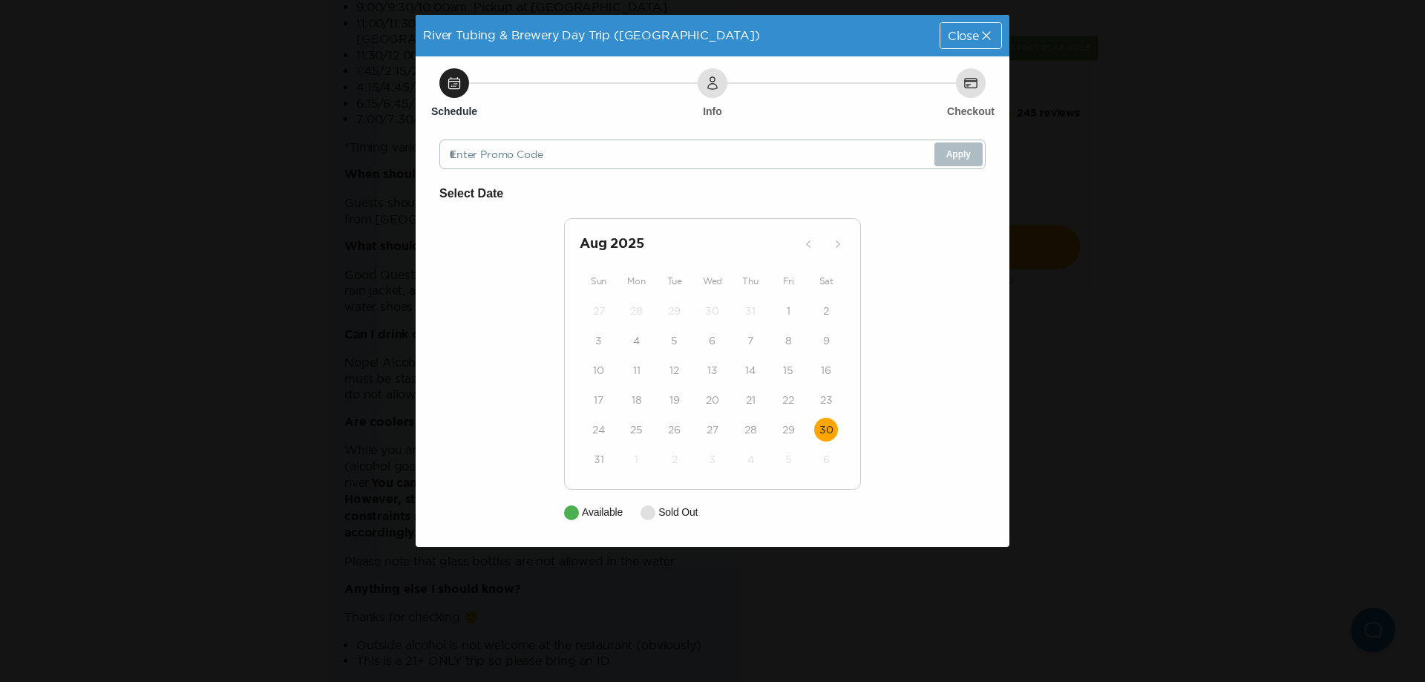
click at [829, 429] on time "30" at bounding box center [827, 429] width 14 height 15
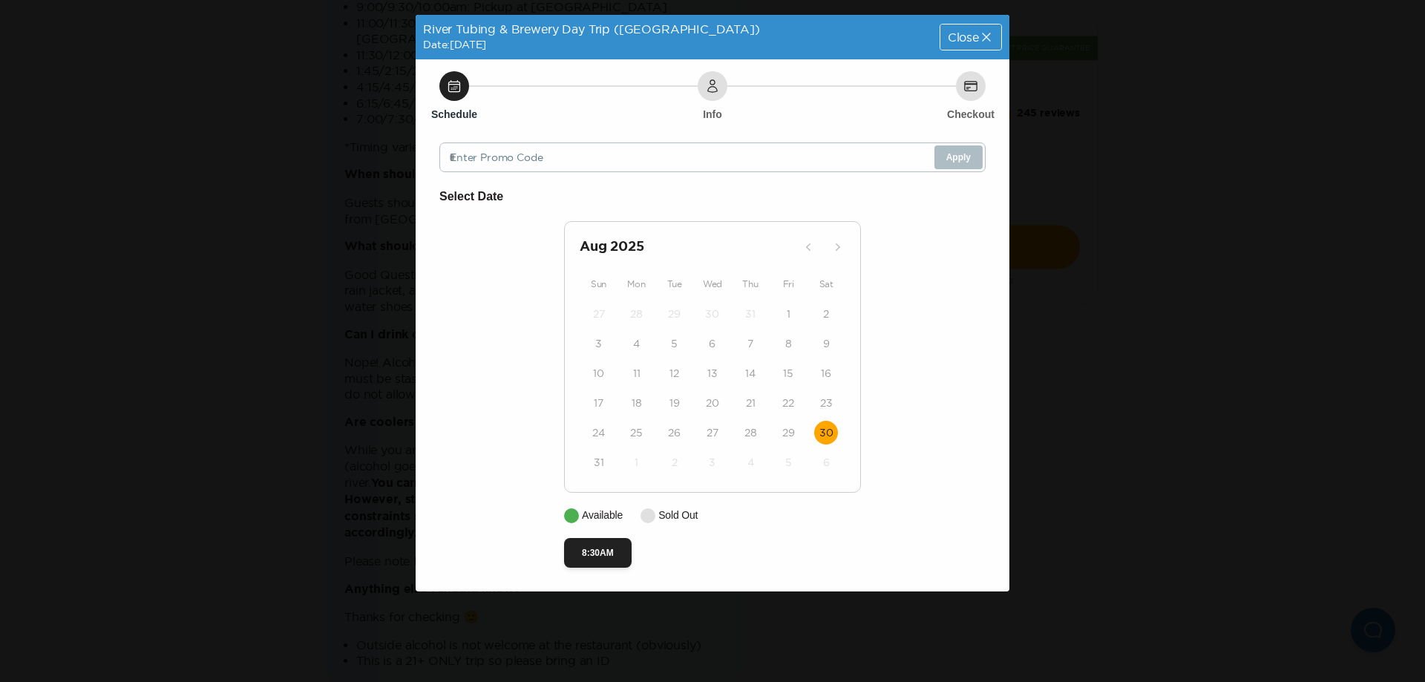
click at [988, 32] on icon at bounding box center [986, 37] width 15 height 15
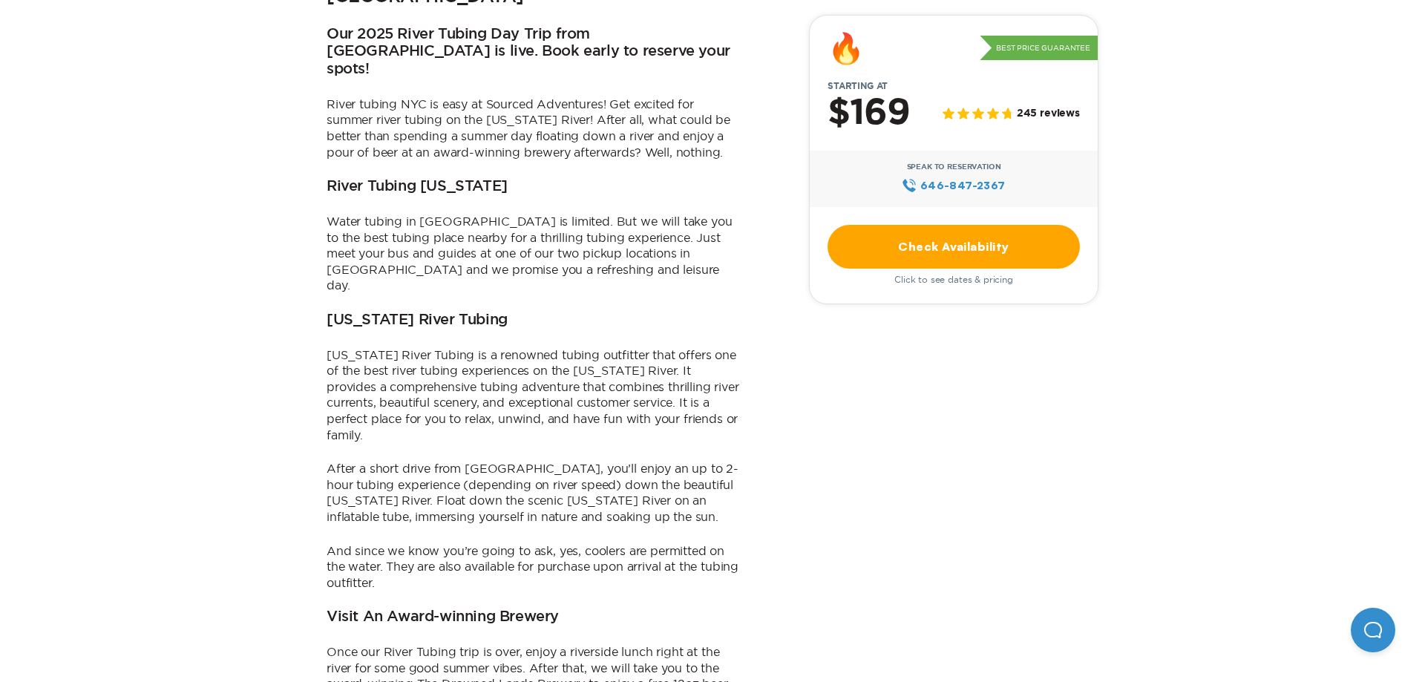
scroll to position [454, 0]
